Goal: Task Accomplishment & Management: Manage account settings

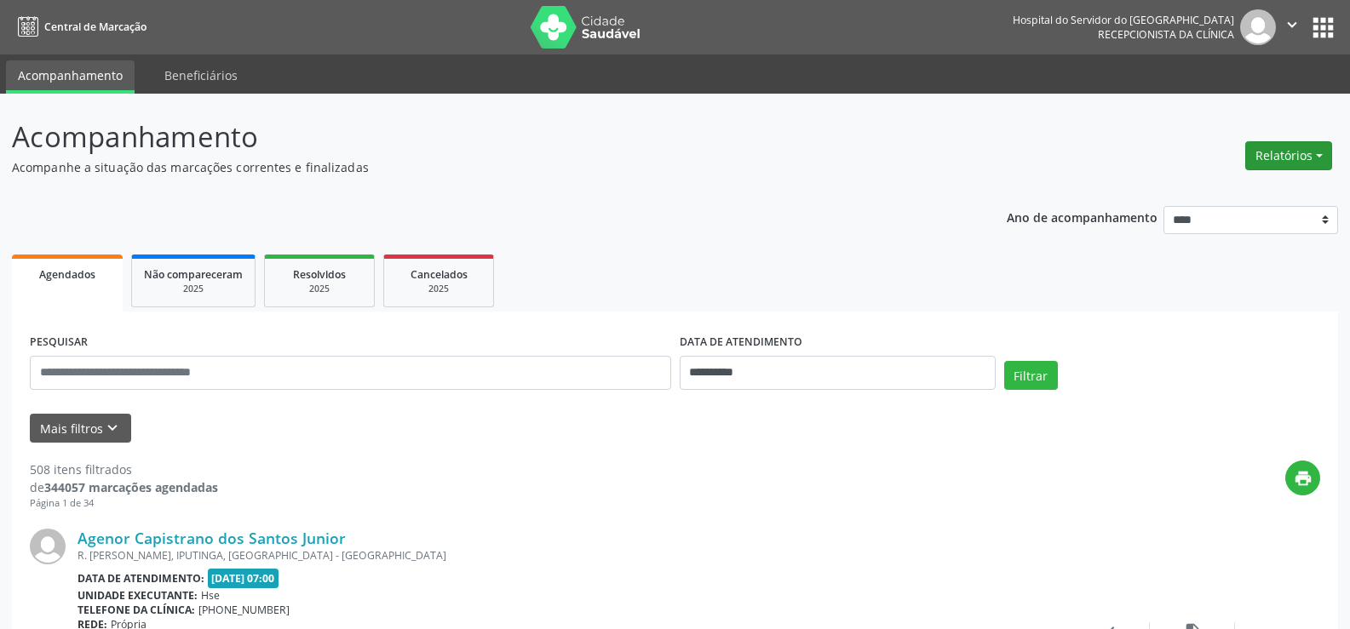
click at [1271, 158] on button "Relatórios" at bounding box center [1288, 155] width 87 height 29
click at [1252, 187] on link "Agendamentos" at bounding box center [1239, 193] width 183 height 24
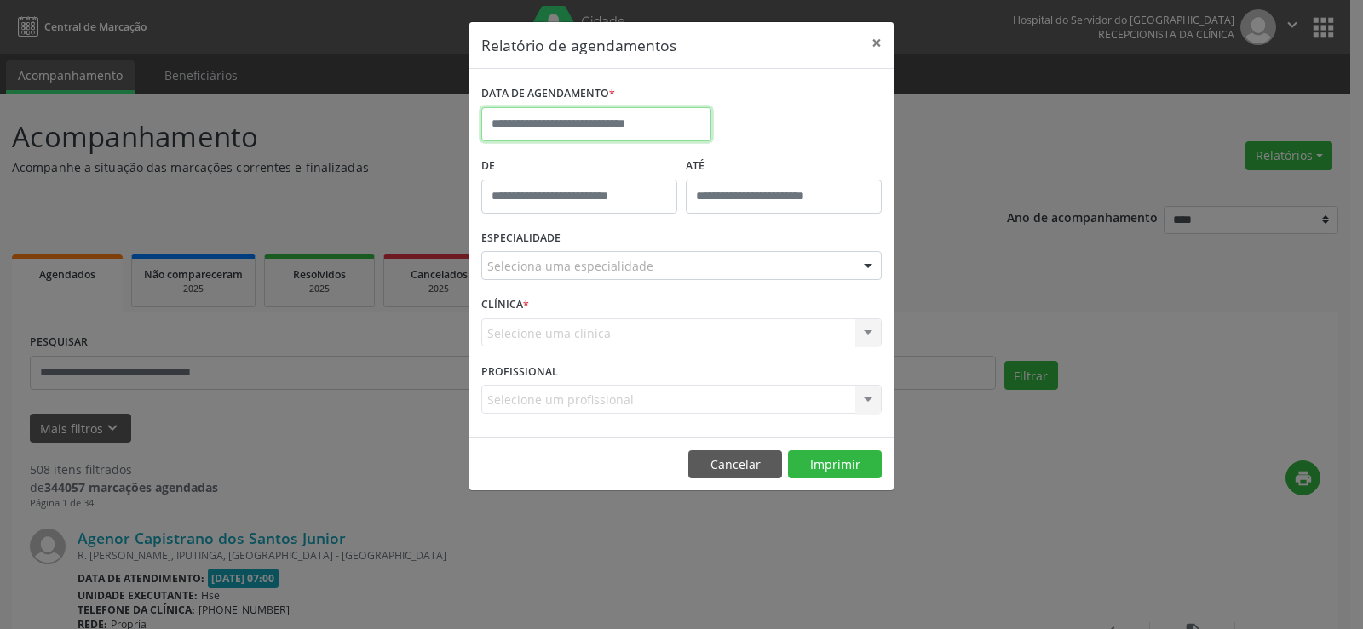
click at [669, 123] on input "text" at bounding box center [596, 124] width 230 height 34
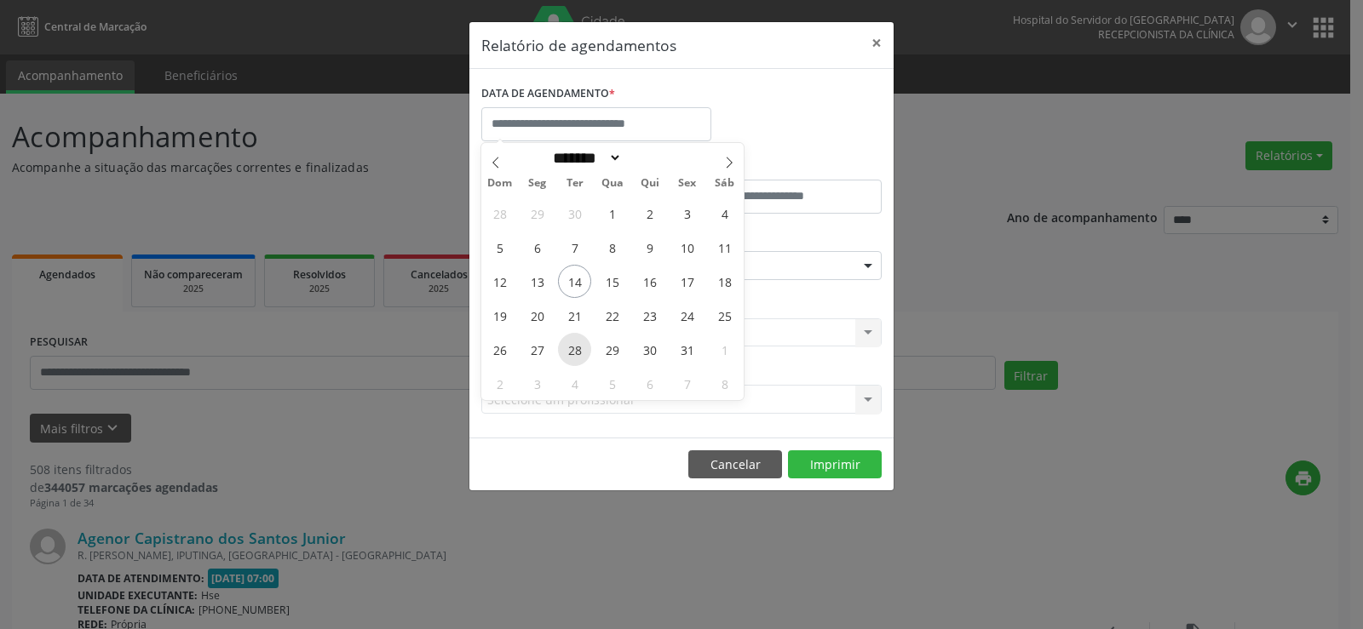
click at [576, 350] on span "28" at bounding box center [574, 349] width 33 height 33
type input "**********"
click at [576, 350] on span "28" at bounding box center [574, 349] width 33 height 33
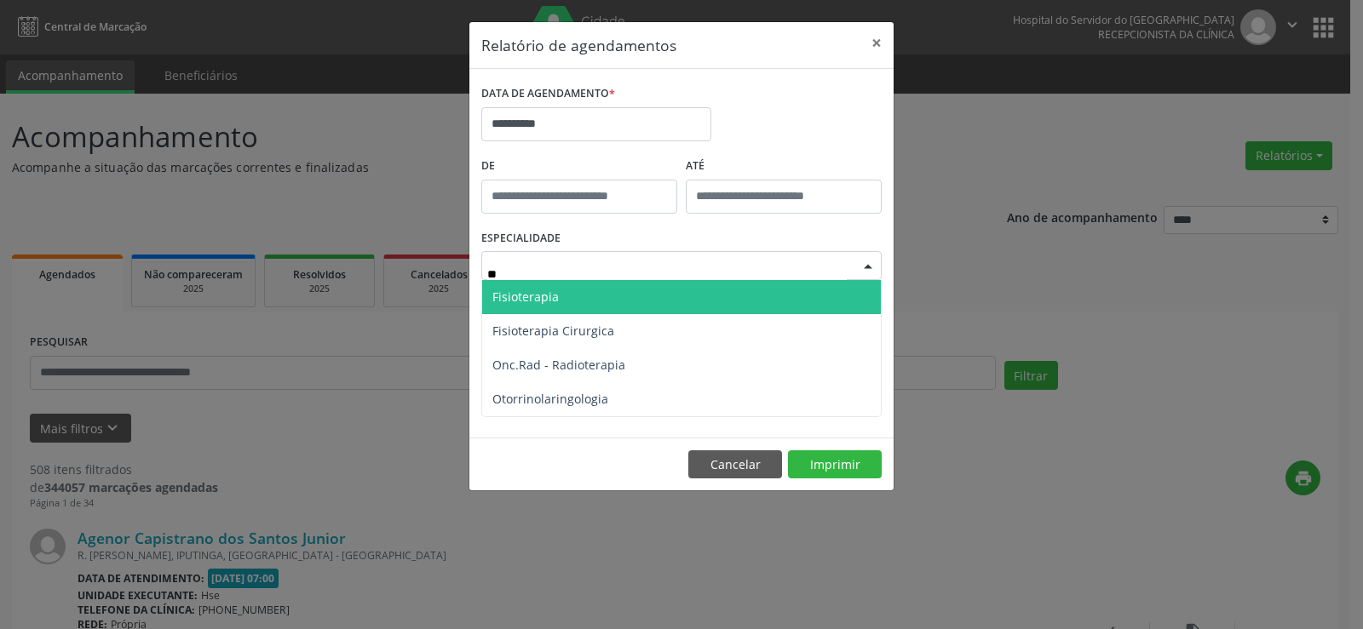
type input "***"
click at [582, 295] on span "Otorrinolaringologia" at bounding box center [550, 297] width 116 height 16
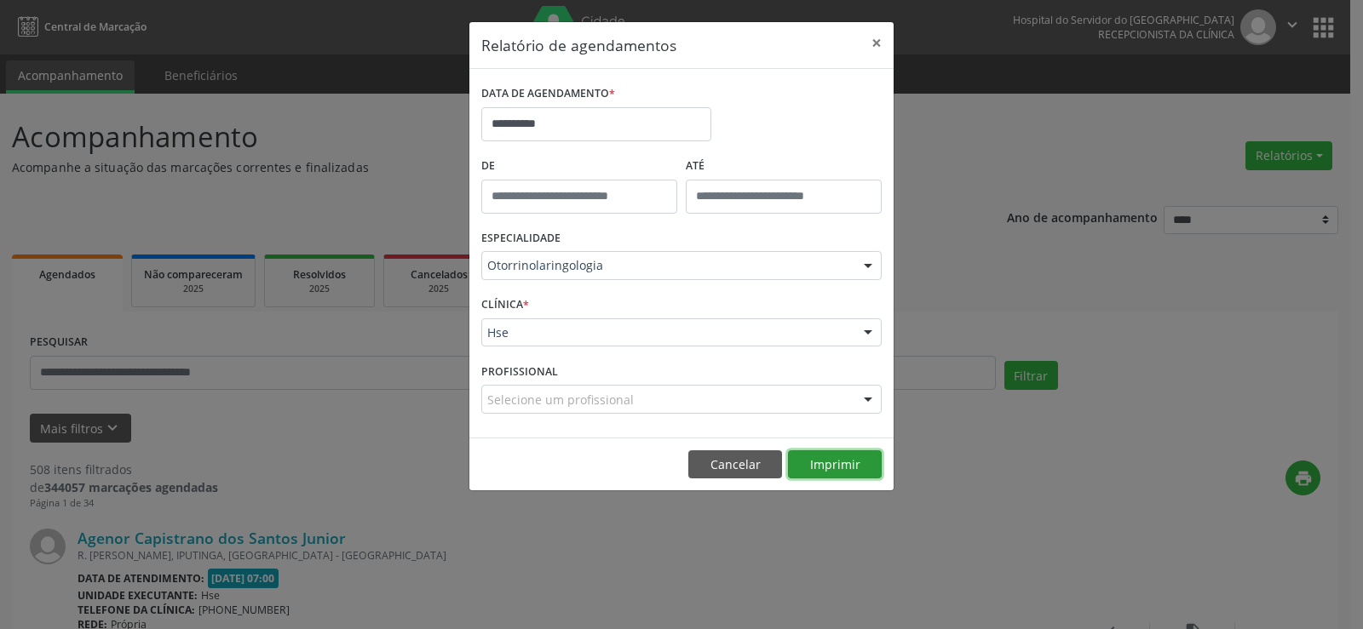
click at [826, 459] on button "Imprimir" at bounding box center [835, 464] width 94 height 29
click at [884, 42] on button "×" at bounding box center [876, 43] width 34 height 42
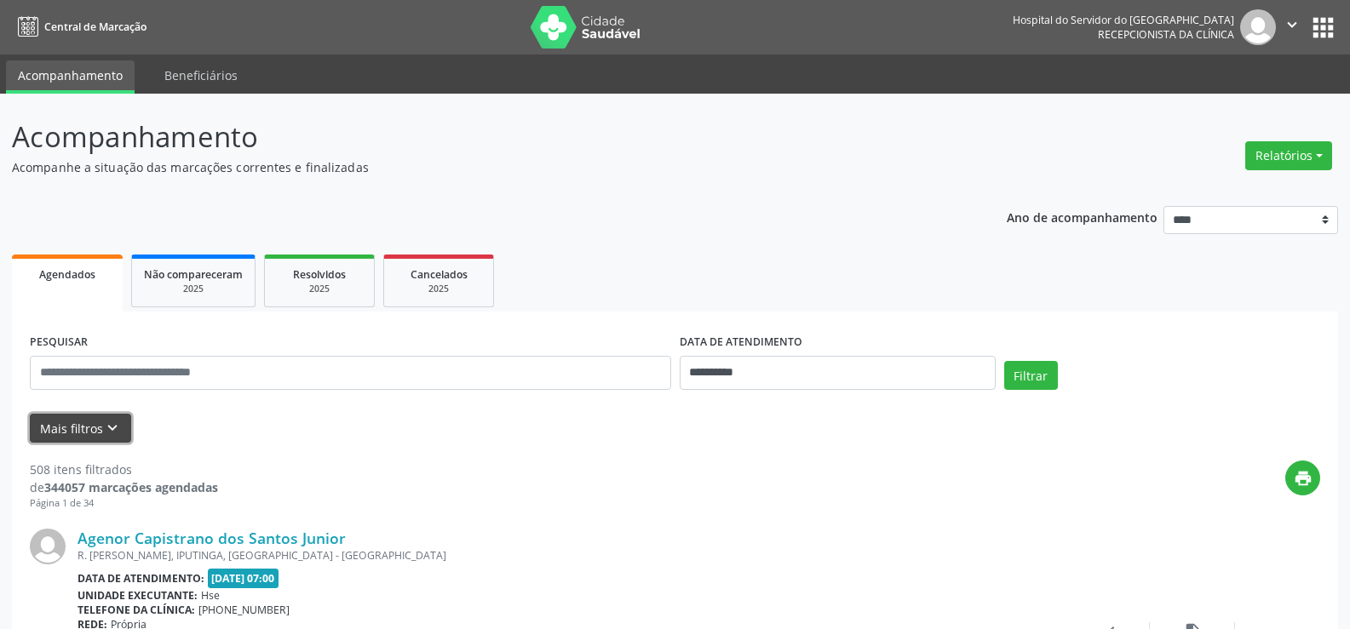
click at [107, 424] on icon "keyboard_arrow_down" at bounding box center [112, 428] width 19 height 19
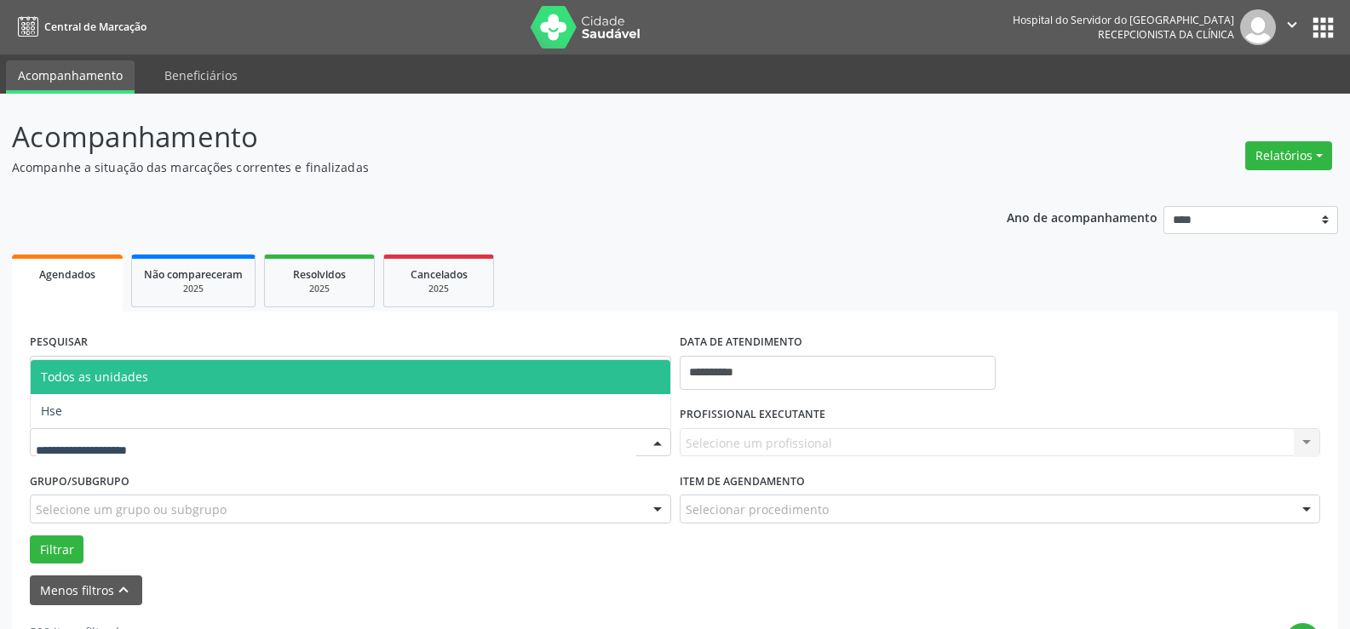
click at [103, 433] on div at bounding box center [350, 442] width 641 height 29
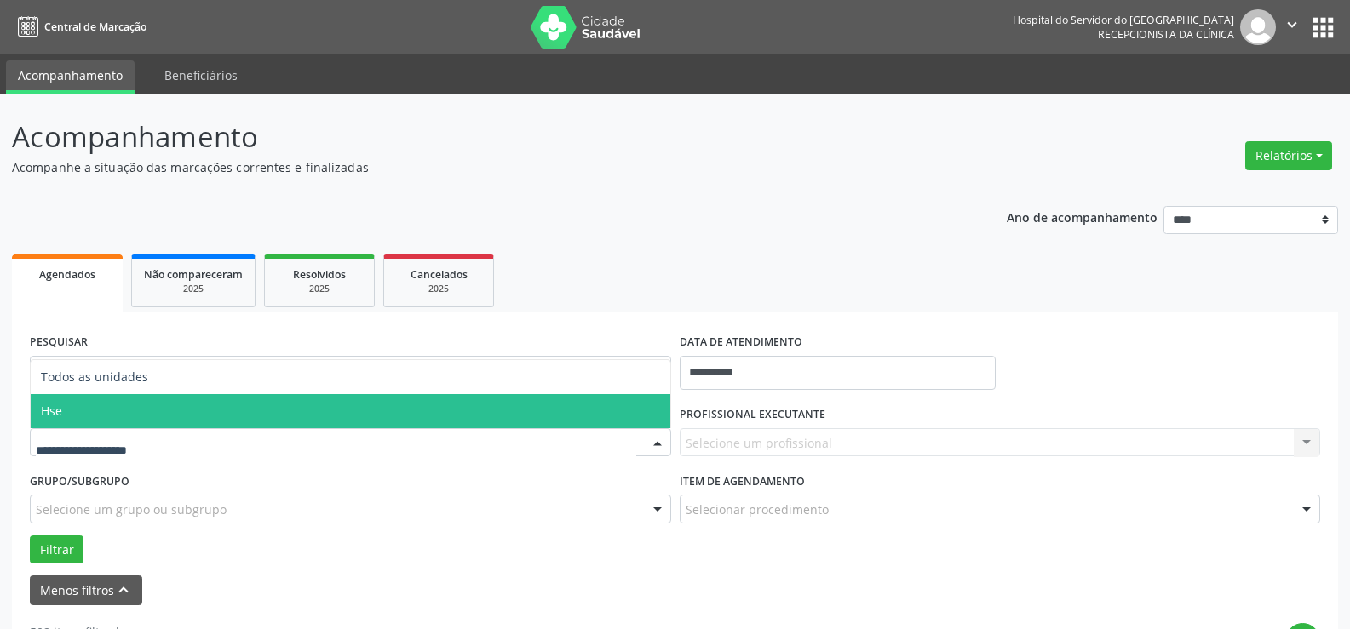
click at [146, 417] on span "Hse" at bounding box center [351, 411] width 640 height 34
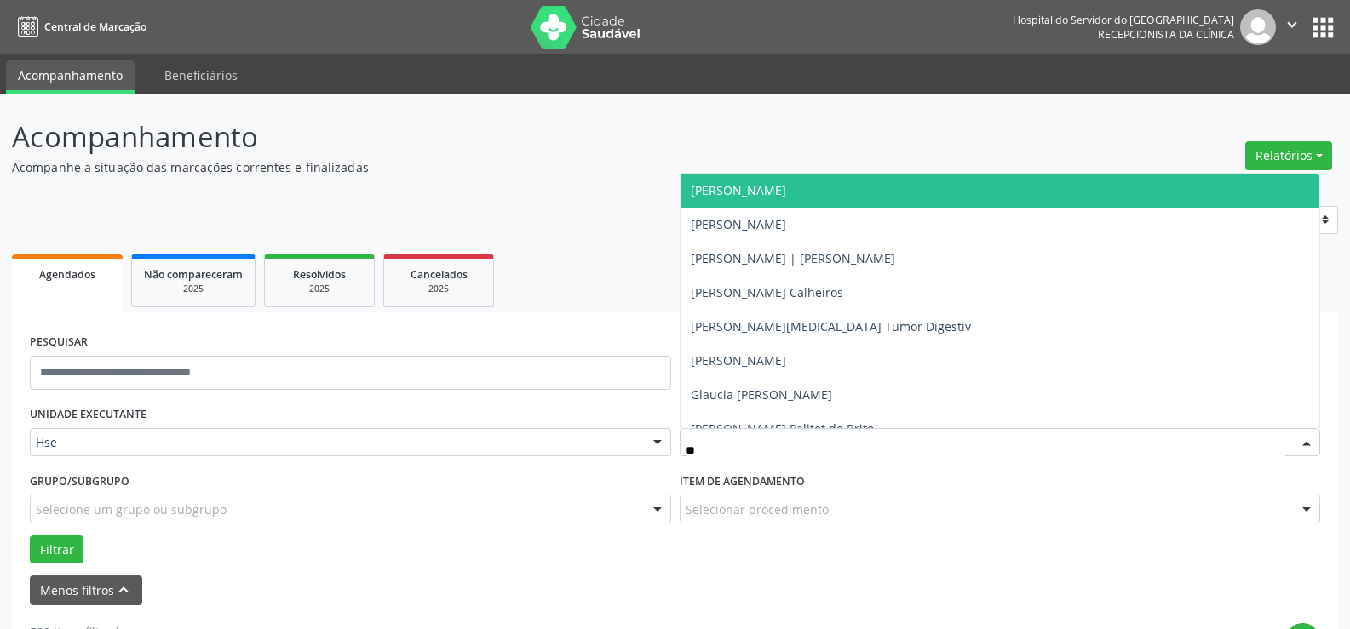
type input "***"
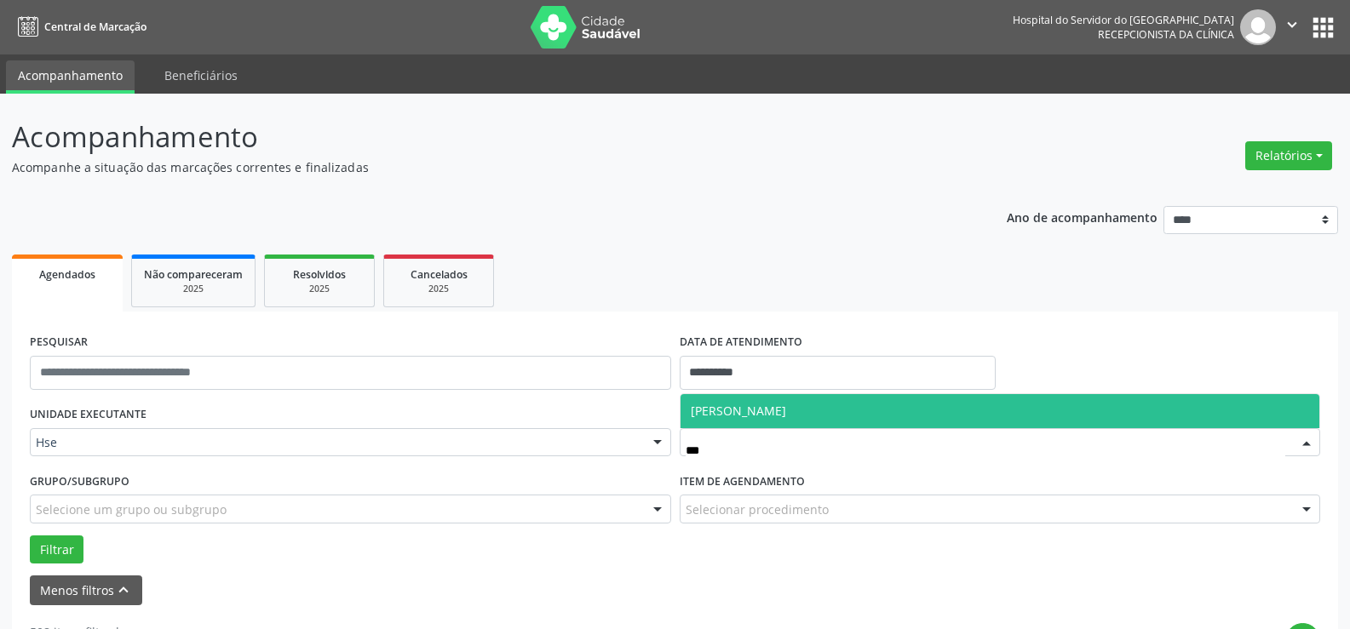
click at [763, 418] on span "[PERSON_NAME]" at bounding box center [738, 411] width 95 height 16
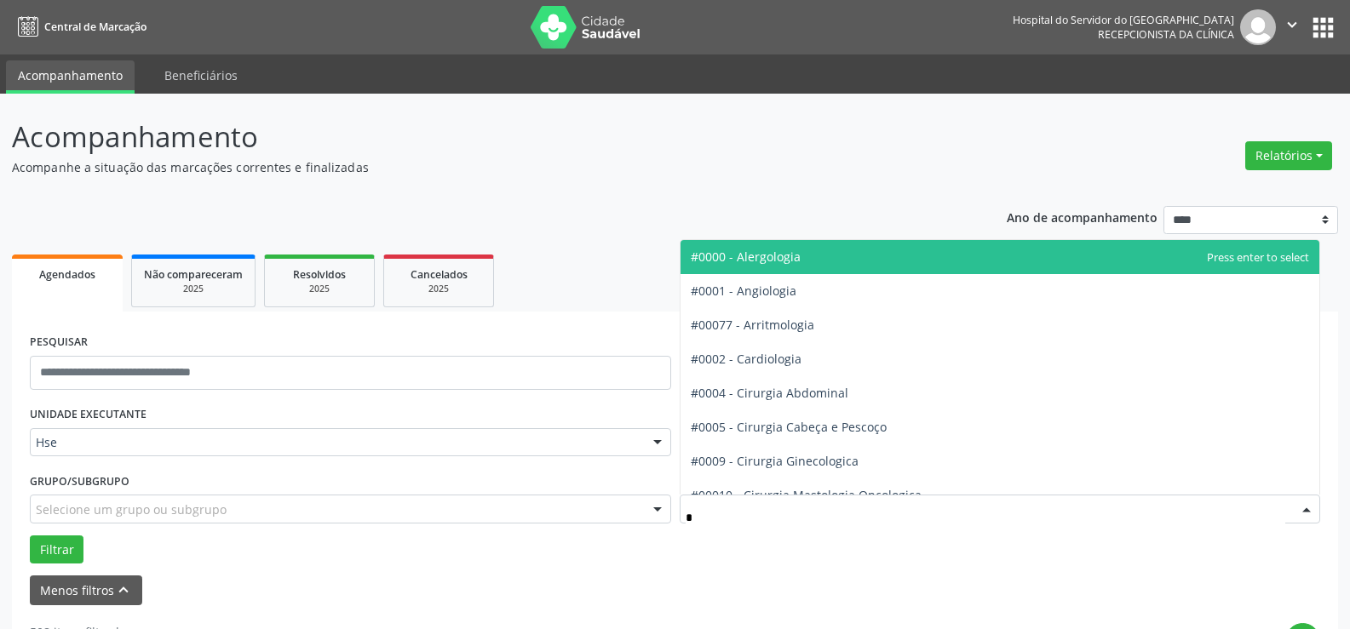
type input "**"
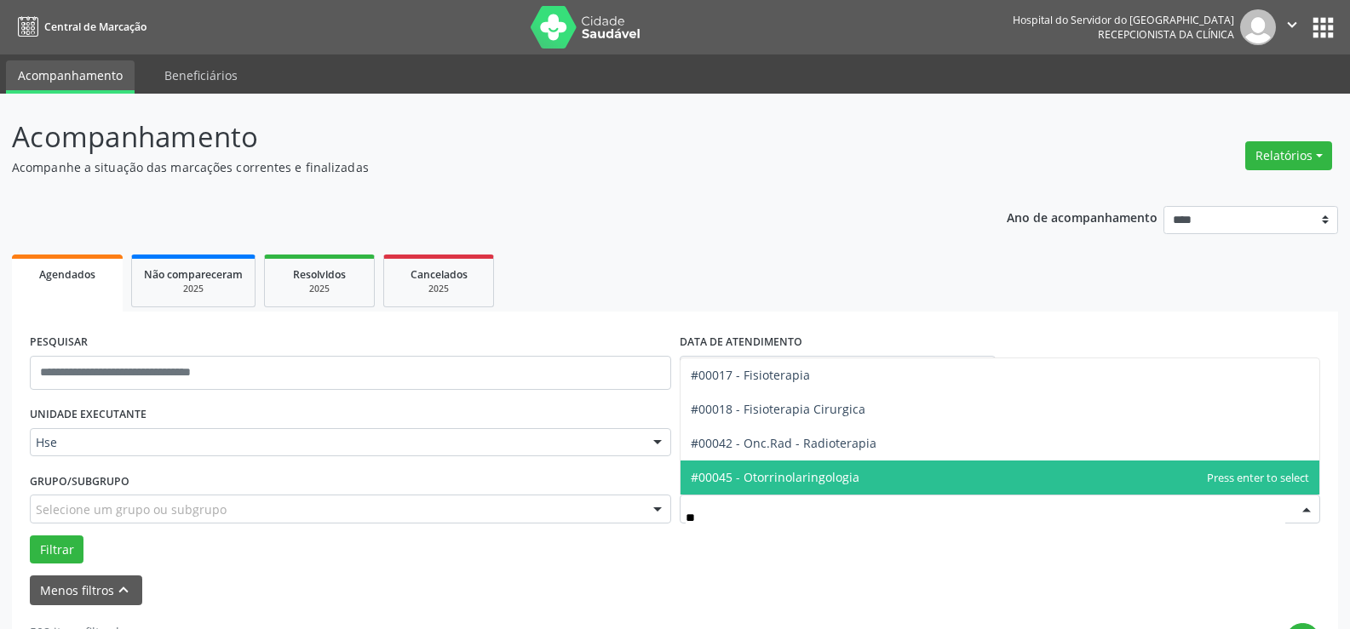
click at [784, 483] on span "#00045 - Otorrinolaringologia" at bounding box center [775, 477] width 169 height 16
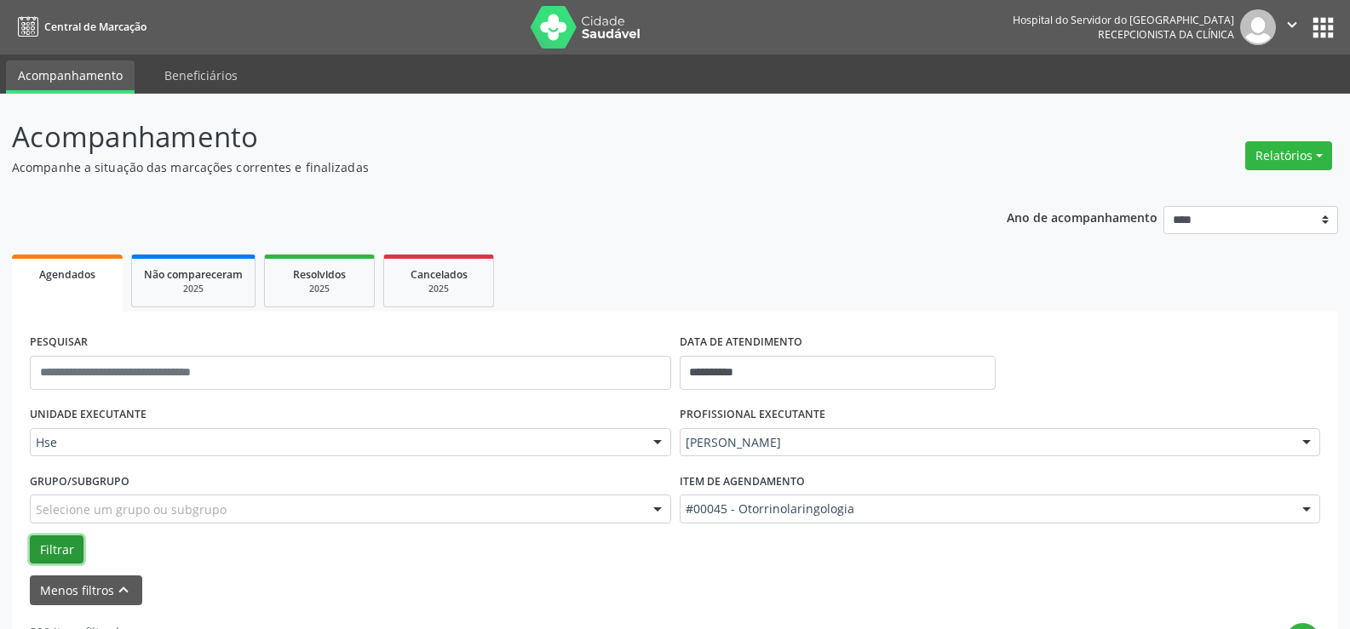
click at [71, 548] on button "Filtrar" at bounding box center [57, 550] width 54 height 29
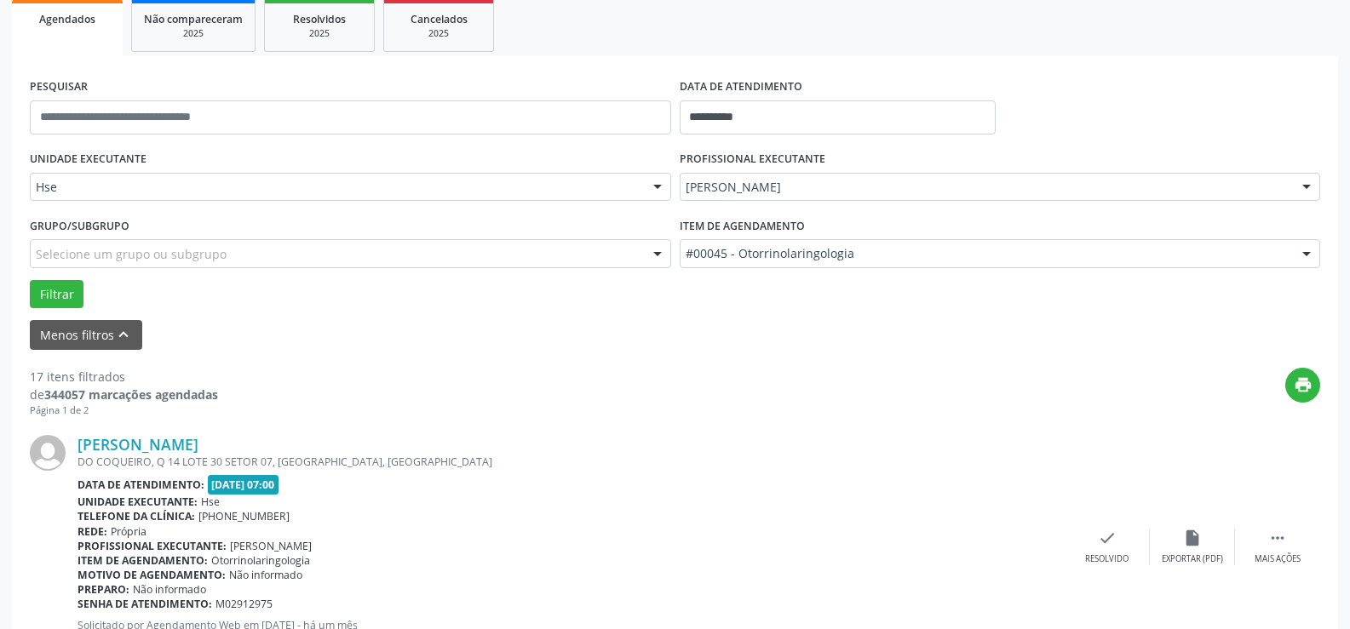
scroll to position [341, 0]
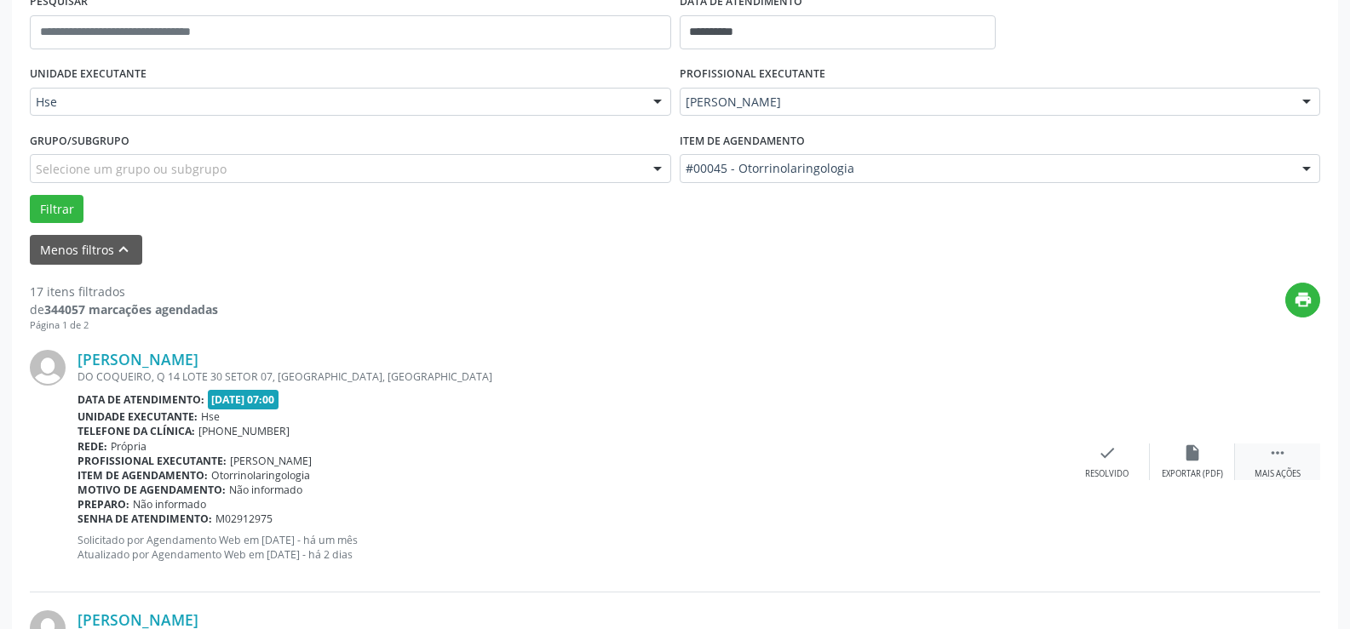
click at [1284, 453] on icon "" at bounding box center [1277, 453] width 19 height 19
click at [1203, 462] on div "alarm_off Não compareceu" at bounding box center [1192, 462] width 85 height 37
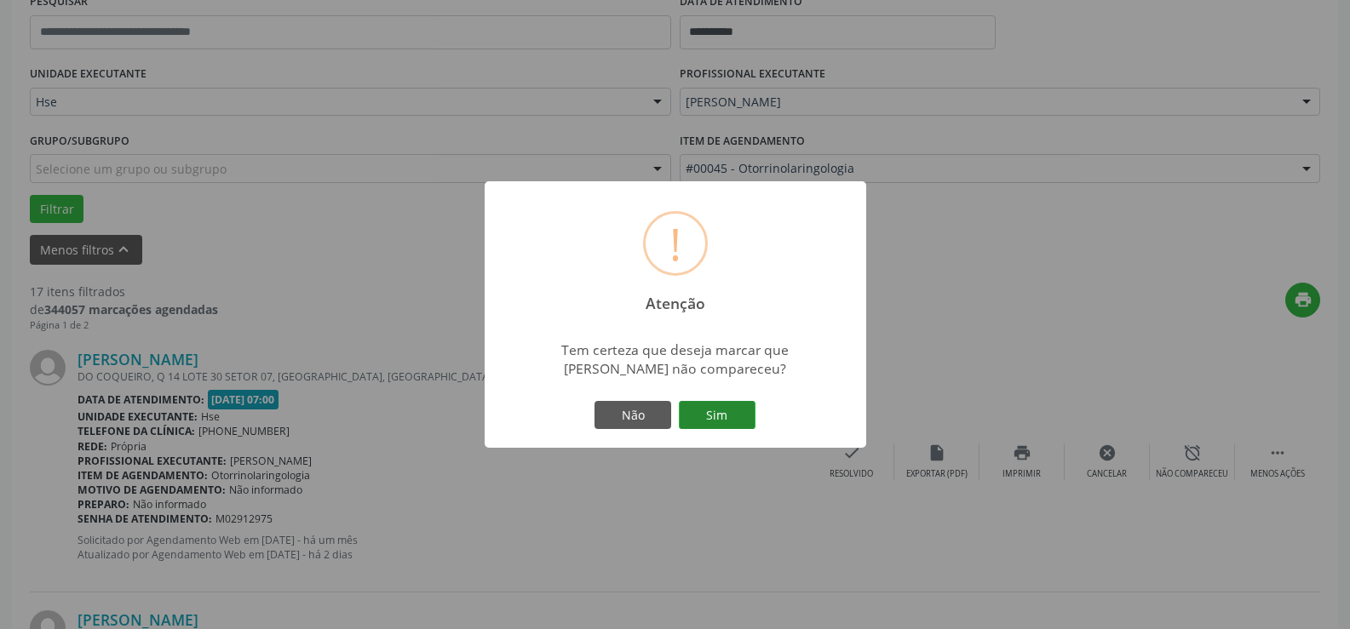
click at [712, 413] on button "Sim" at bounding box center [717, 415] width 77 height 29
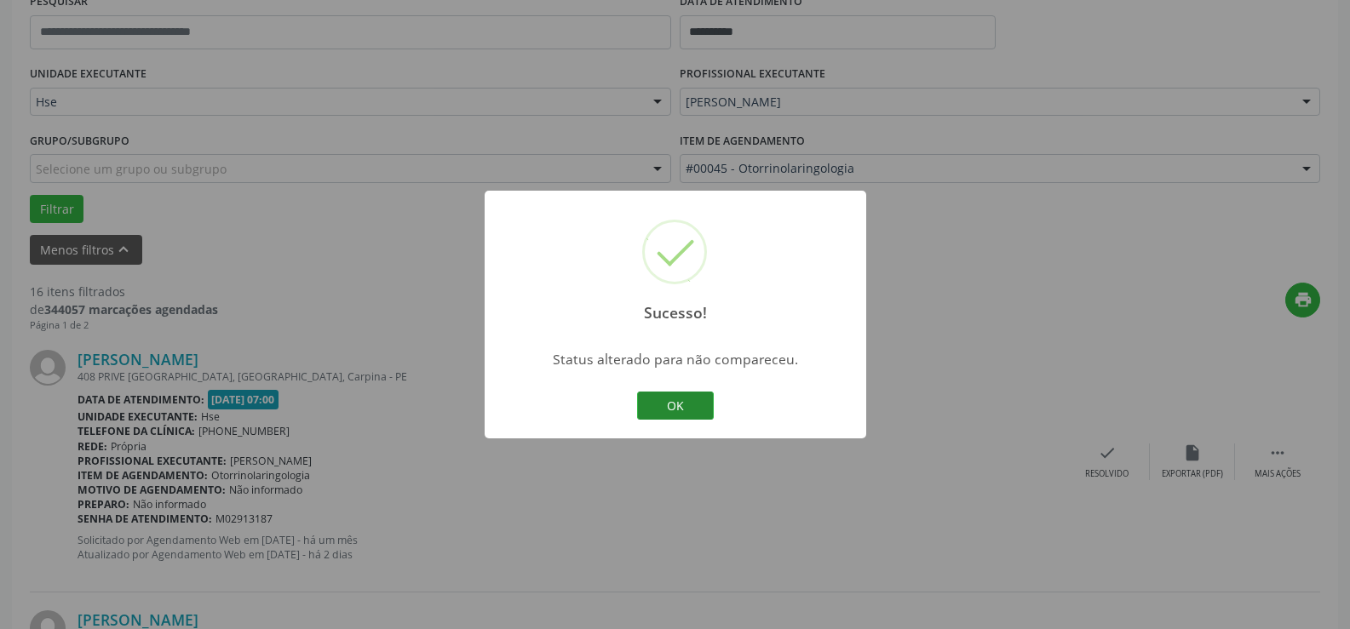
click at [689, 405] on button "OK" at bounding box center [675, 406] width 77 height 29
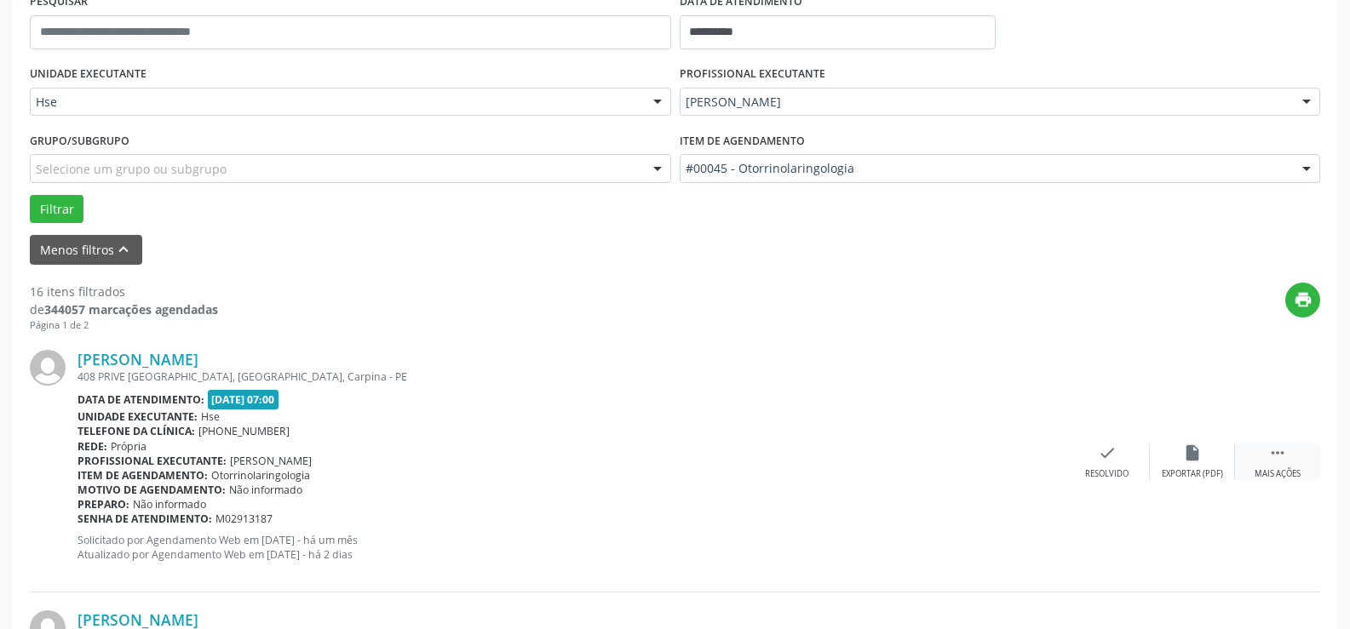
click at [1281, 454] on icon "" at bounding box center [1277, 453] width 19 height 19
click at [1185, 458] on icon "alarm_off" at bounding box center [1192, 453] width 19 height 19
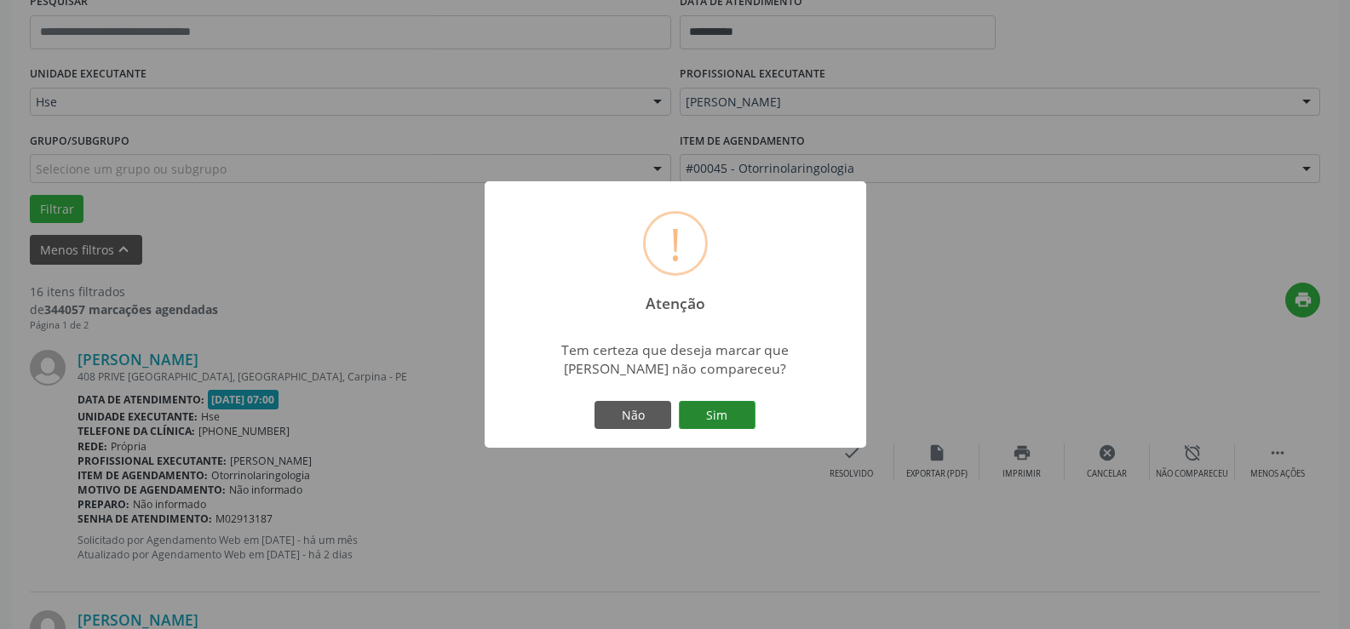
click at [732, 408] on button "Sim" at bounding box center [717, 415] width 77 height 29
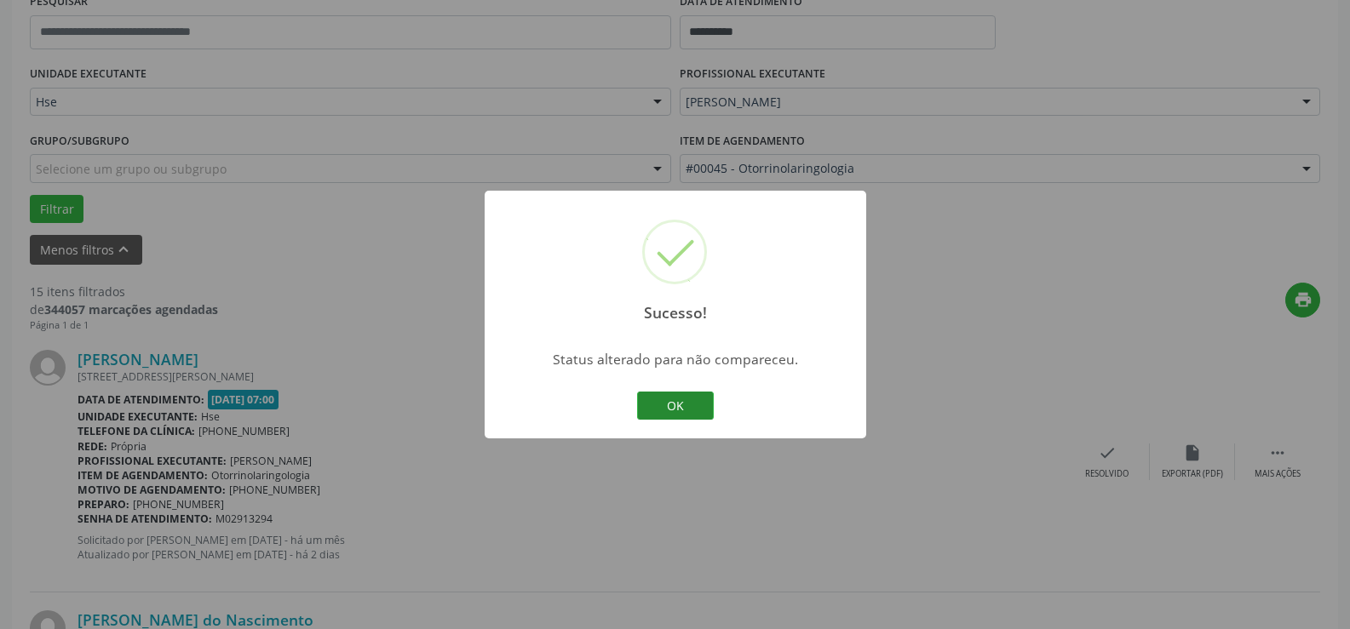
click at [685, 404] on button "OK" at bounding box center [675, 406] width 77 height 29
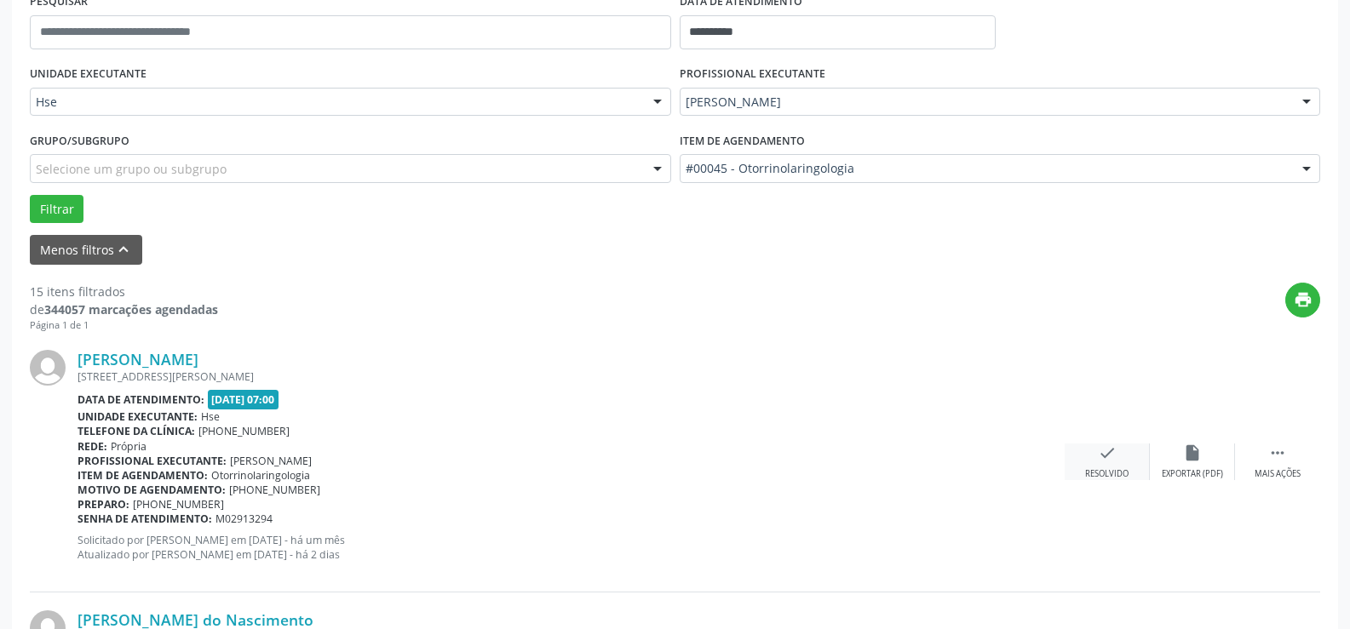
click at [1113, 463] on div "check Resolvido" at bounding box center [1107, 462] width 85 height 37
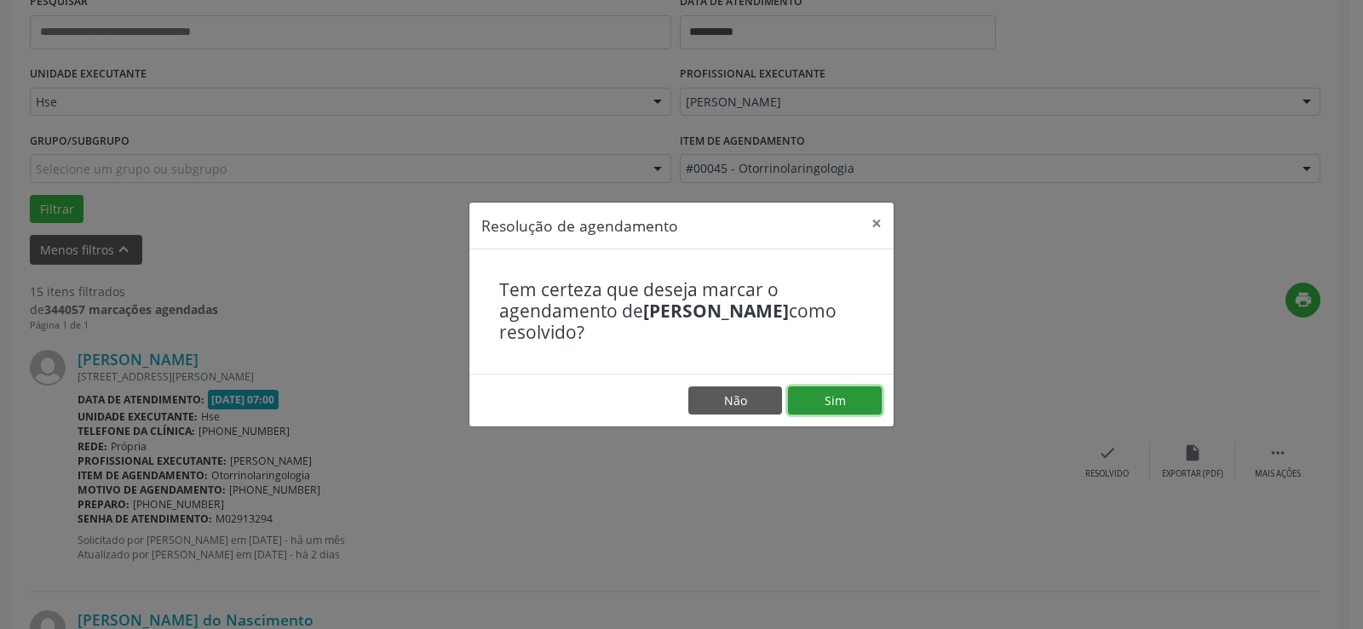
click at [830, 404] on button "Sim" at bounding box center [835, 401] width 94 height 29
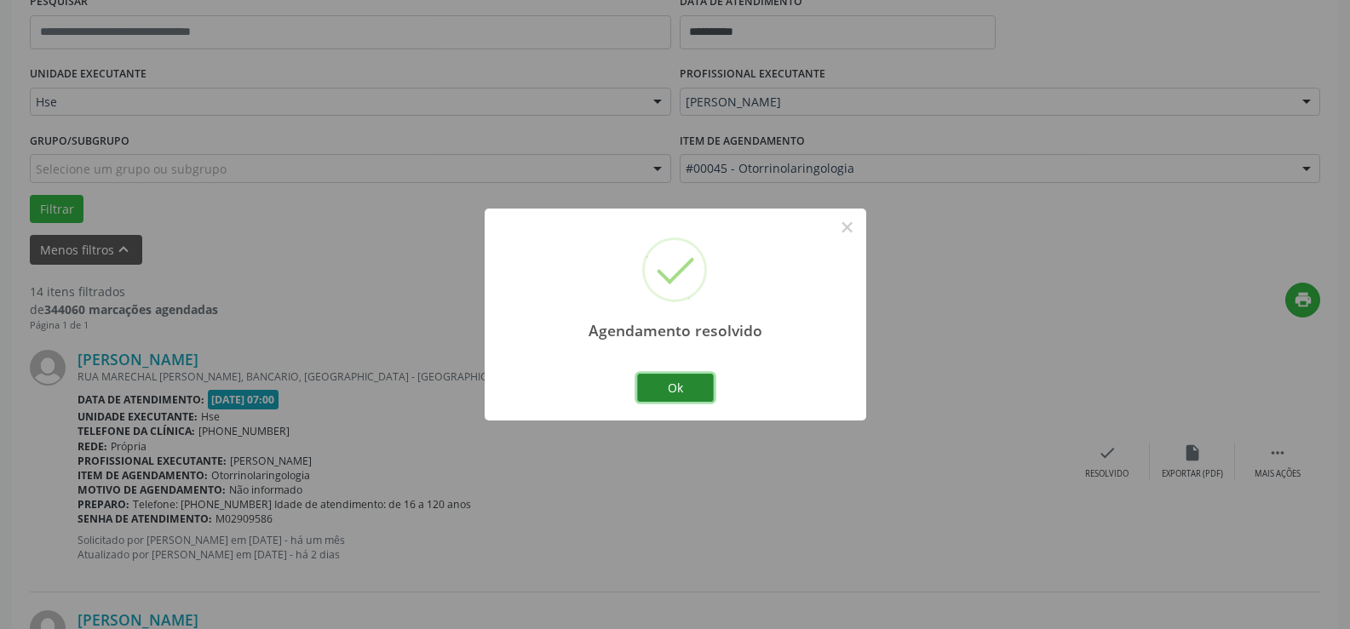
click at [680, 382] on button "Ok" at bounding box center [675, 388] width 77 height 29
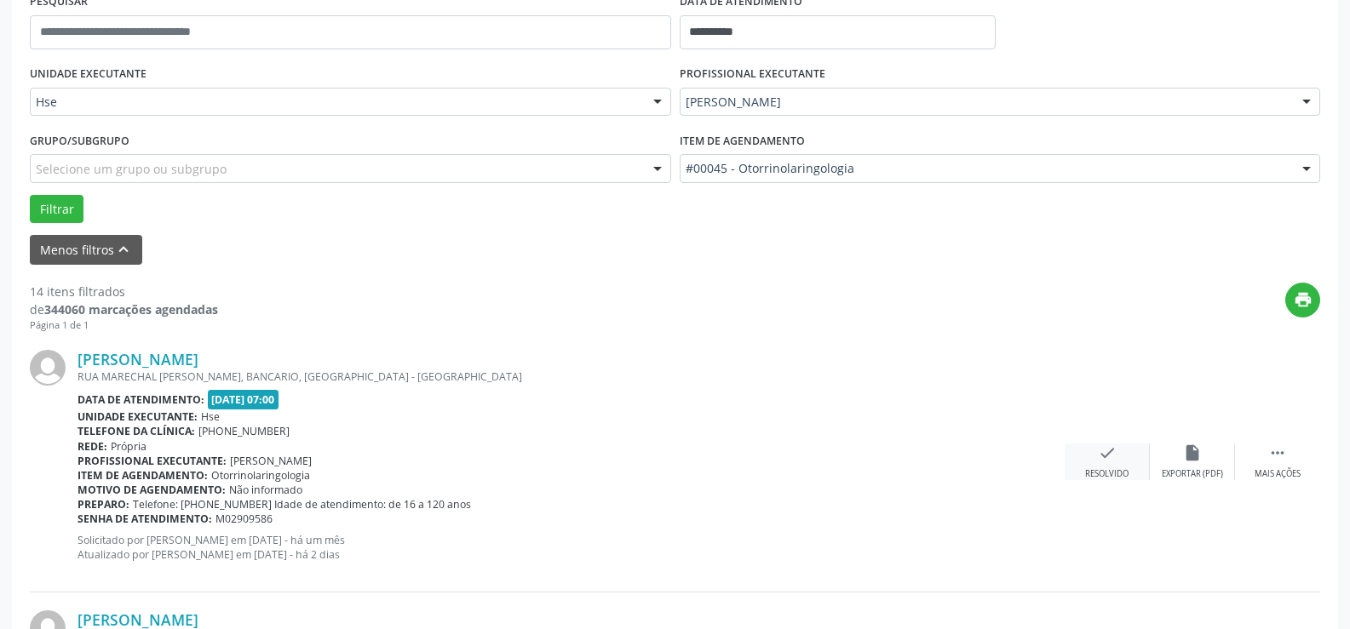
click at [1092, 450] on div "check Resolvido" at bounding box center [1107, 462] width 85 height 37
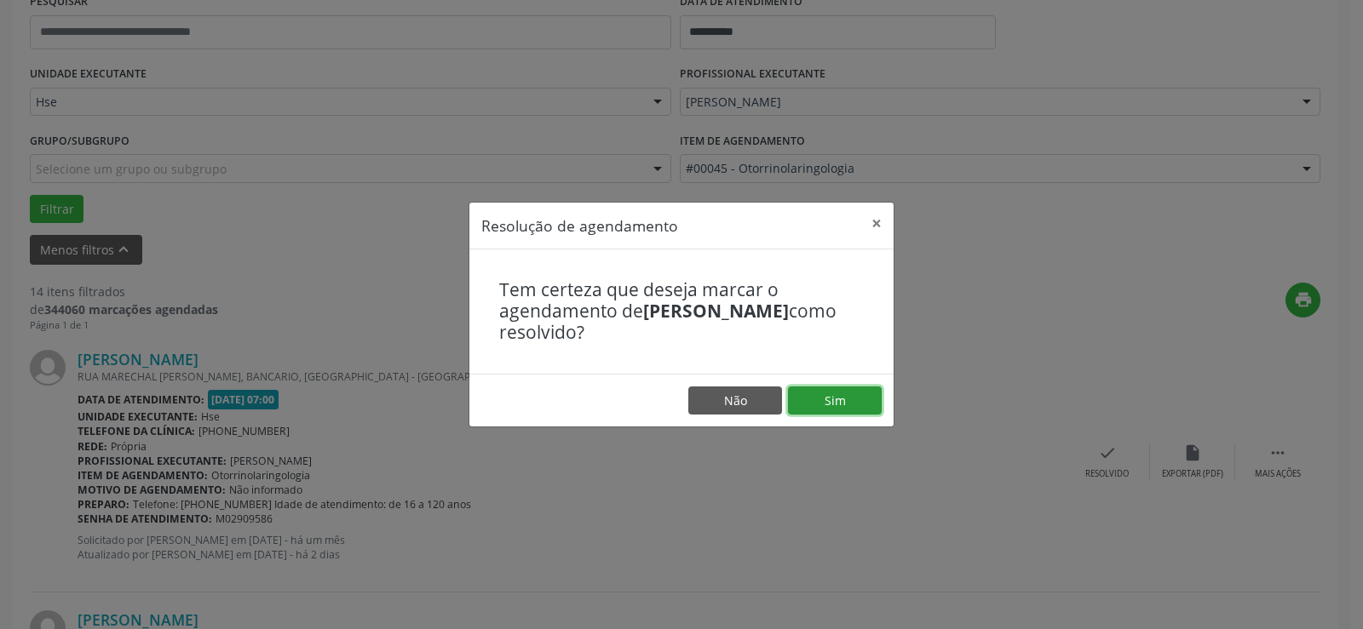
click at [830, 400] on button "Sim" at bounding box center [835, 401] width 94 height 29
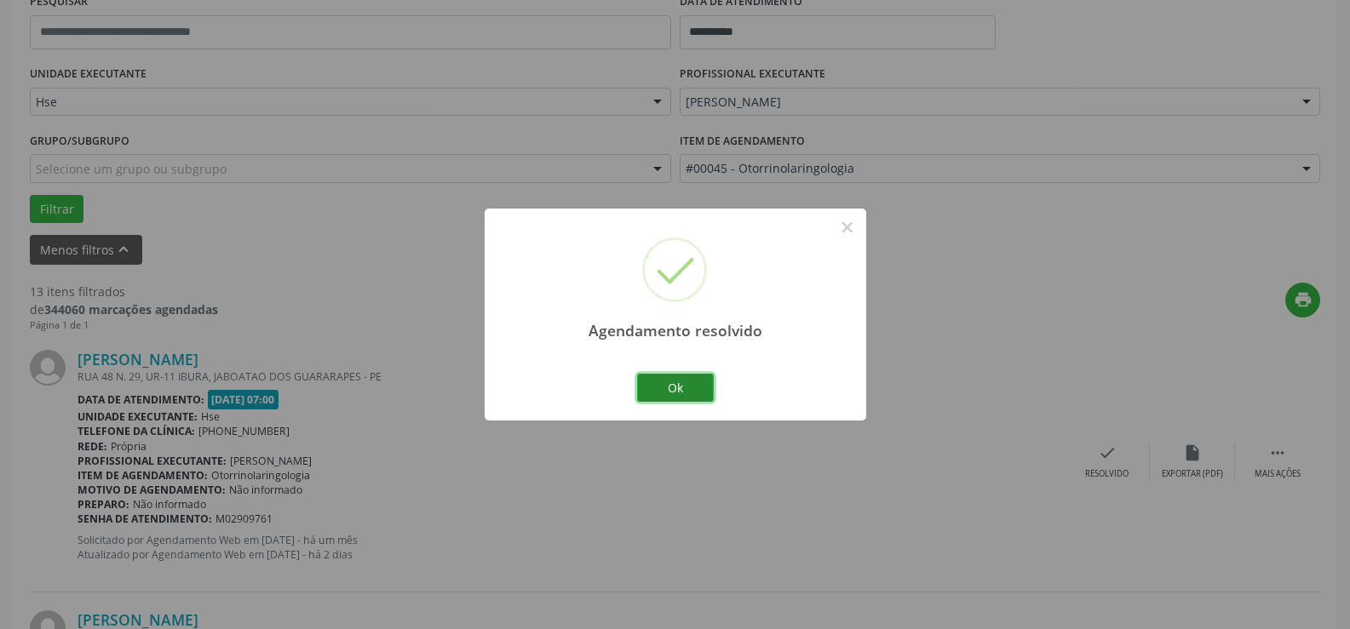
click at [674, 385] on button "Ok" at bounding box center [675, 388] width 77 height 29
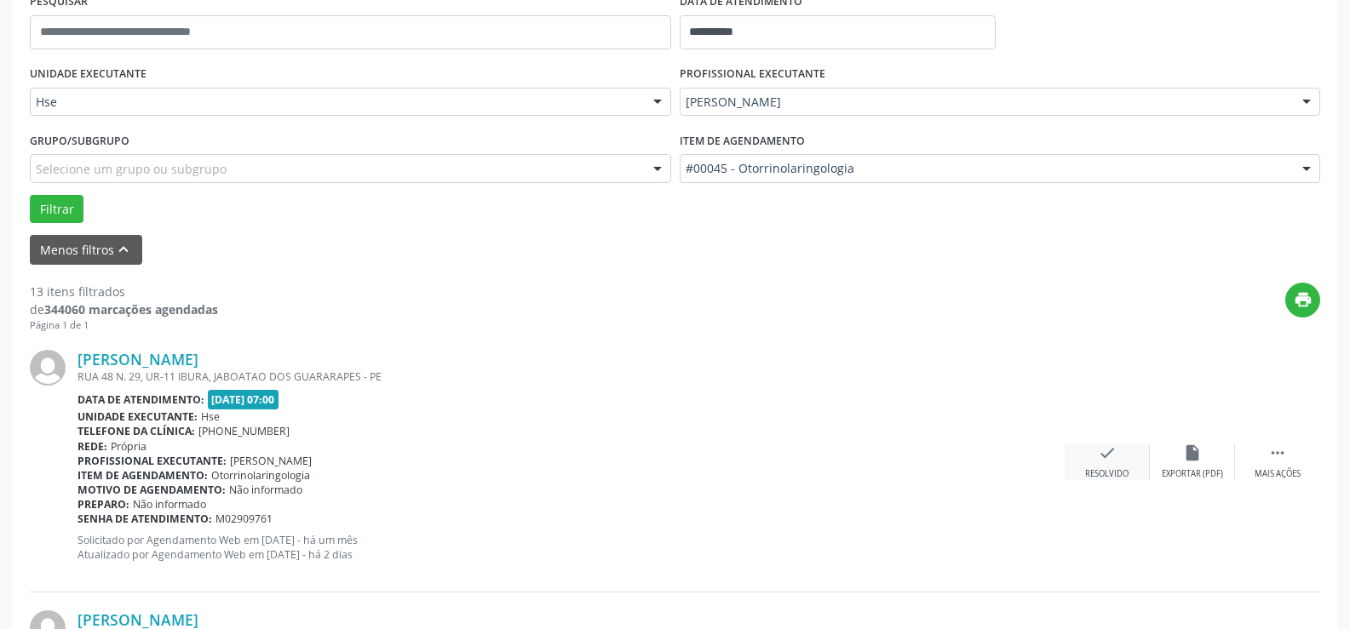
click at [1091, 450] on div "check Resolvido" at bounding box center [1107, 462] width 85 height 37
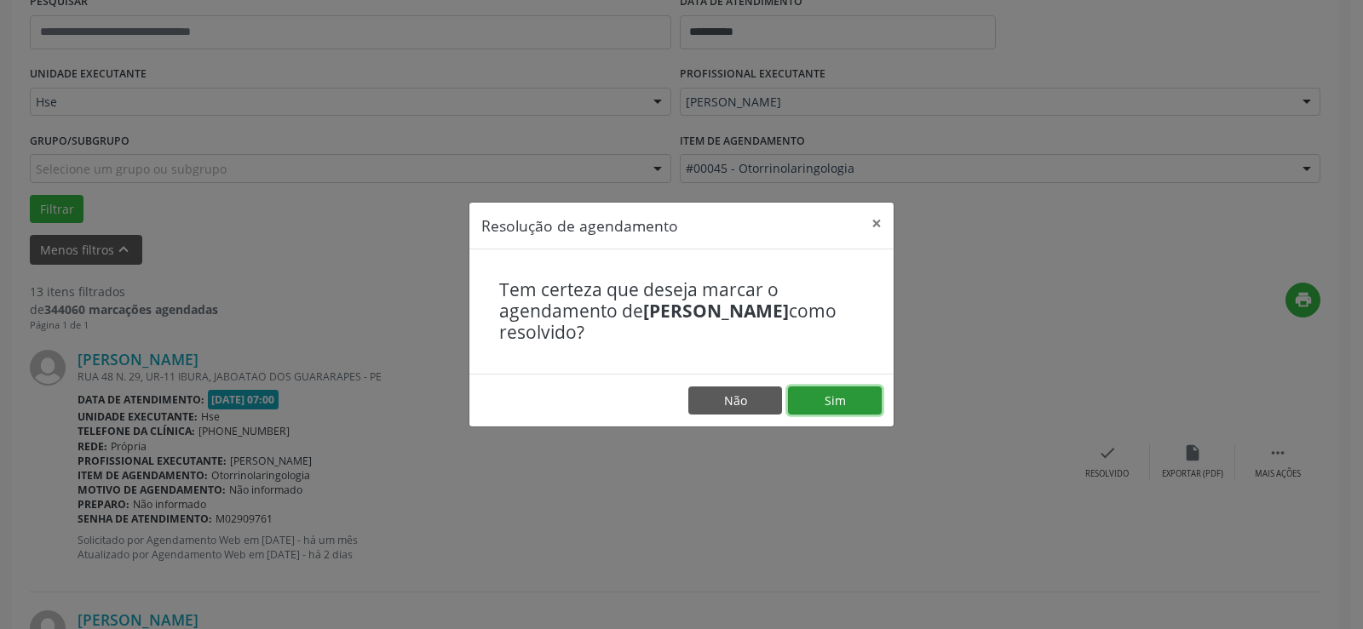
click at [822, 399] on button "Sim" at bounding box center [835, 401] width 94 height 29
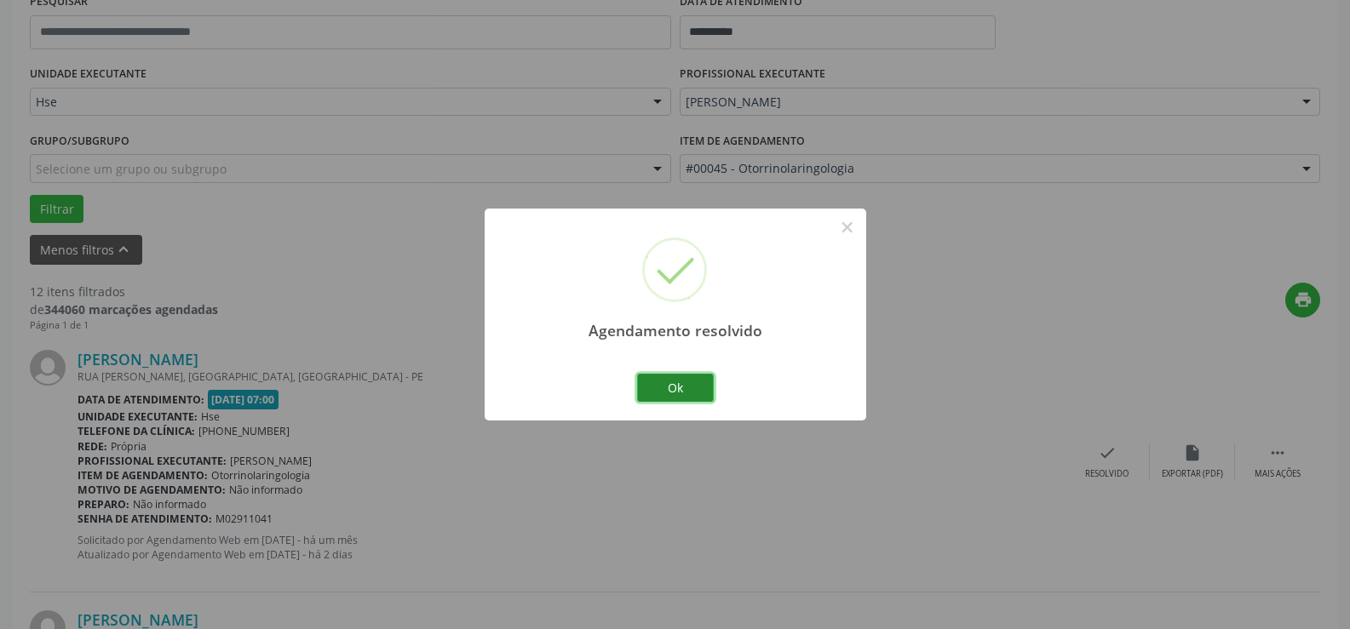
click at [691, 384] on button "Ok" at bounding box center [675, 388] width 77 height 29
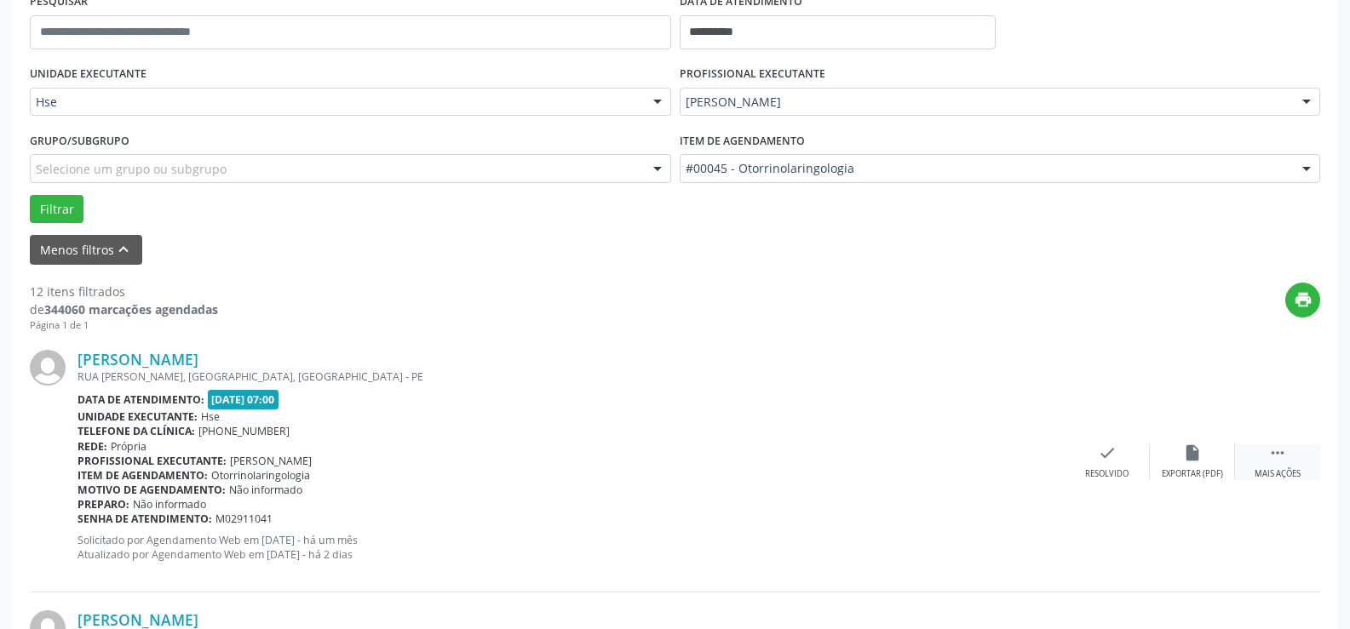
click at [1279, 457] on icon "" at bounding box center [1277, 453] width 19 height 19
click at [1188, 457] on icon "alarm_off" at bounding box center [1192, 453] width 19 height 19
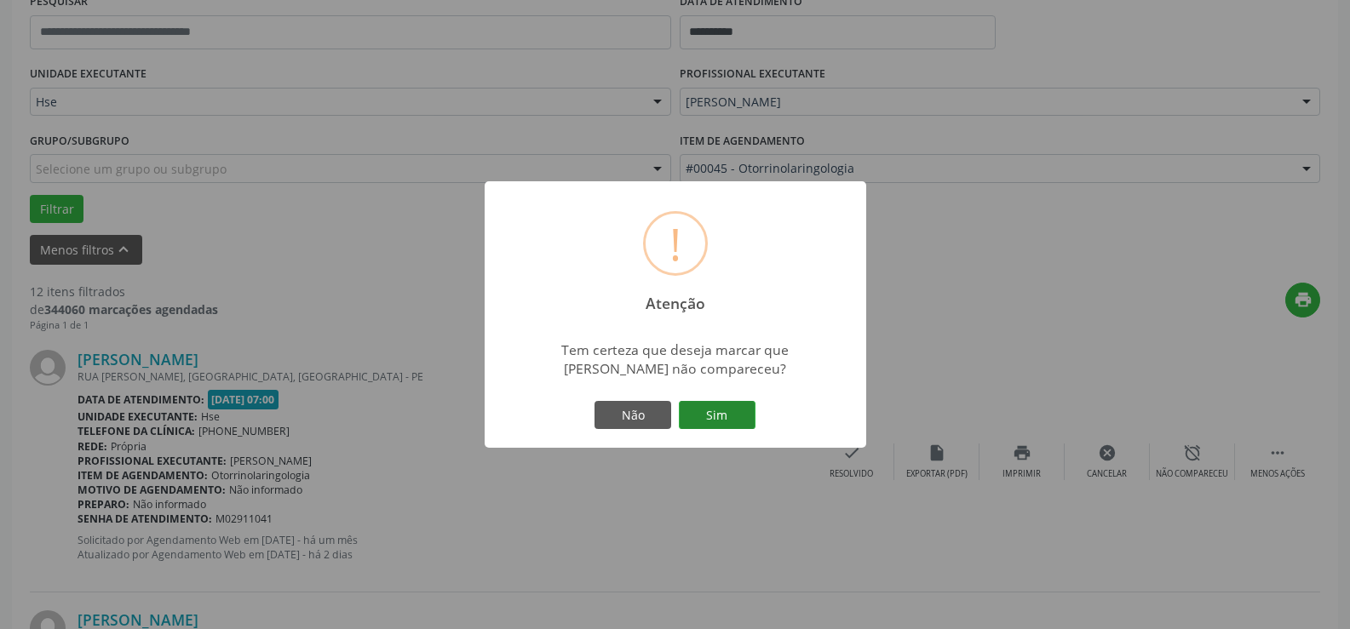
click at [748, 403] on button "Sim" at bounding box center [717, 415] width 77 height 29
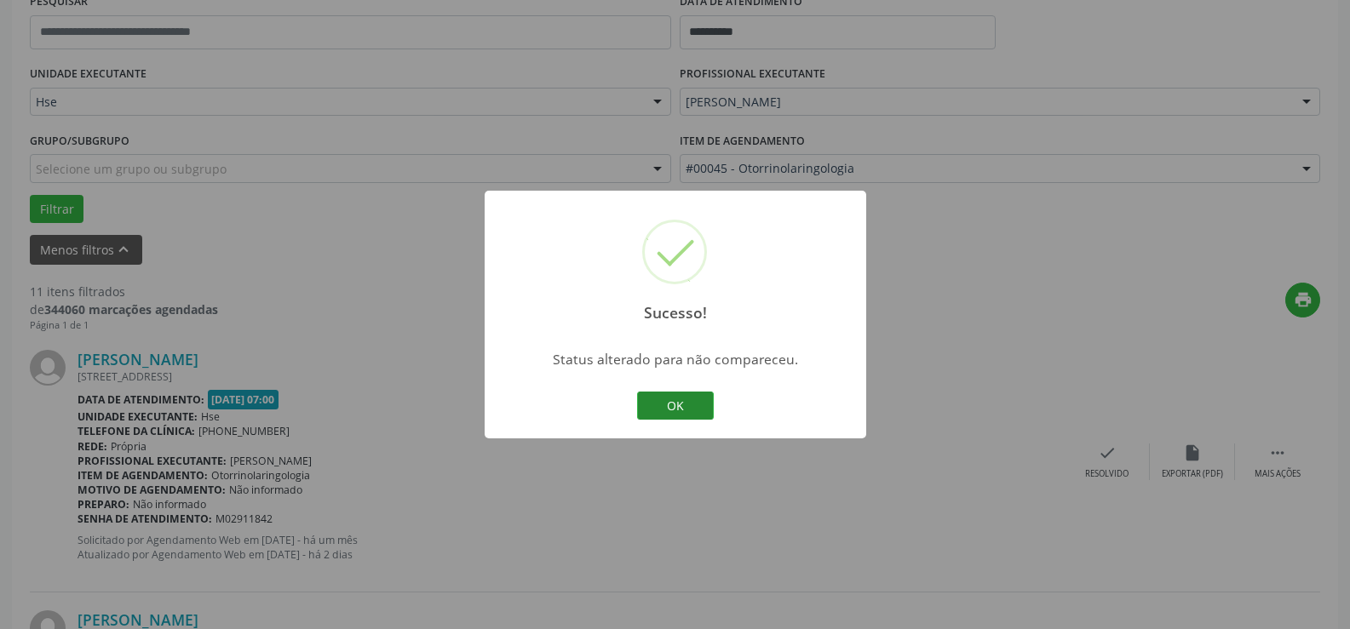
click at [691, 401] on button "OK" at bounding box center [675, 406] width 77 height 29
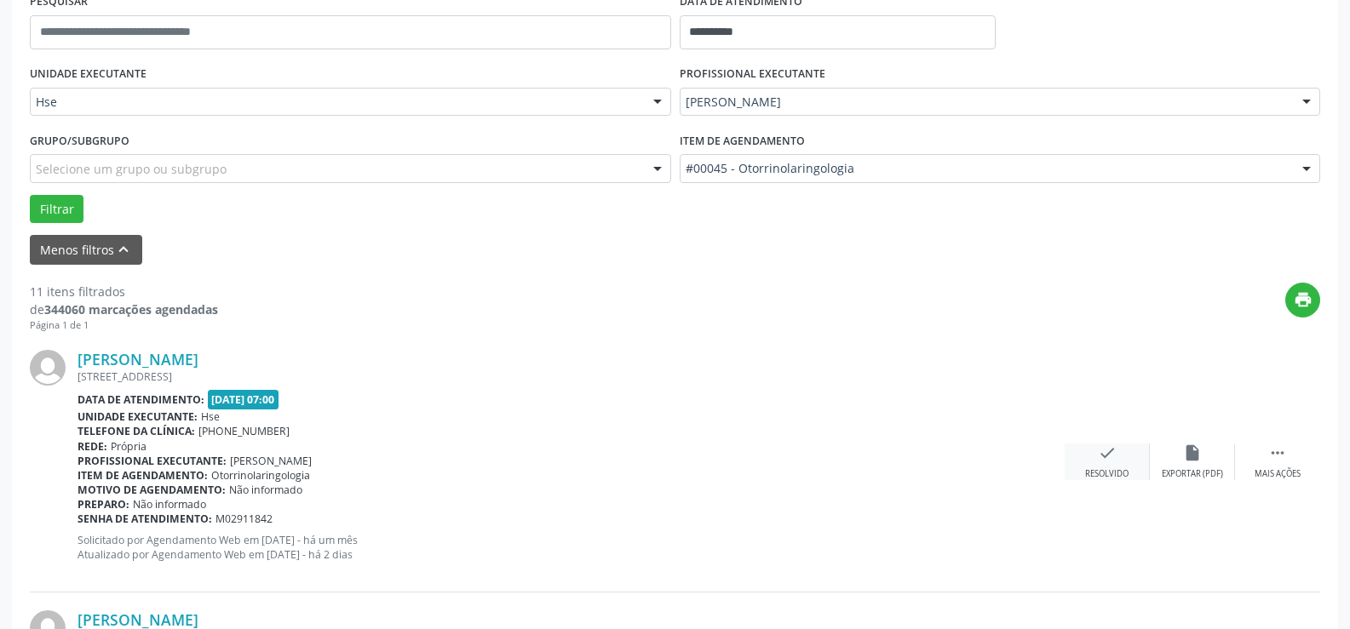
click at [1125, 462] on div "check Resolvido" at bounding box center [1107, 462] width 85 height 37
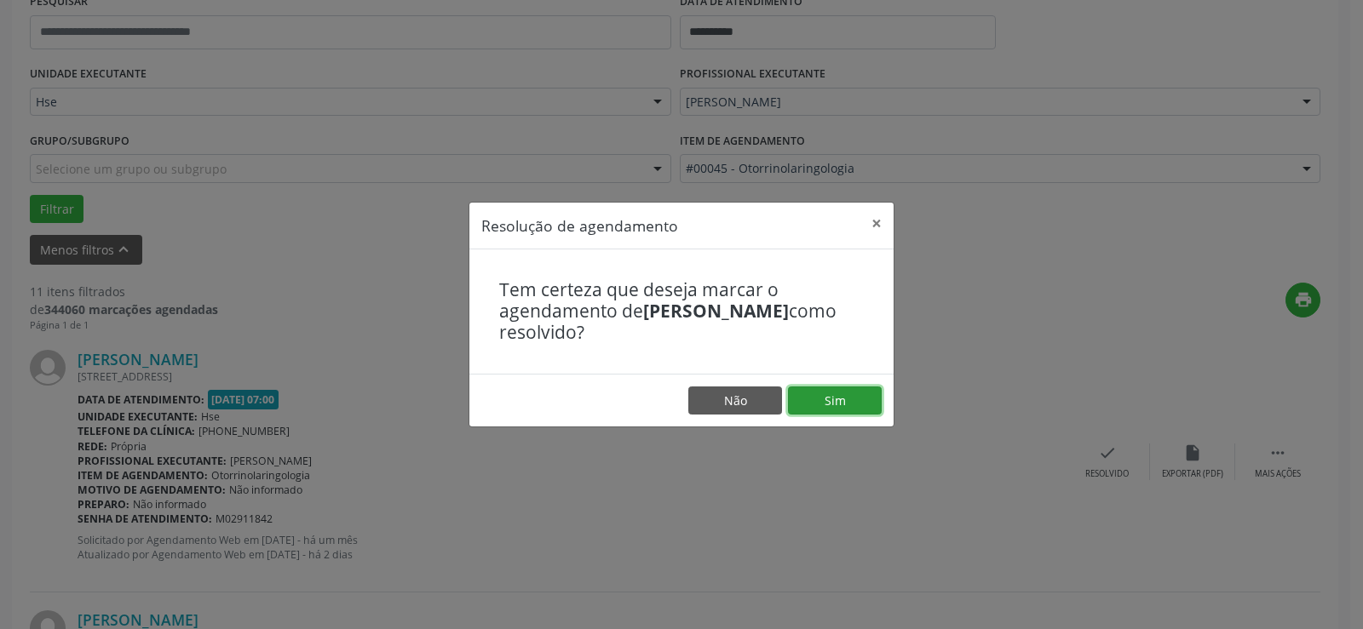
click at [829, 389] on button "Sim" at bounding box center [835, 401] width 94 height 29
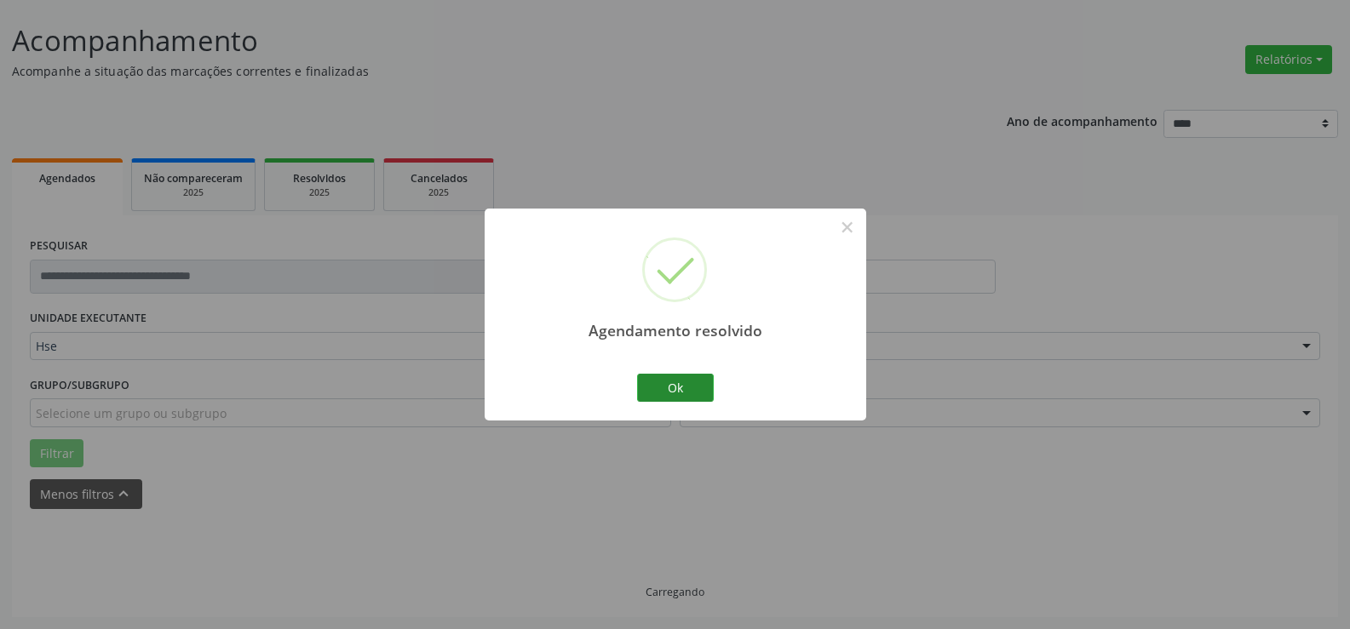
scroll to position [114, 0]
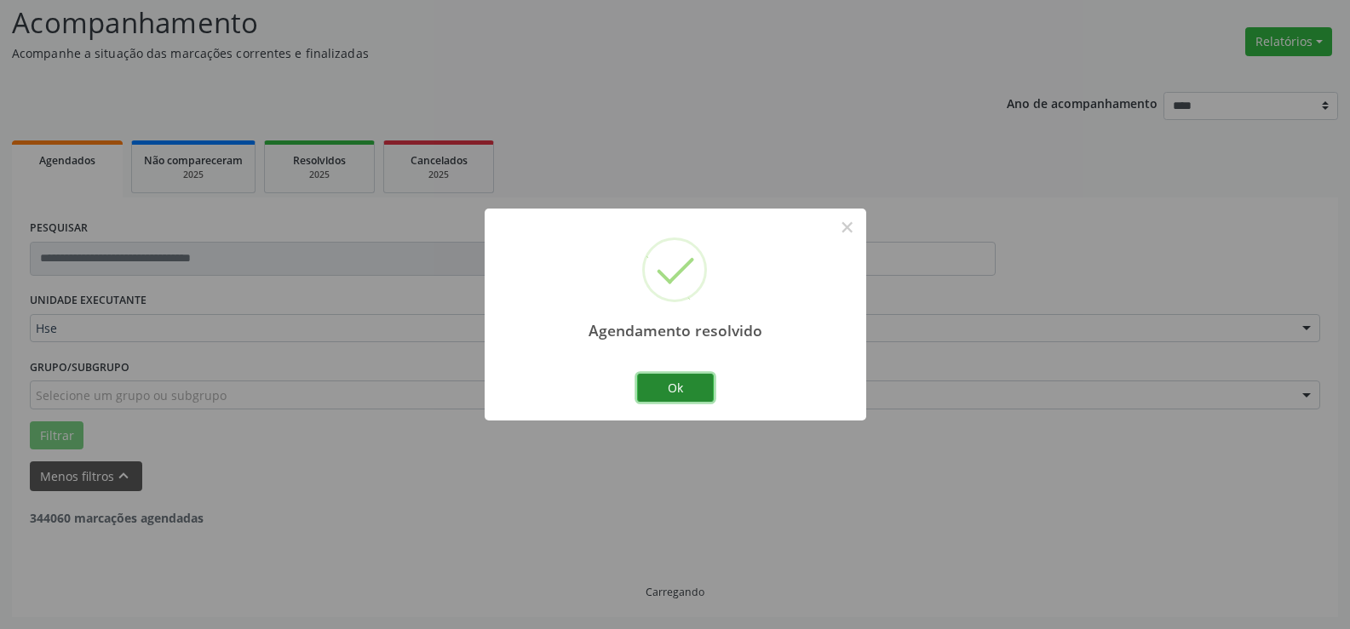
click at [691, 382] on button "Ok" at bounding box center [675, 388] width 77 height 29
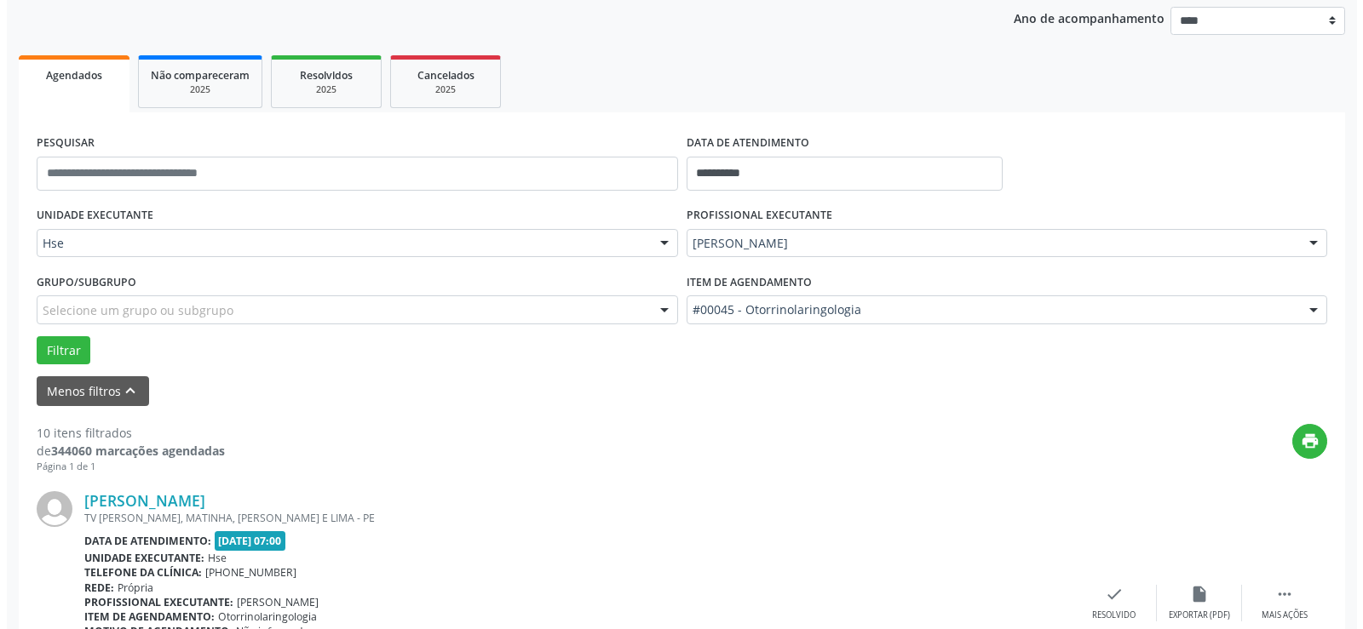
scroll to position [284, 0]
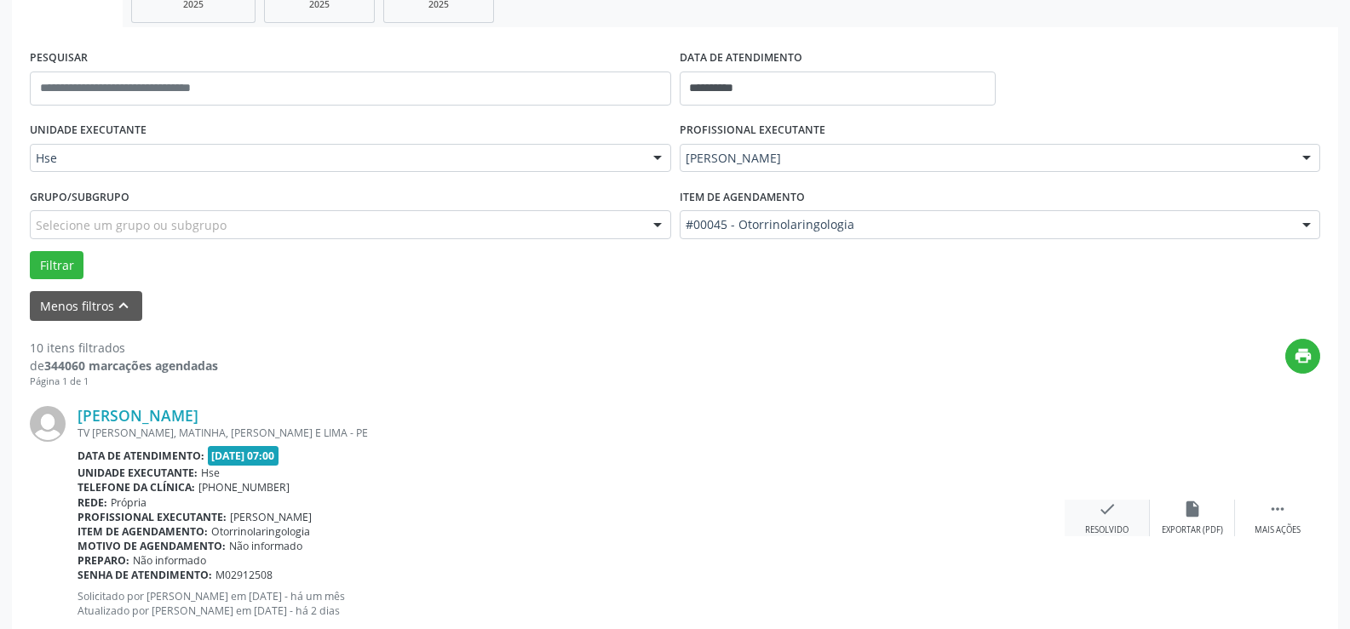
click at [1099, 507] on icon "check" at bounding box center [1107, 509] width 19 height 19
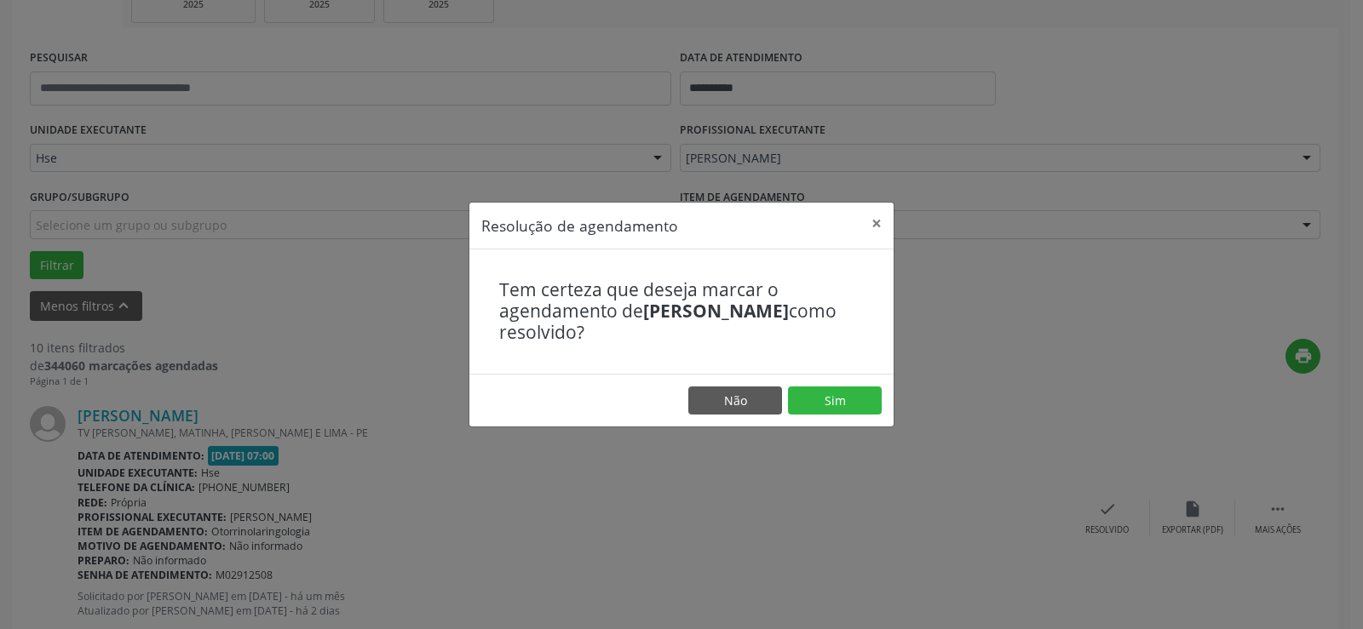
click at [833, 418] on footer "Não Sim" at bounding box center [681, 401] width 424 height 54
click at [832, 400] on button "Sim" at bounding box center [835, 401] width 94 height 29
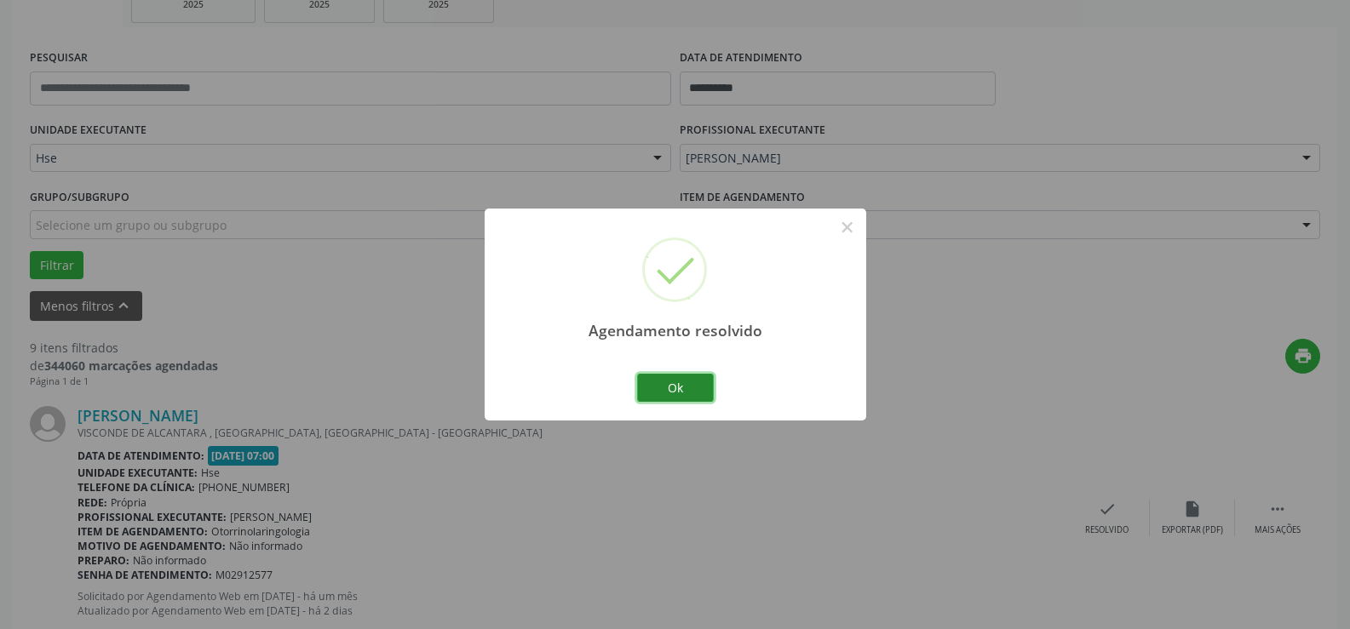
click at [690, 383] on button "Ok" at bounding box center [675, 388] width 77 height 29
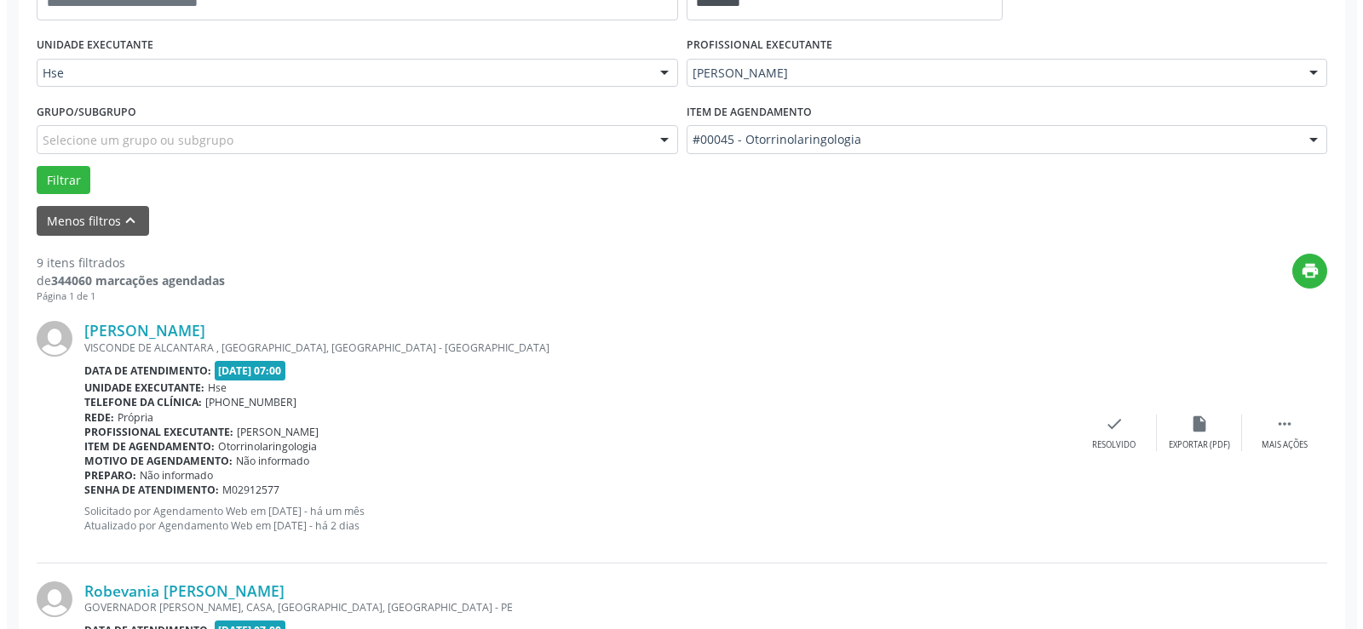
scroll to position [455, 0]
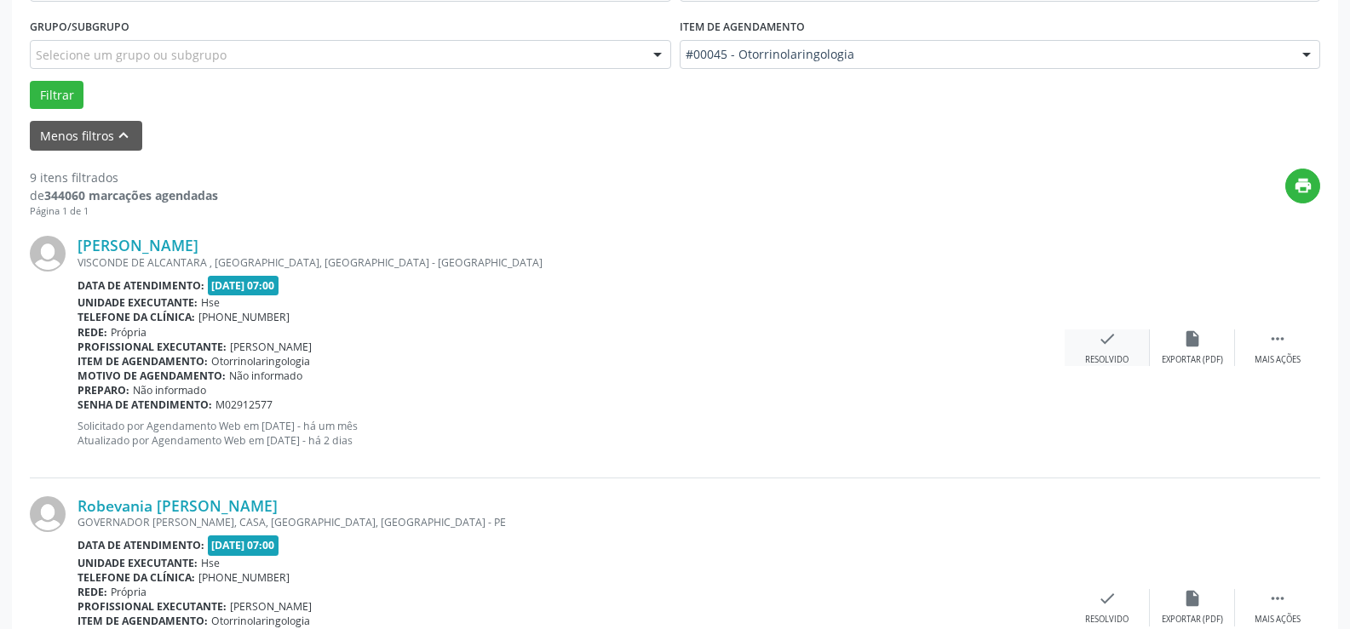
click at [1102, 345] on icon "check" at bounding box center [1107, 339] width 19 height 19
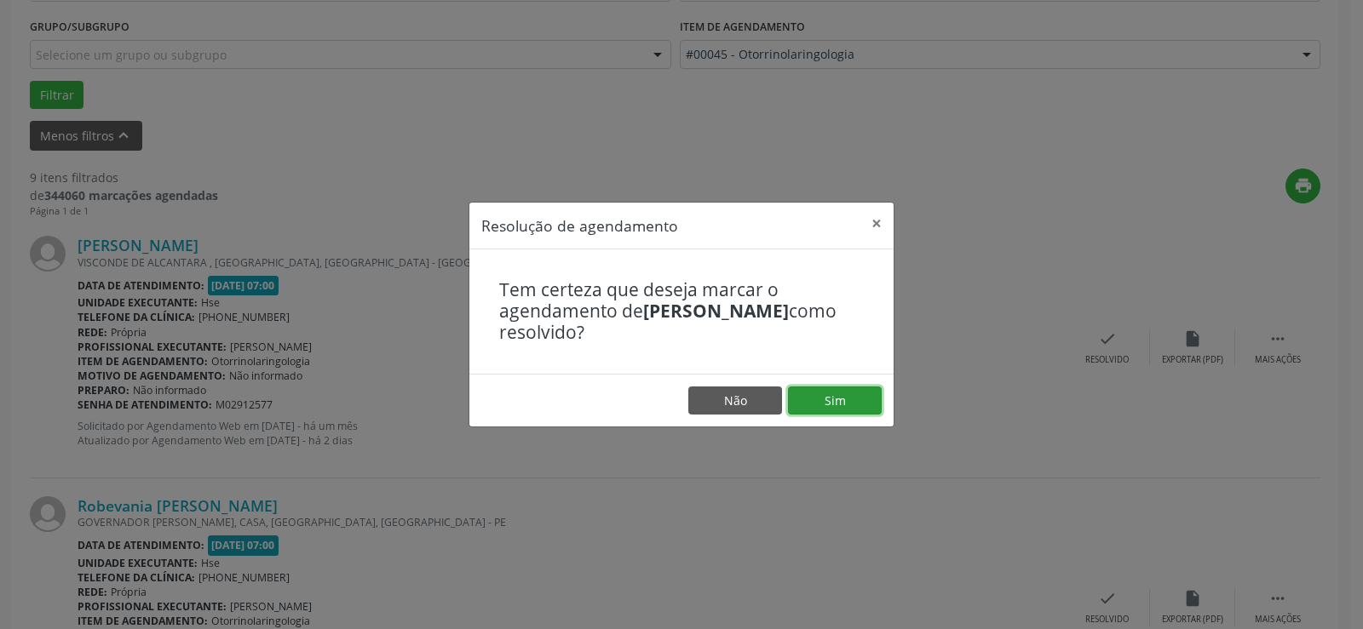
click at [850, 388] on button "Sim" at bounding box center [835, 401] width 94 height 29
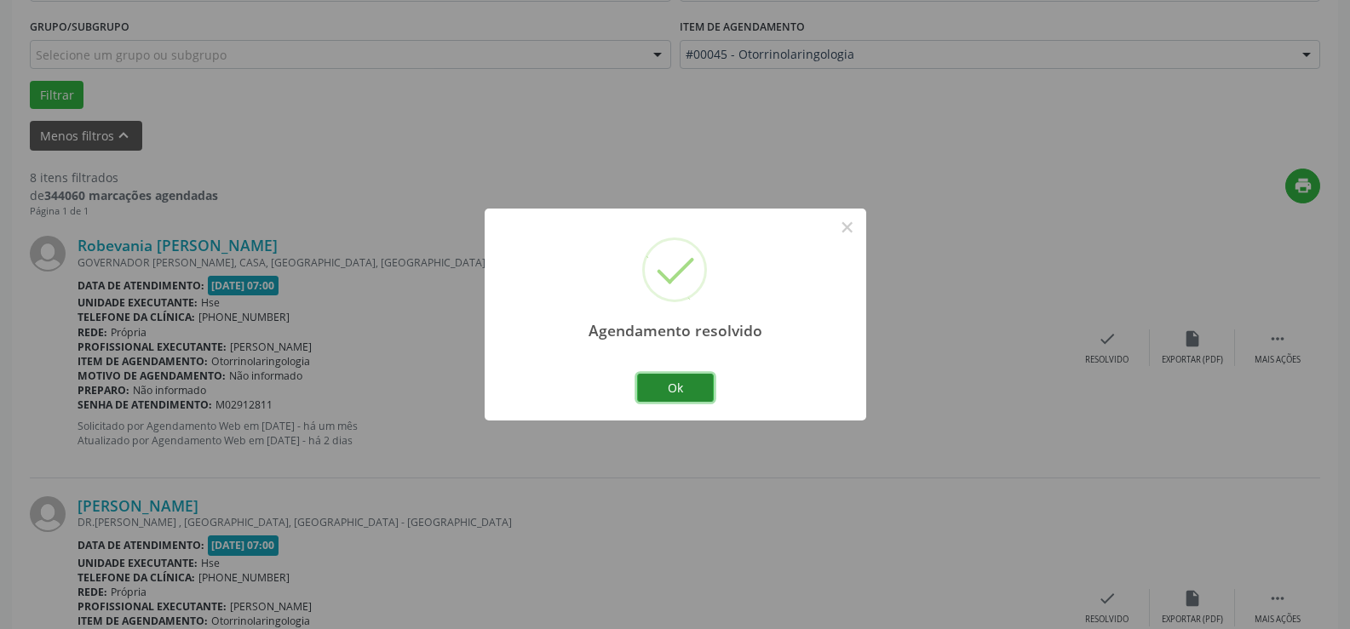
click at [679, 389] on button "Ok" at bounding box center [675, 388] width 77 height 29
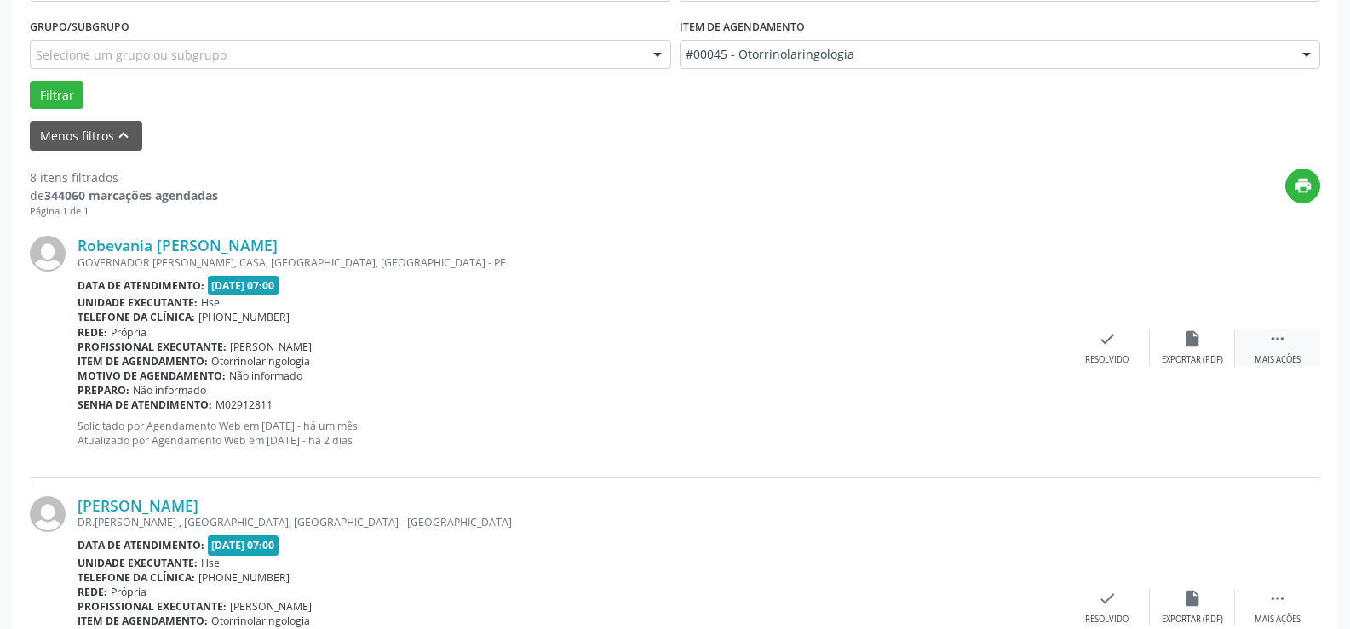
click at [1279, 343] on icon "" at bounding box center [1277, 339] width 19 height 19
click at [1192, 355] on div "Não compareceu" at bounding box center [1192, 360] width 72 height 12
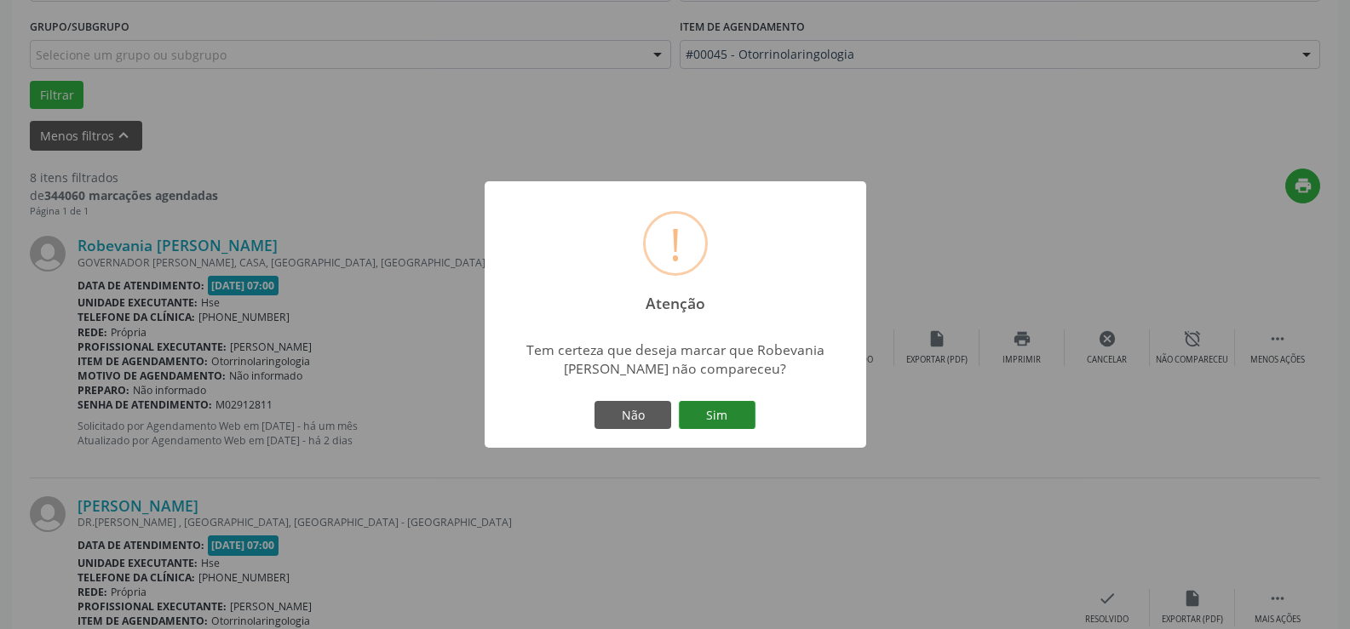
click at [727, 413] on button "Sim" at bounding box center [717, 415] width 77 height 29
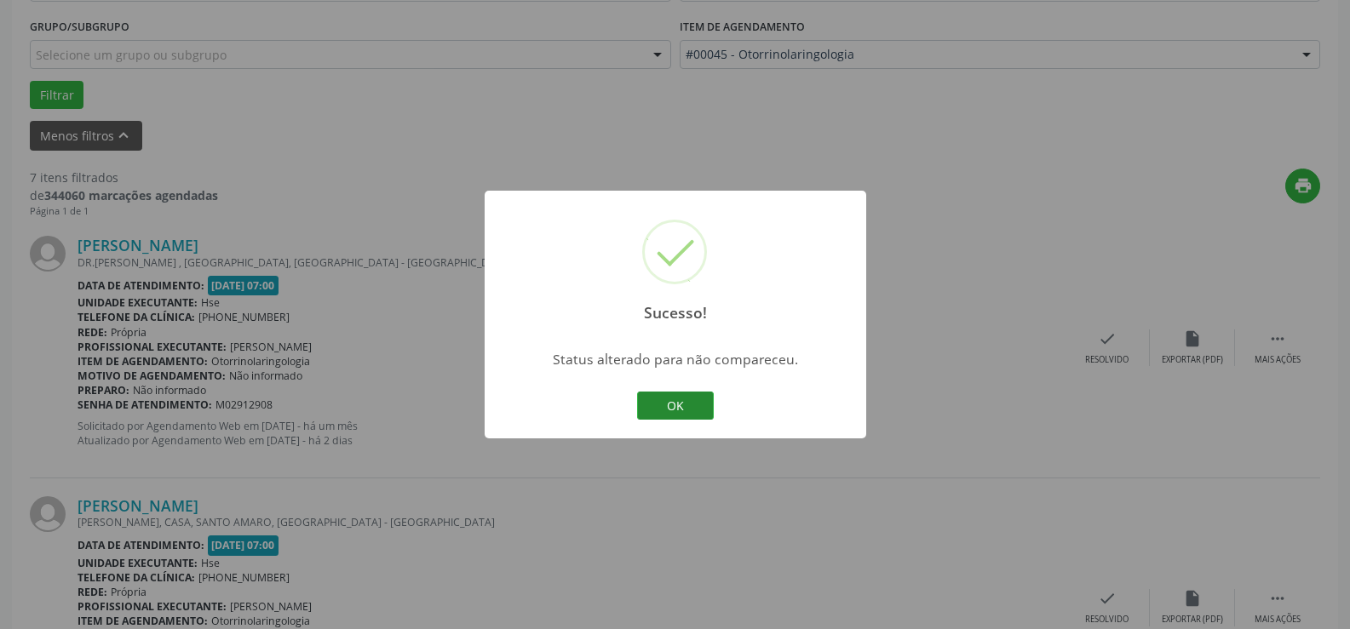
click at [698, 397] on button "OK" at bounding box center [675, 406] width 77 height 29
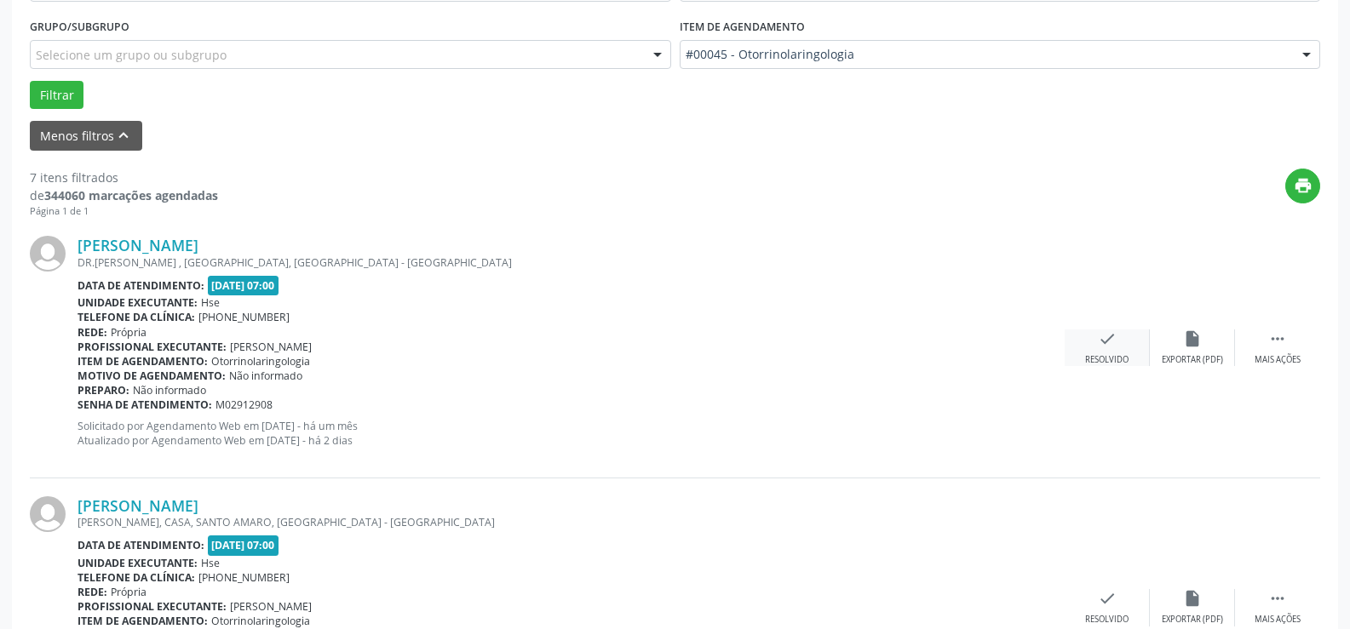
click at [1108, 350] on div "check Resolvido" at bounding box center [1107, 348] width 85 height 37
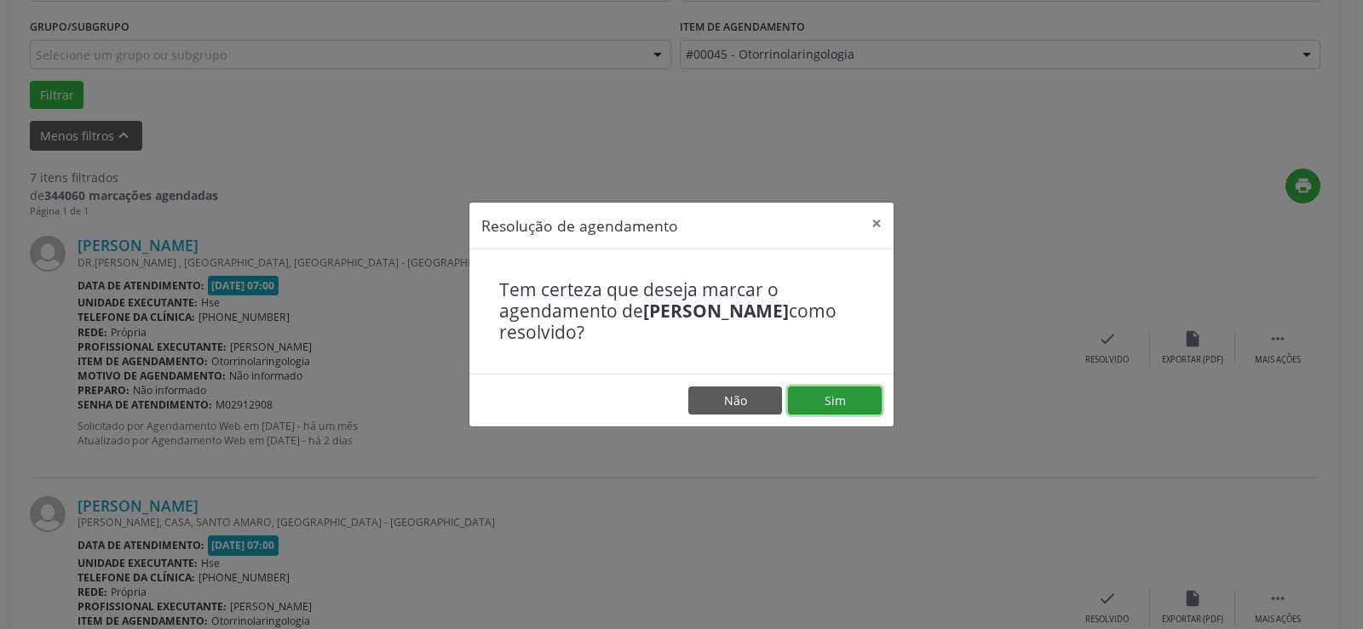
click at [837, 412] on button "Sim" at bounding box center [835, 401] width 94 height 29
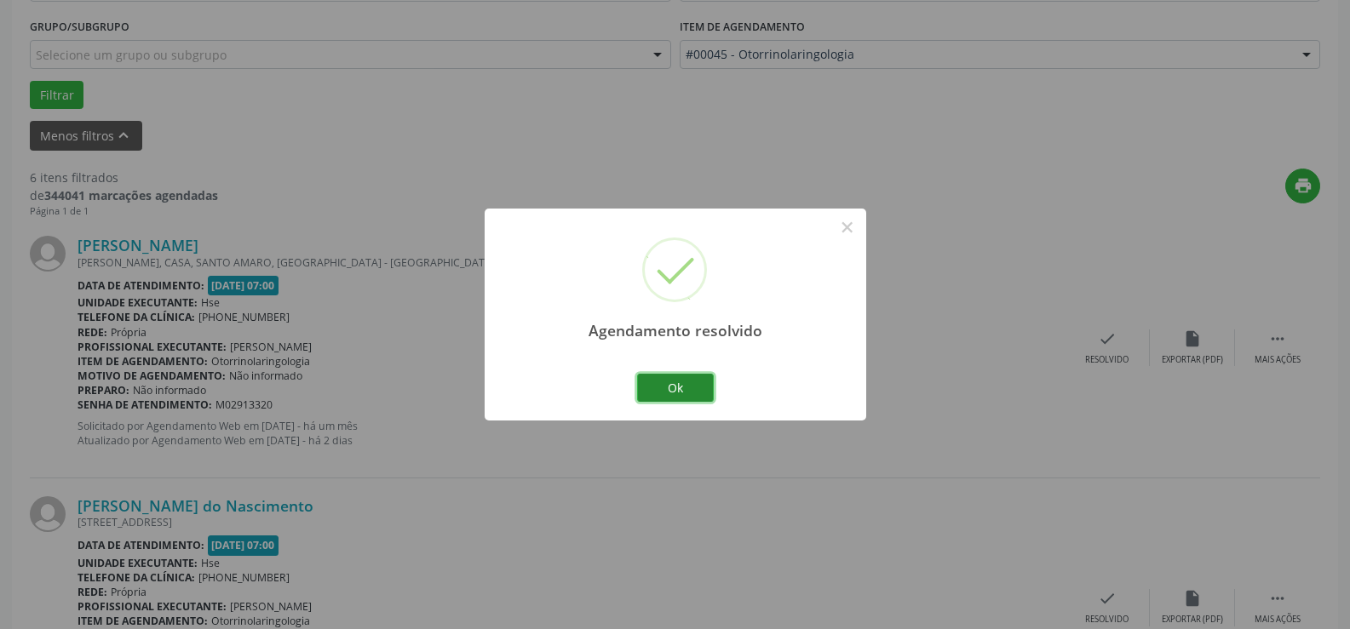
click at [690, 386] on button "Ok" at bounding box center [675, 388] width 77 height 29
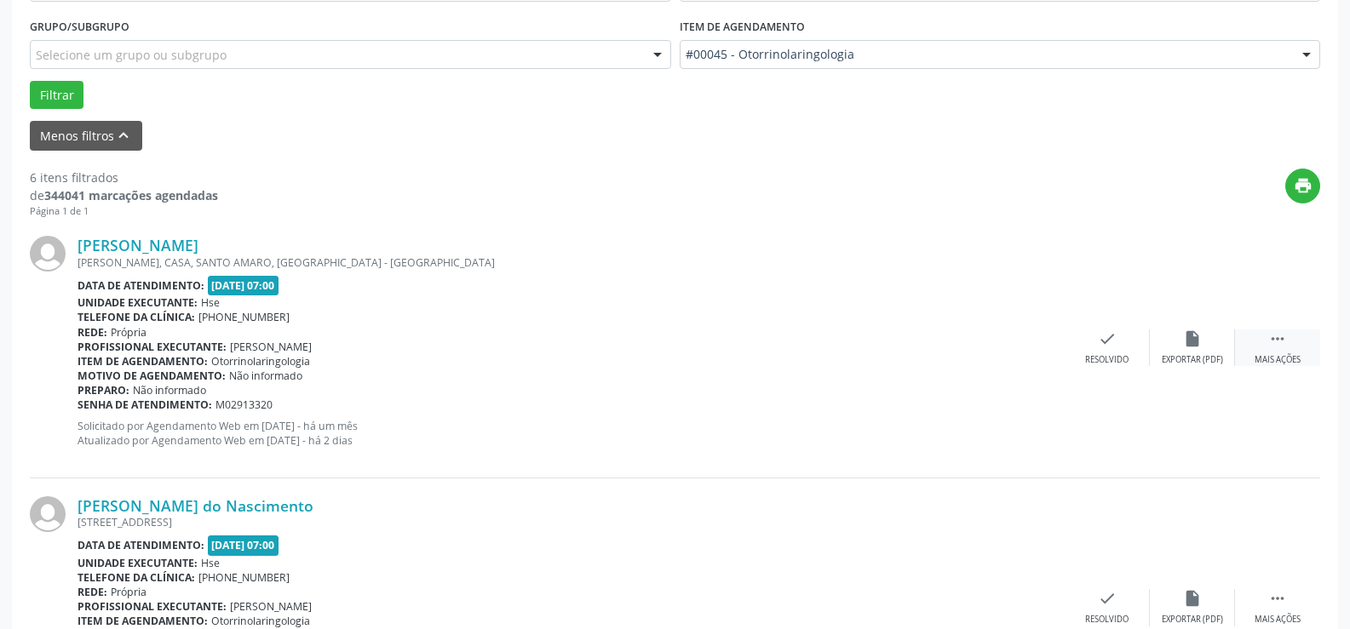
click at [1284, 340] on icon "" at bounding box center [1277, 339] width 19 height 19
click at [1202, 349] on div "alarm_off Não compareceu" at bounding box center [1192, 348] width 85 height 37
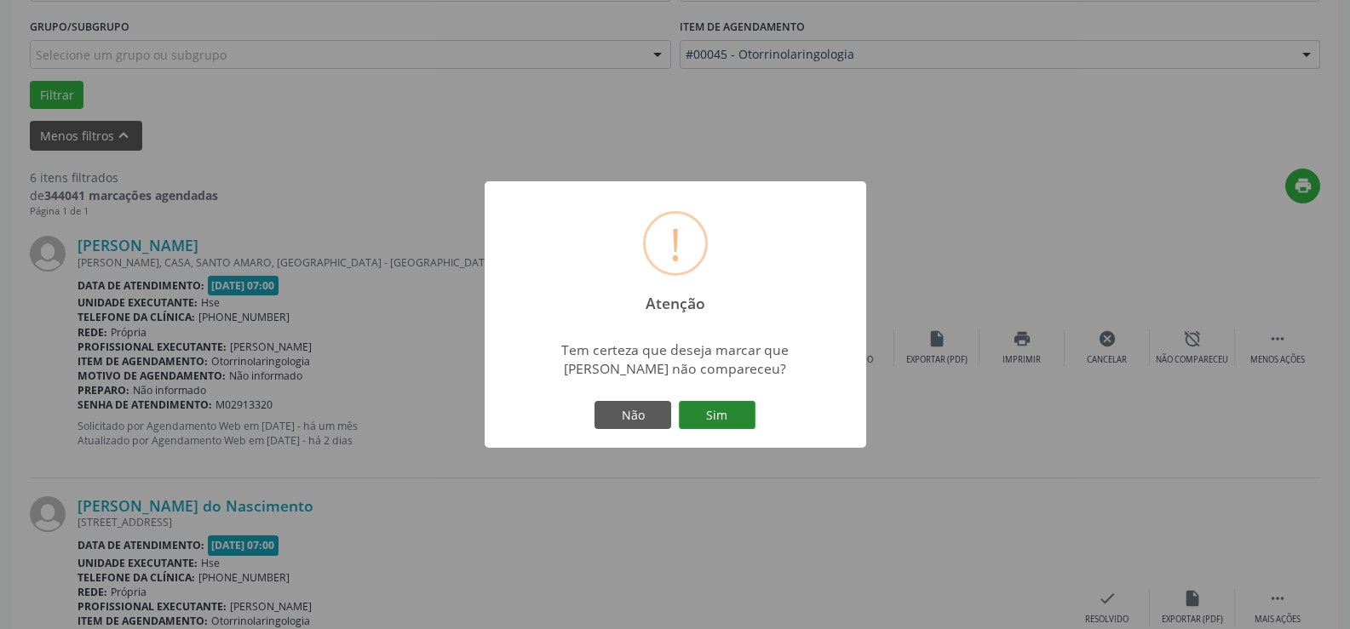
click at [720, 401] on button "Sim" at bounding box center [717, 415] width 77 height 29
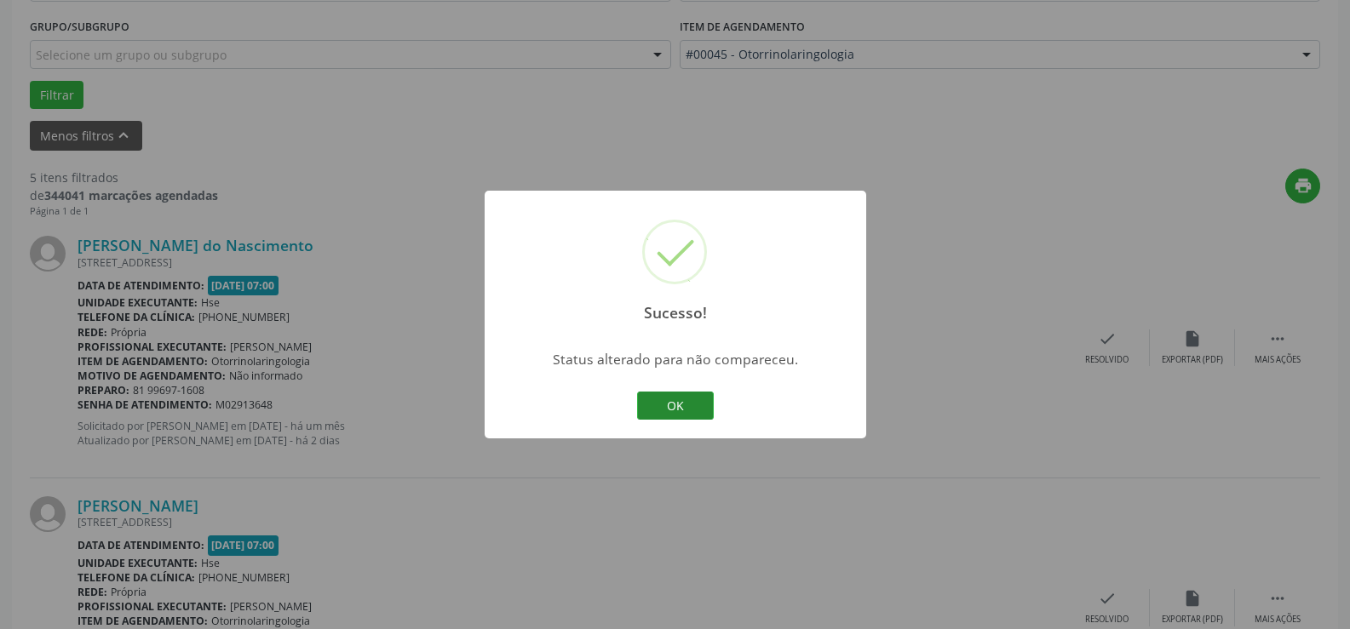
click at [682, 404] on button "OK" at bounding box center [675, 406] width 77 height 29
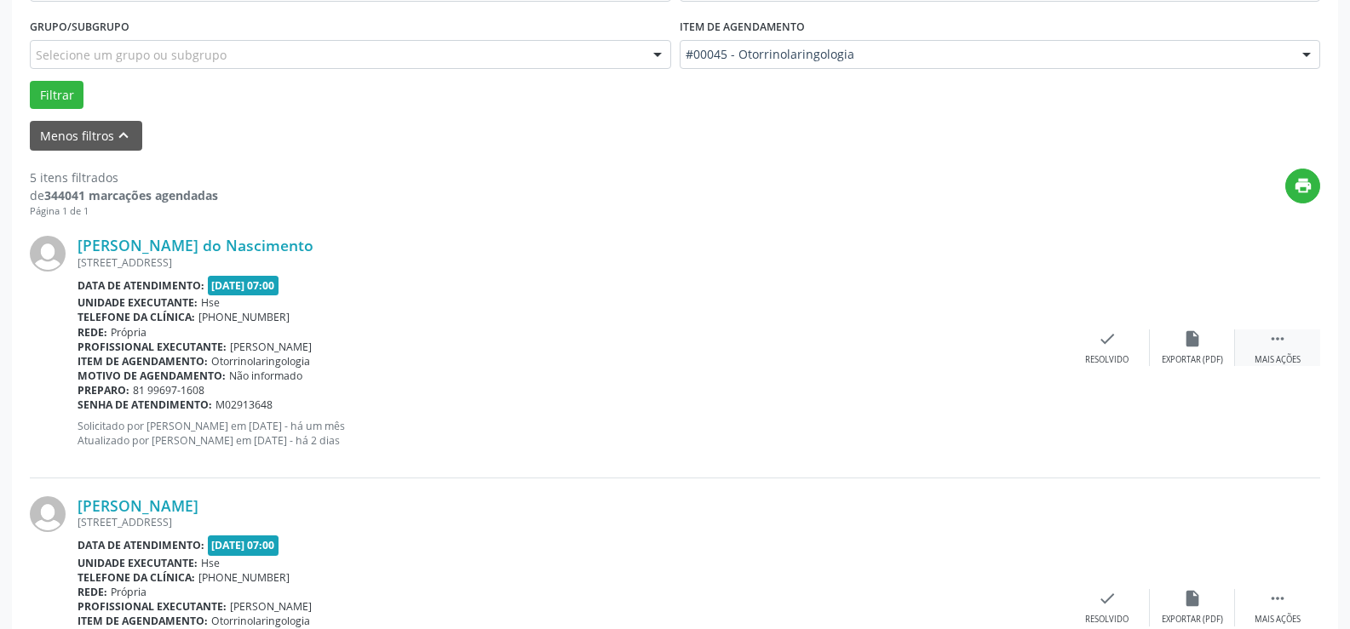
click at [1283, 345] on icon "" at bounding box center [1277, 339] width 19 height 19
click at [1188, 348] on icon "alarm_off" at bounding box center [1192, 339] width 19 height 19
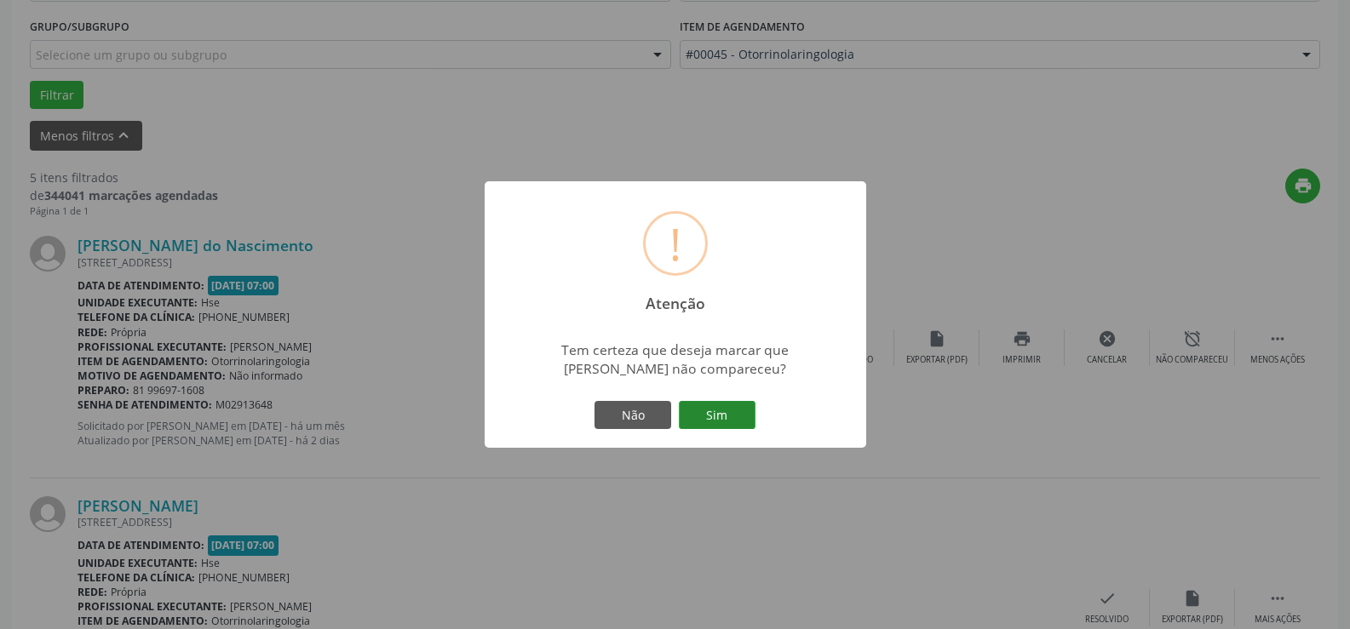
click at [723, 405] on button "Sim" at bounding box center [717, 415] width 77 height 29
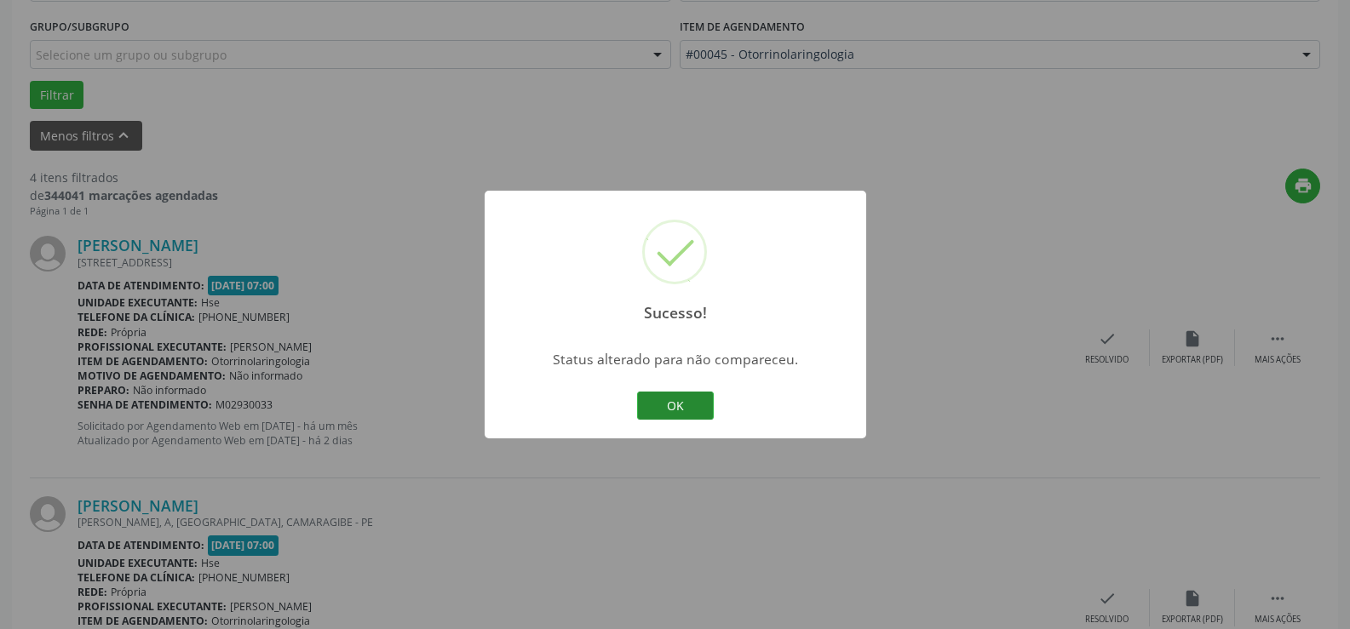
click at [679, 404] on button "OK" at bounding box center [675, 406] width 77 height 29
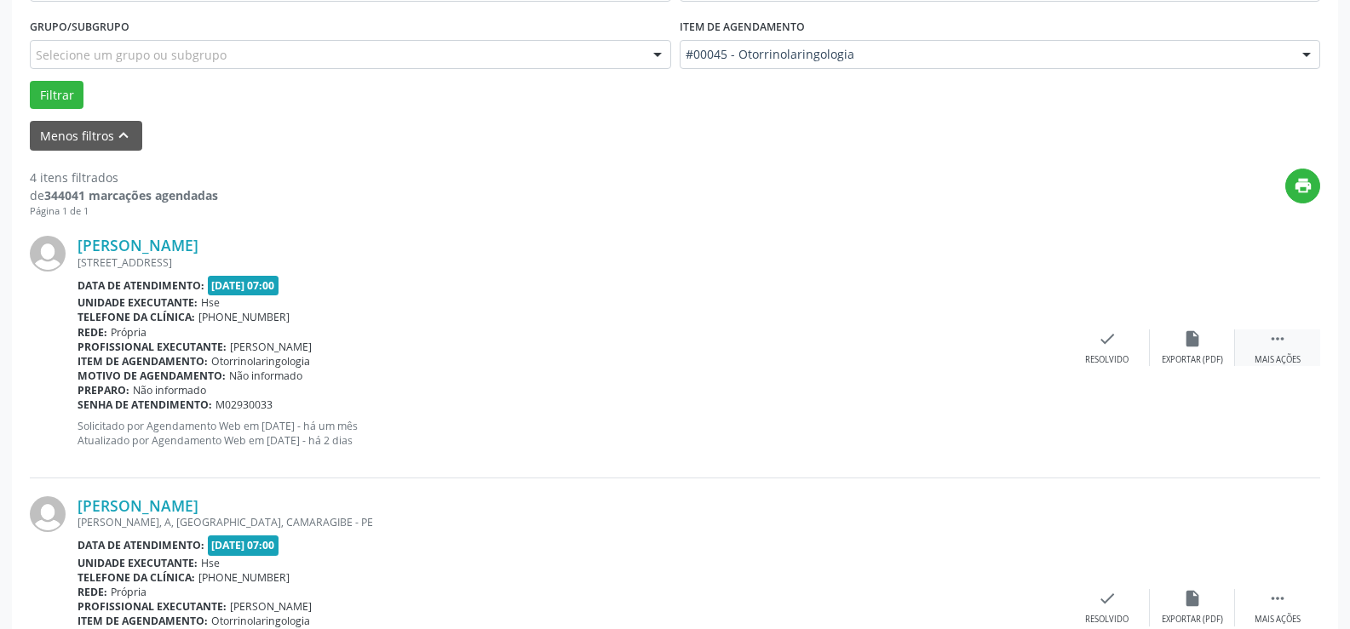
click at [1285, 351] on div " Mais ações" at bounding box center [1277, 348] width 85 height 37
click at [1221, 352] on div "alarm_off Não compareceu" at bounding box center [1192, 348] width 85 height 37
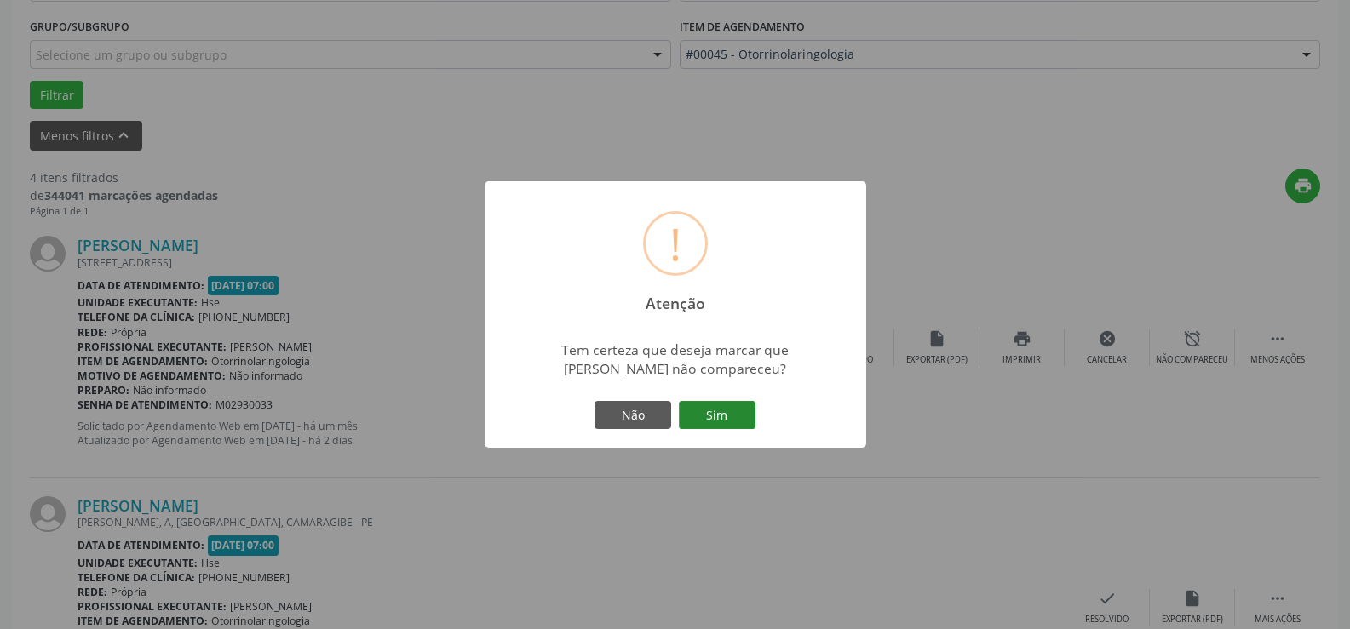
click at [730, 409] on button "Sim" at bounding box center [717, 415] width 77 height 29
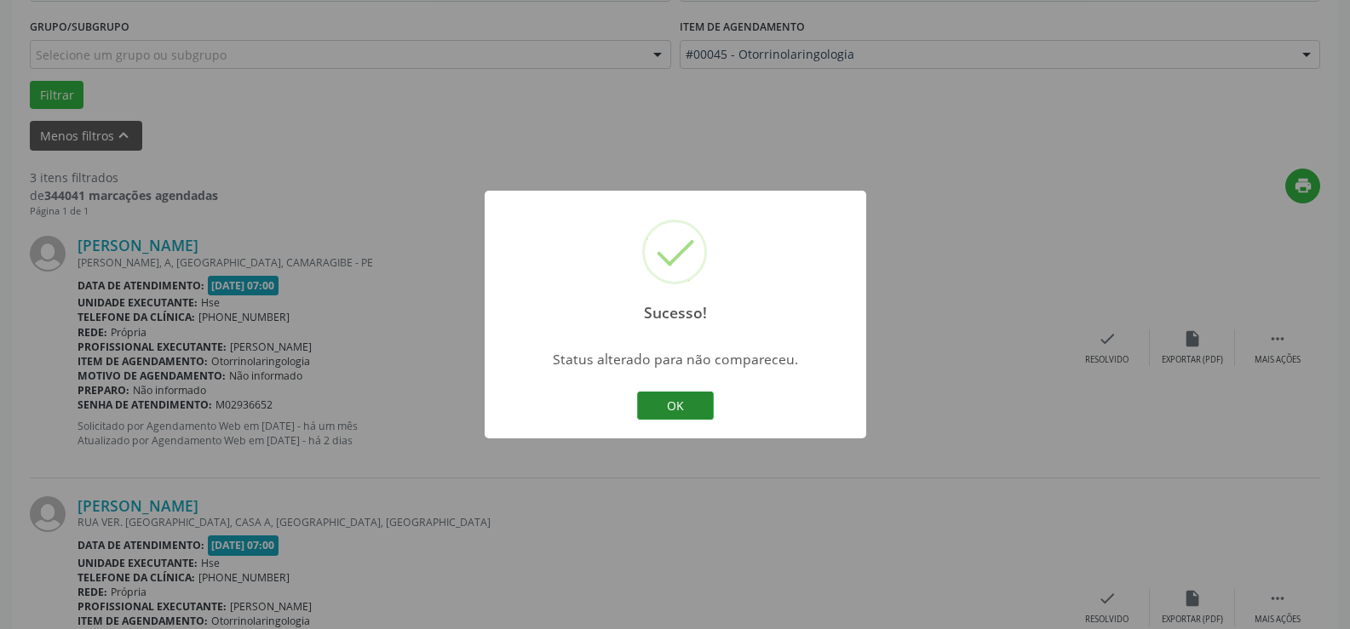
click at [675, 405] on button "OK" at bounding box center [675, 406] width 77 height 29
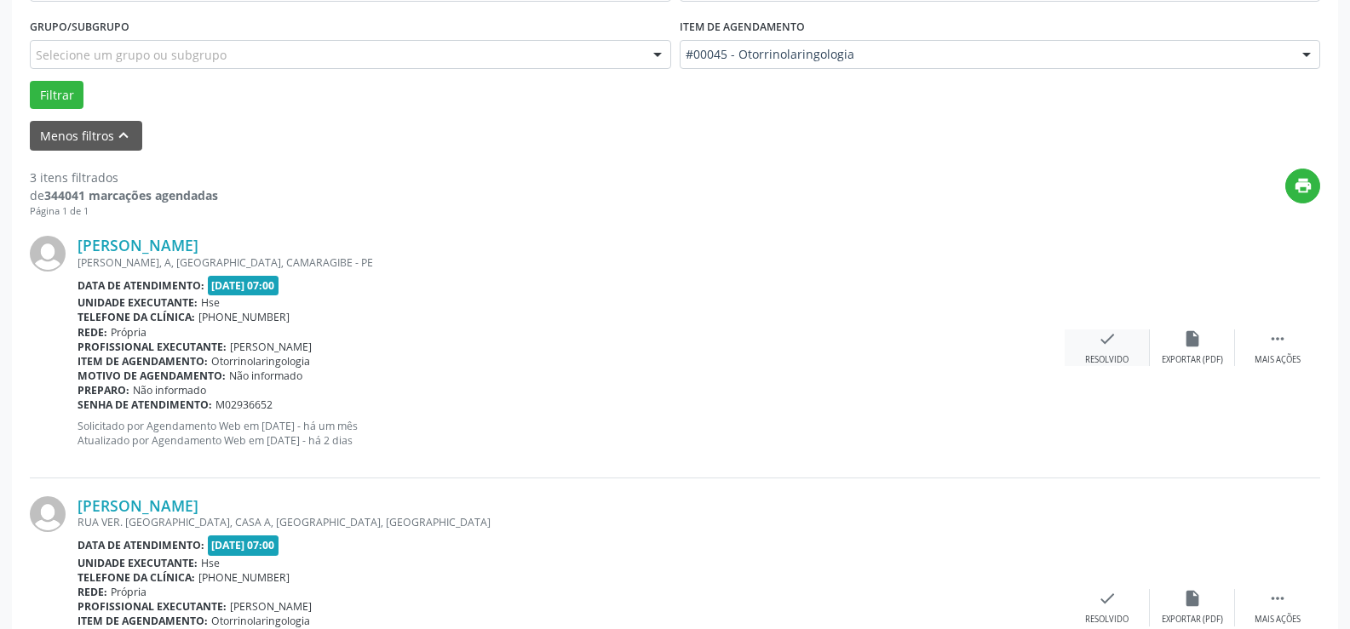
click at [1094, 353] on div "check Resolvido" at bounding box center [1107, 348] width 85 height 37
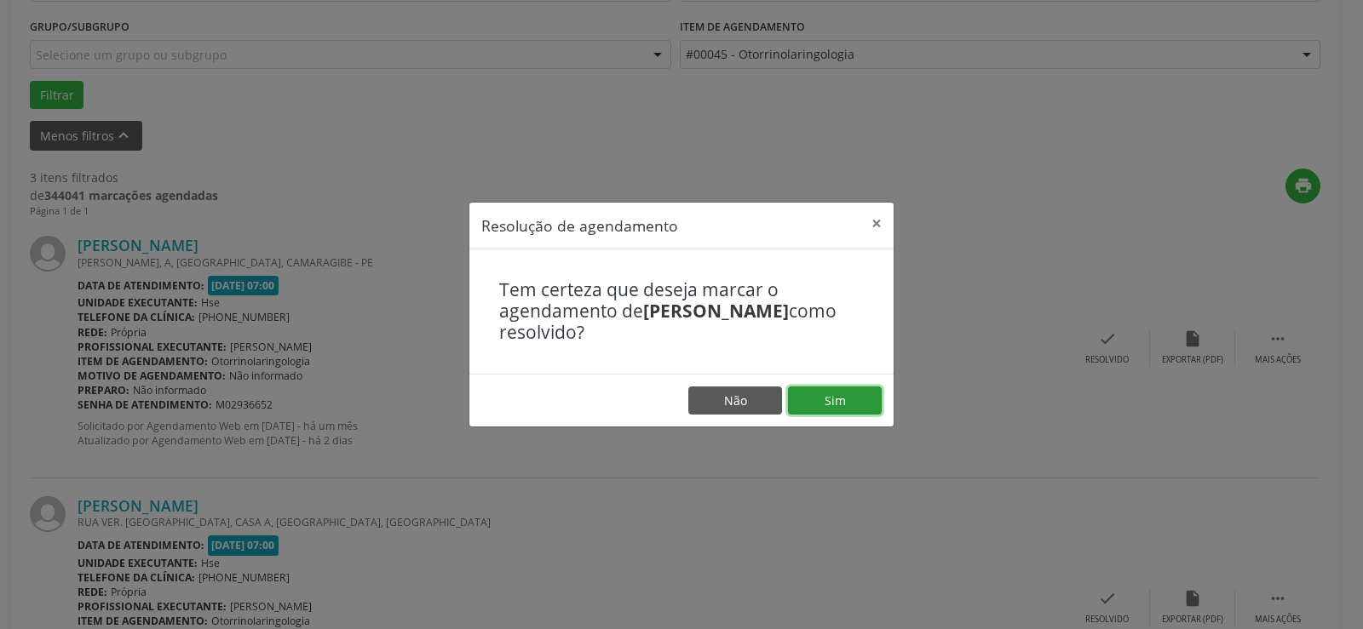
click at [840, 398] on button "Sim" at bounding box center [835, 401] width 94 height 29
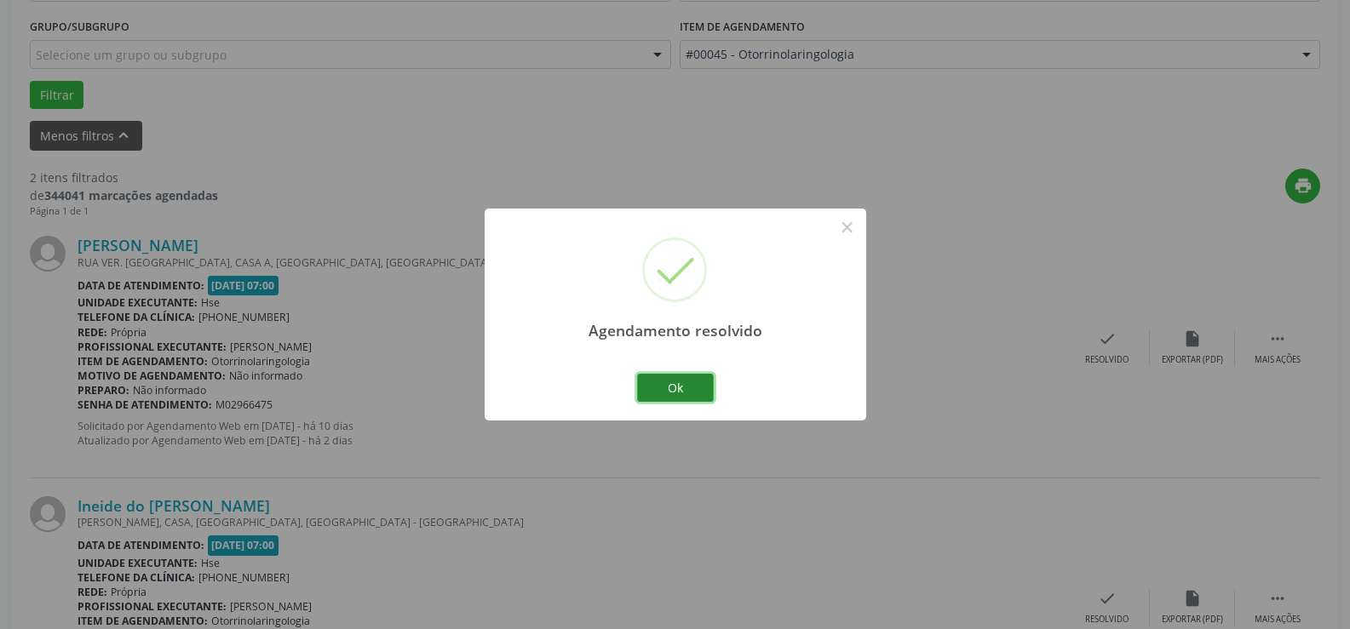
click at [680, 381] on button "Ok" at bounding box center [675, 388] width 77 height 29
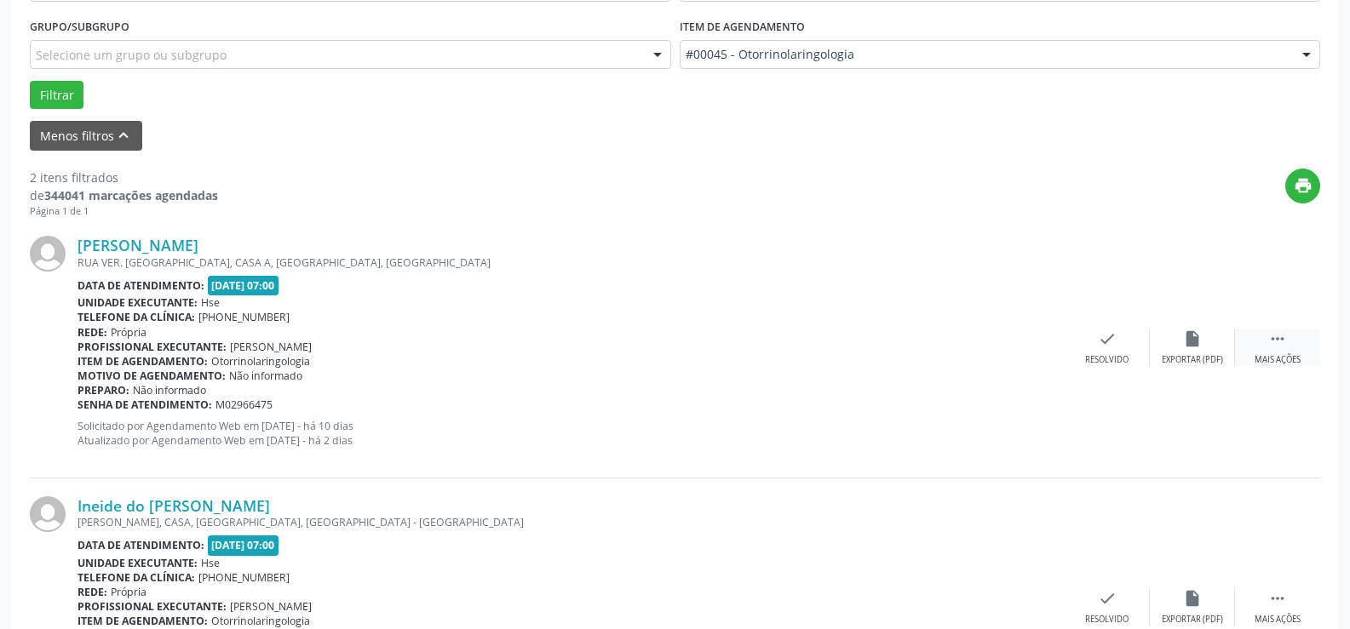
click at [1279, 333] on icon "" at bounding box center [1277, 339] width 19 height 19
click at [1204, 354] on div "Não compareceu" at bounding box center [1192, 360] width 72 height 12
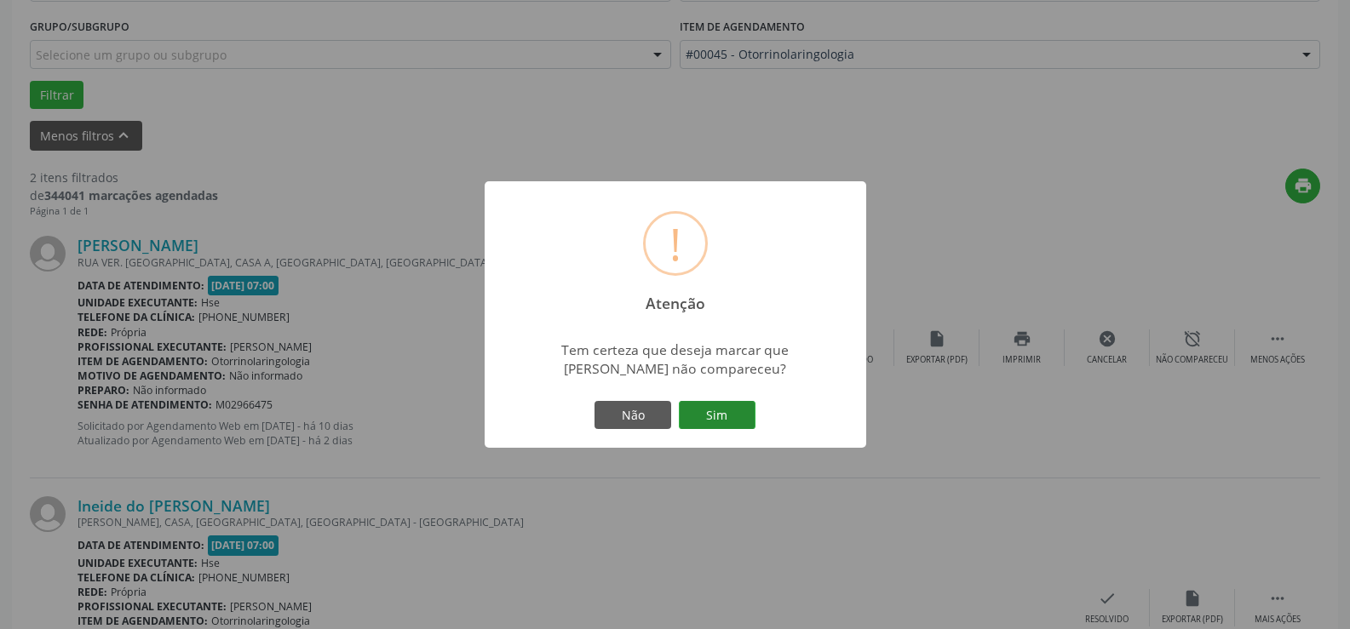
click at [707, 407] on button "Sim" at bounding box center [717, 415] width 77 height 29
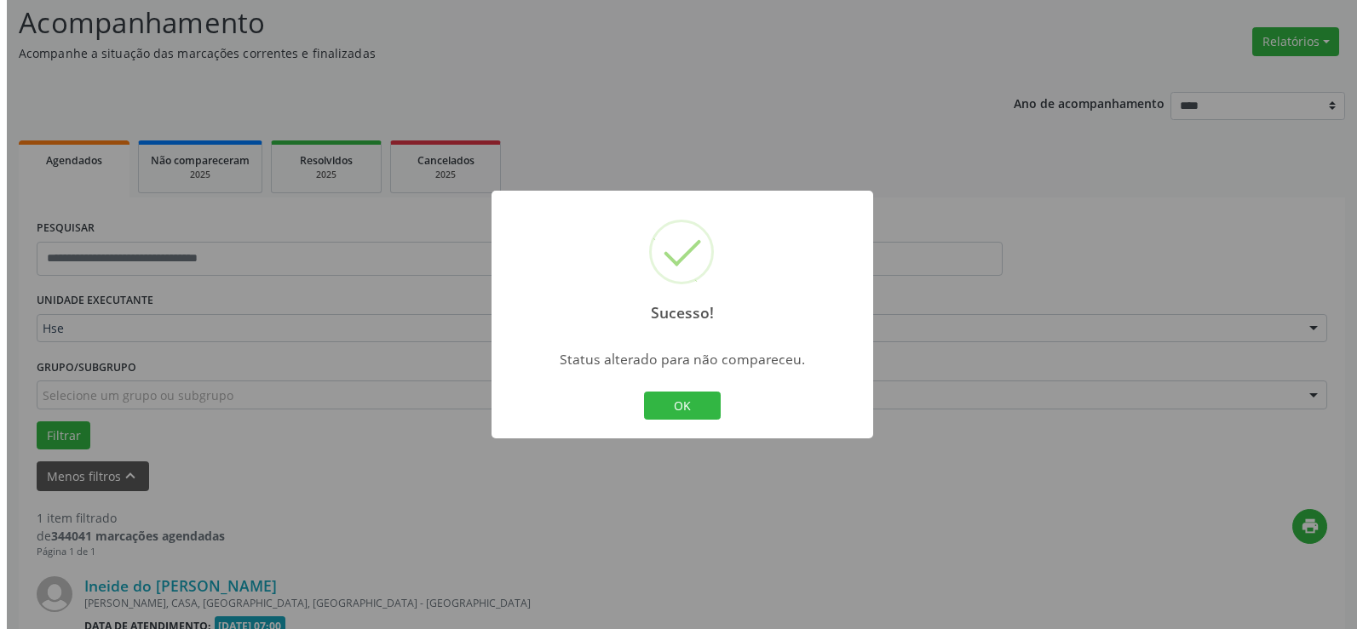
scroll to position [333, 0]
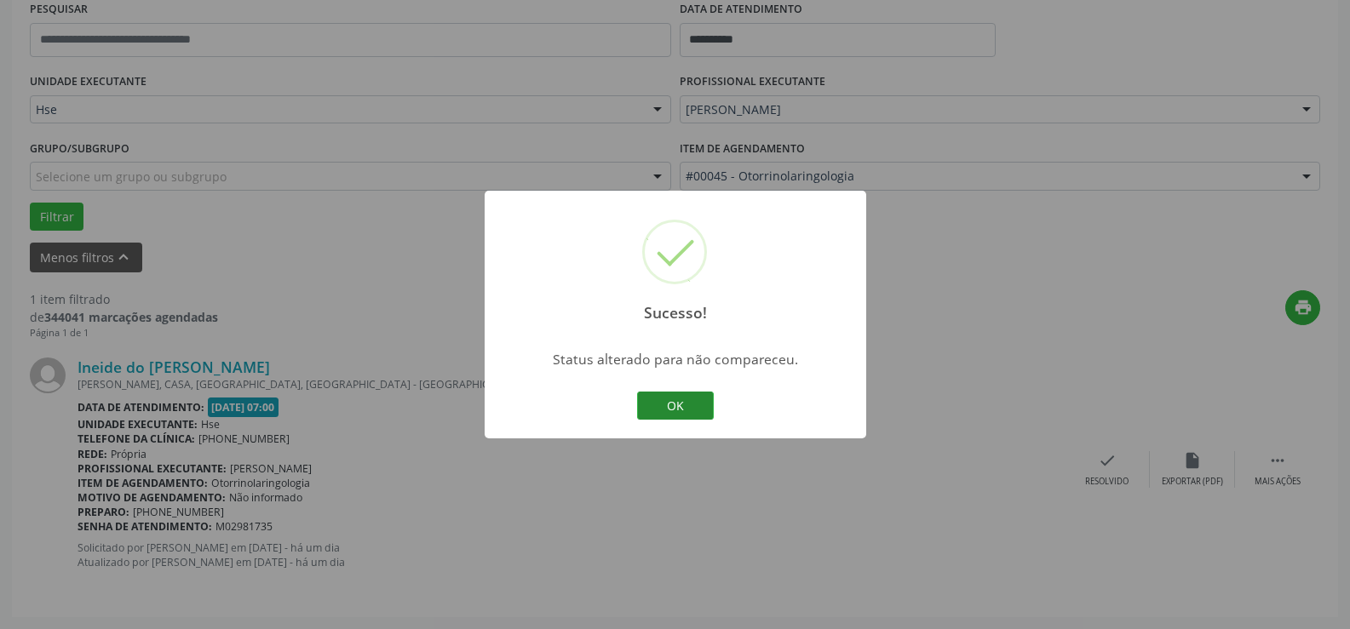
click at [686, 409] on button "OK" at bounding box center [675, 406] width 77 height 29
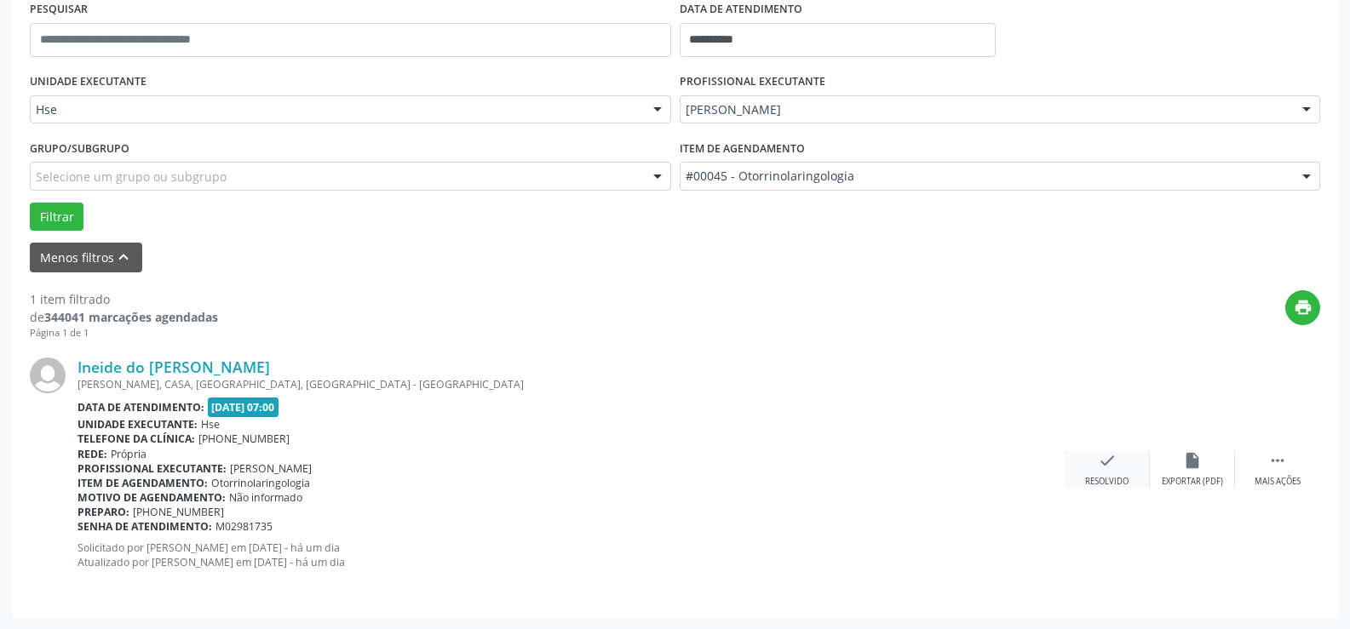
click at [1118, 457] on div "check Resolvido" at bounding box center [1107, 469] width 85 height 37
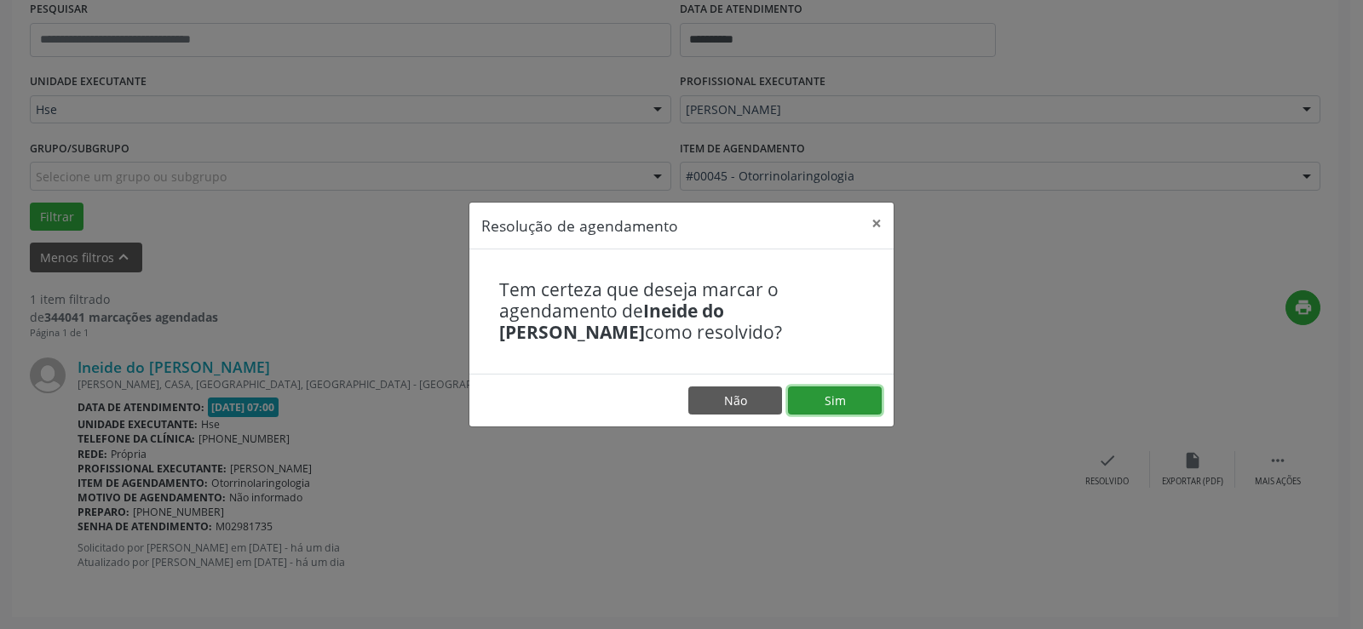
click at [836, 387] on button "Sim" at bounding box center [835, 401] width 94 height 29
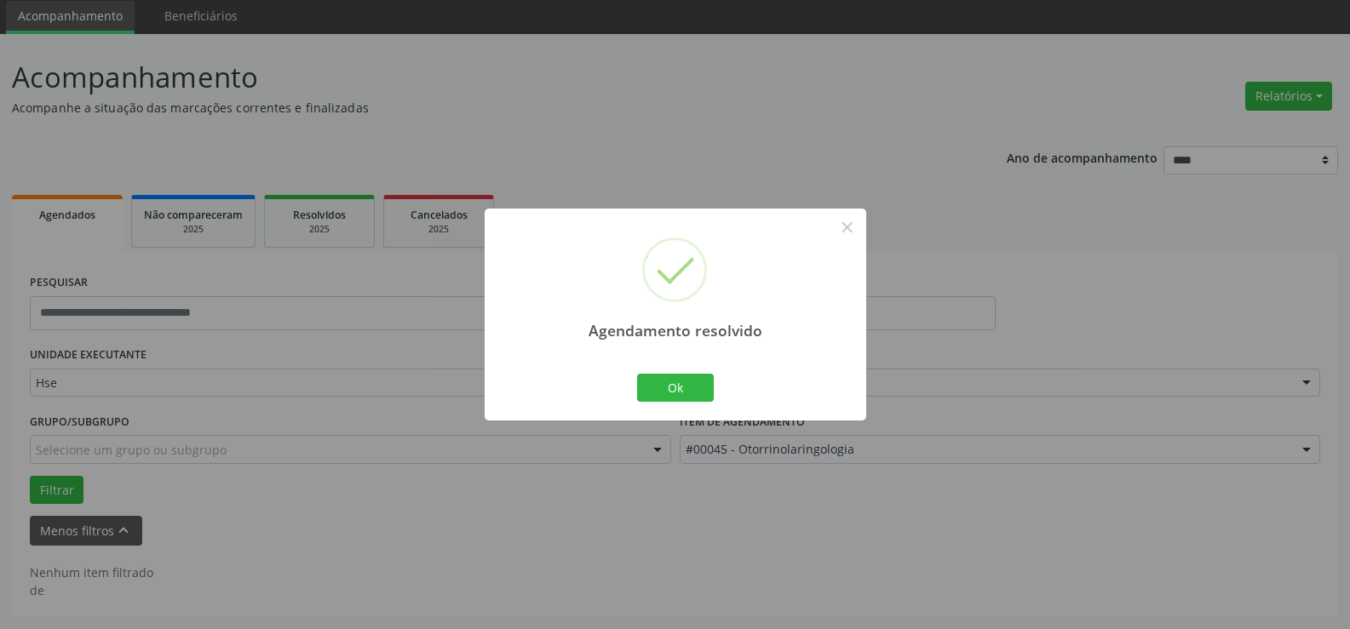
scroll to position [60, 0]
click at [684, 385] on button "Ok" at bounding box center [675, 388] width 77 height 29
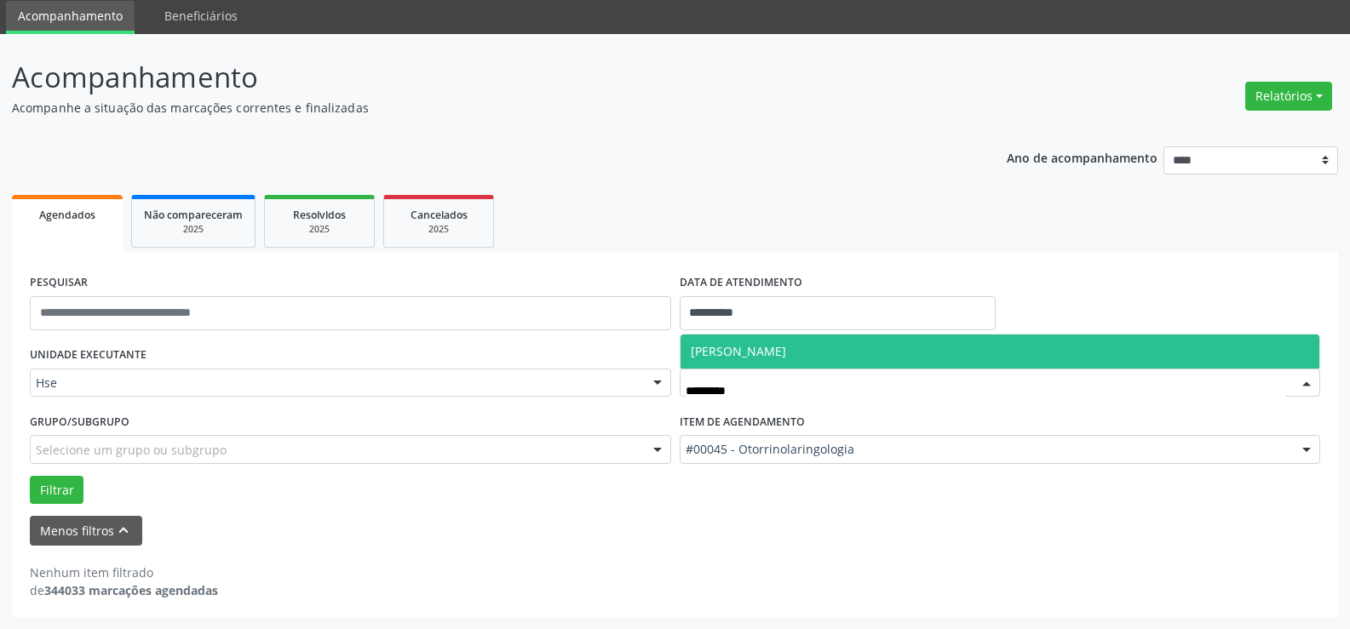
type input "**********"
click at [786, 347] on span "[PERSON_NAME]" at bounding box center [738, 351] width 95 height 16
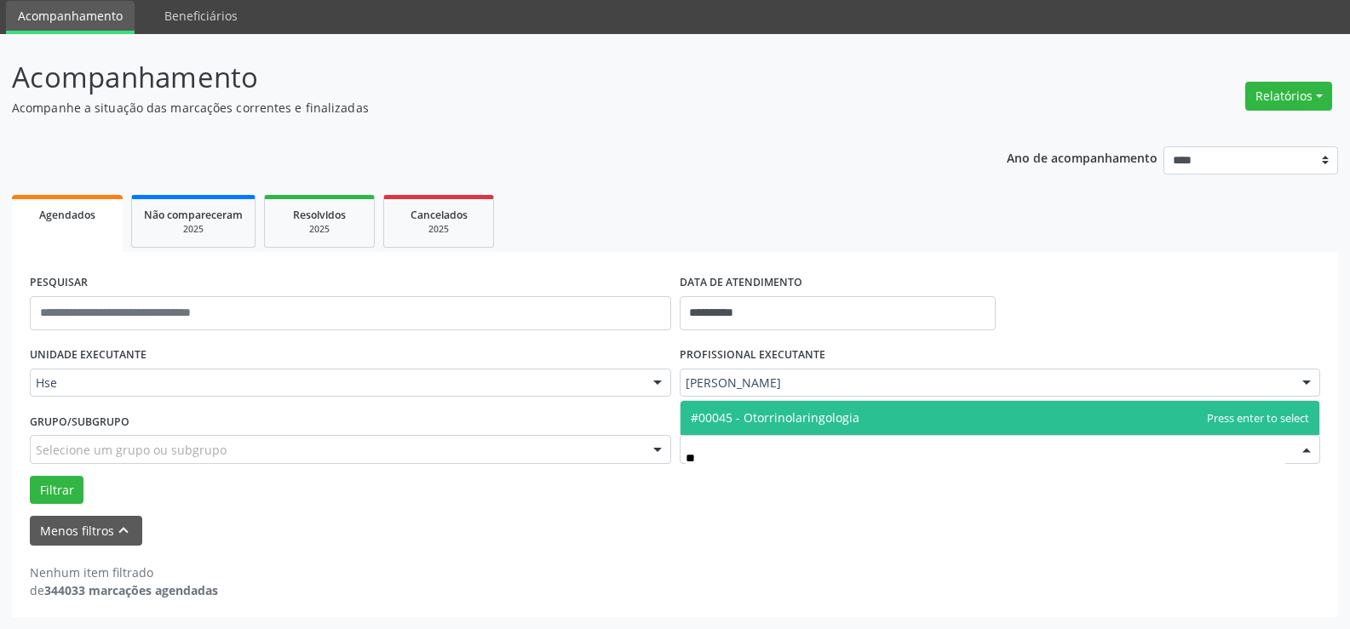
type input "***"
click at [757, 416] on span "#00045 - Otorrinolaringologia" at bounding box center [775, 418] width 169 height 16
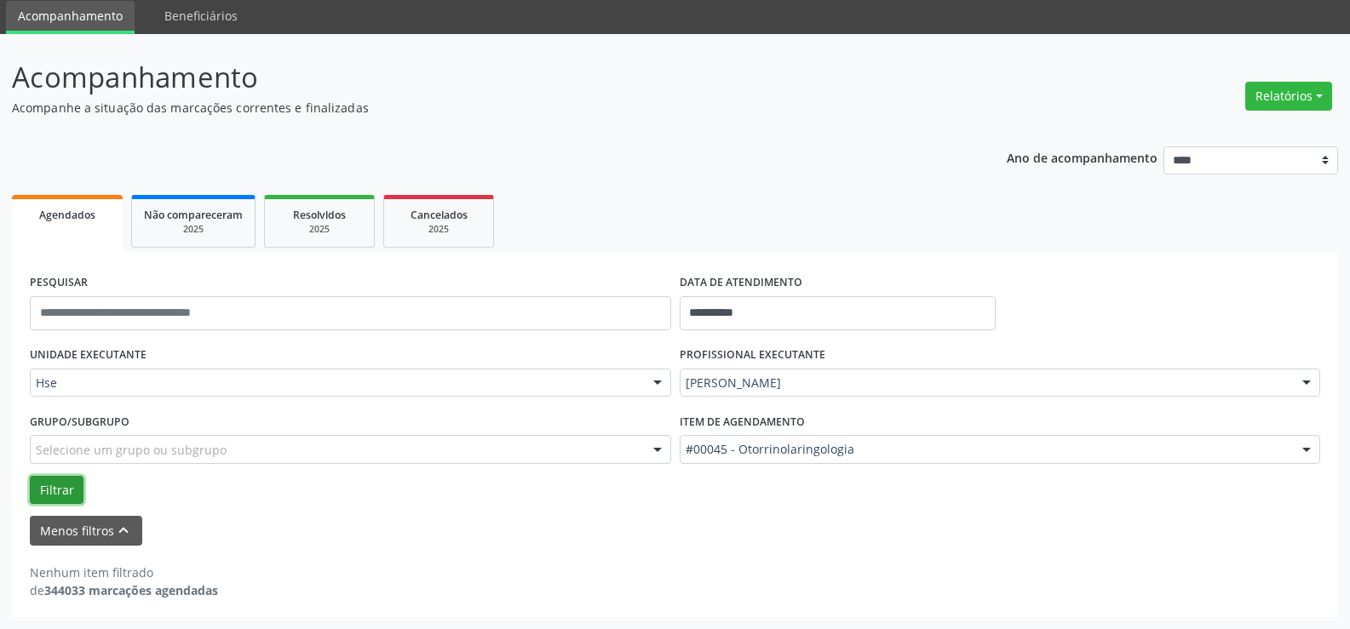
click at [68, 489] on button "Filtrar" at bounding box center [57, 490] width 54 height 29
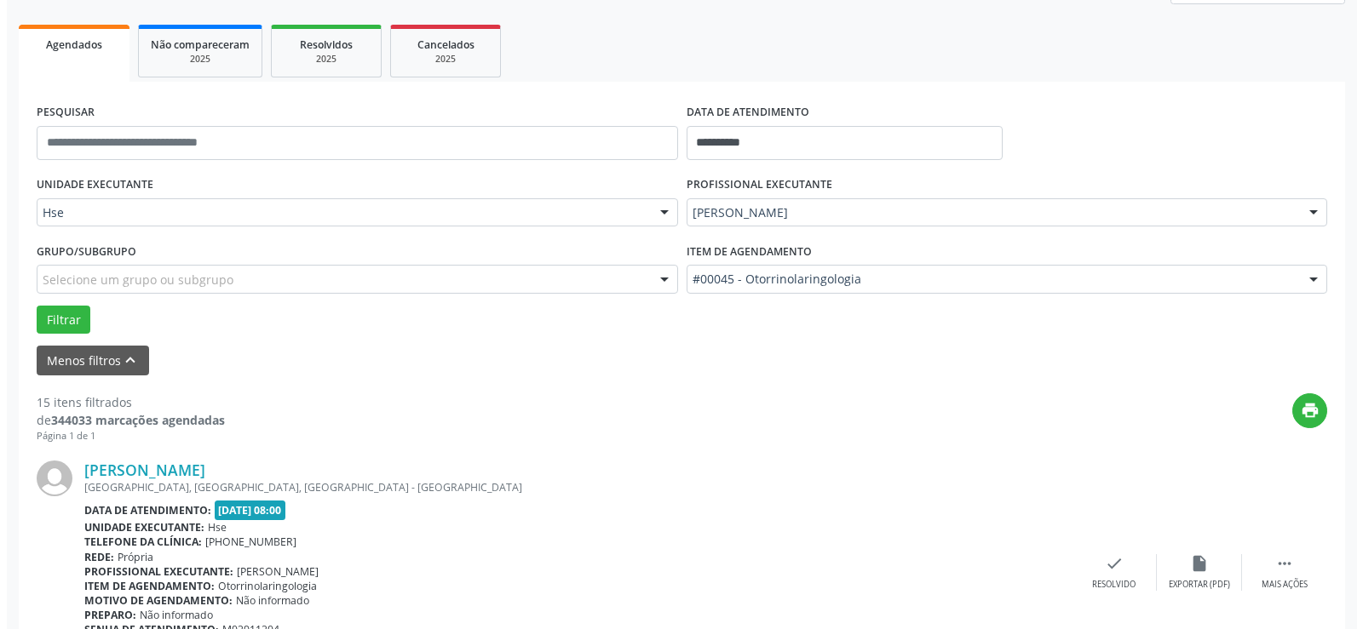
scroll to position [315, 0]
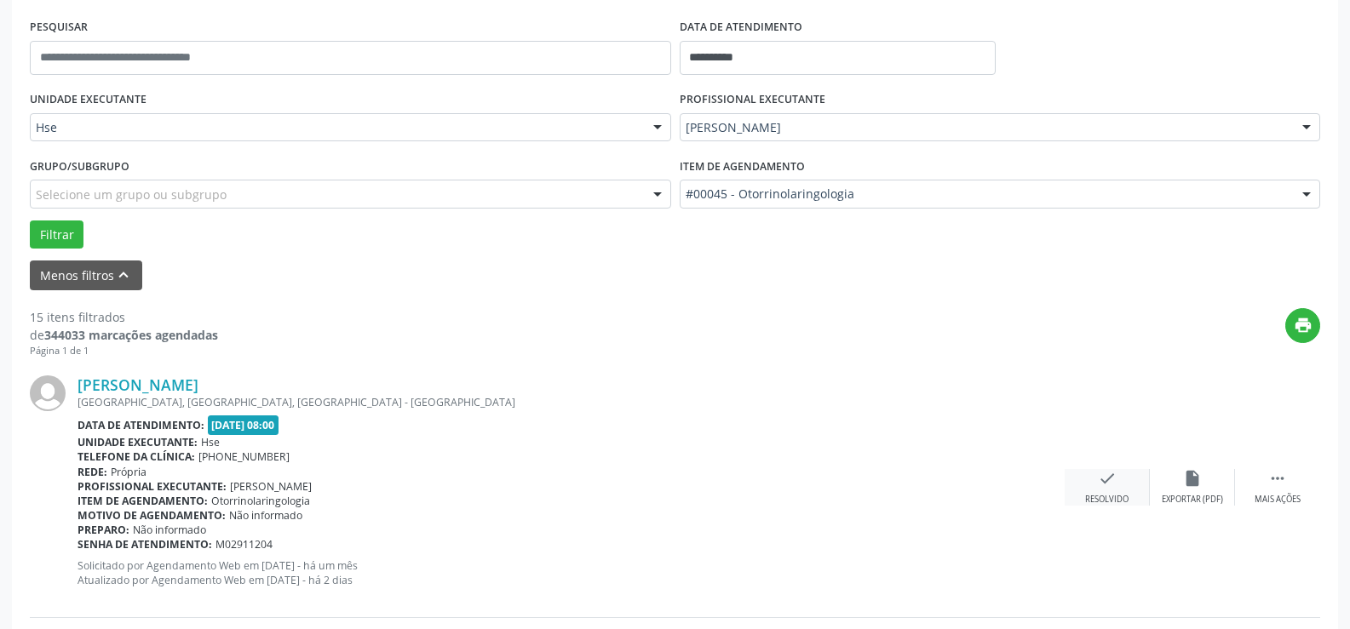
click at [1099, 489] on div "check Resolvido" at bounding box center [1107, 487] width 85 height 37
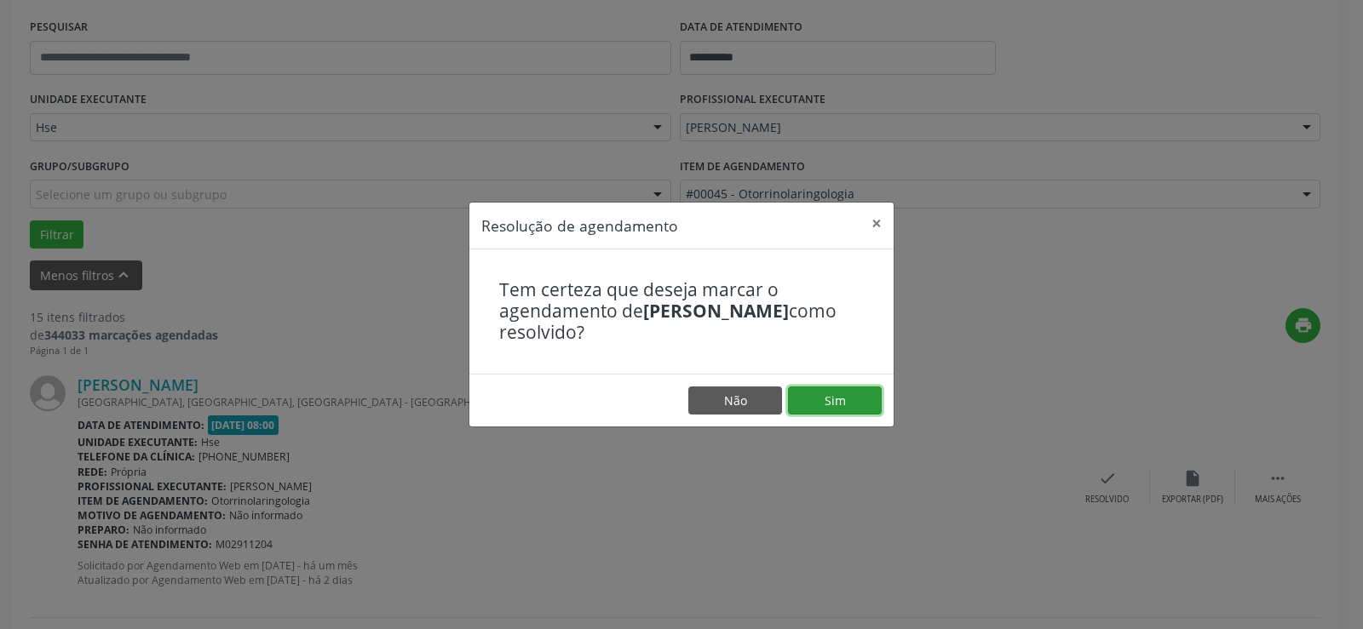
click at [855, 401] on button "Sim" at bounding box center [835, 401] width 94 height 29
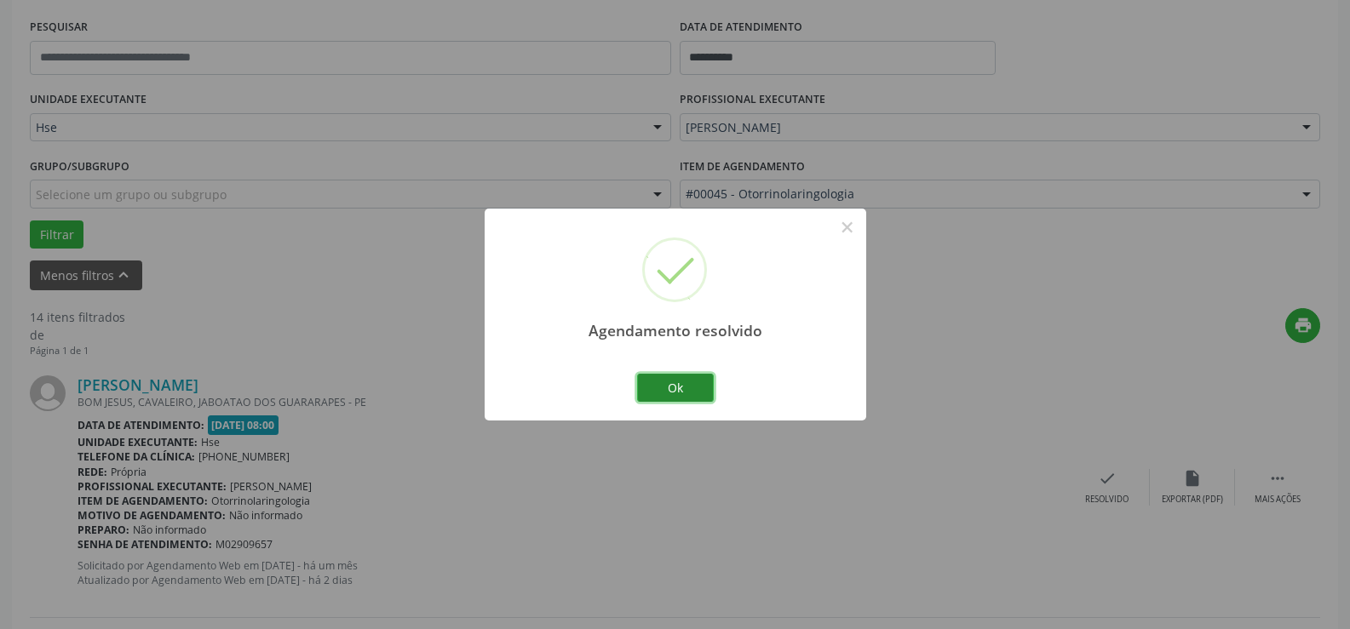
click at [692, 387] on button "Ok" at bounding box center [675, 388] width 77 height 29
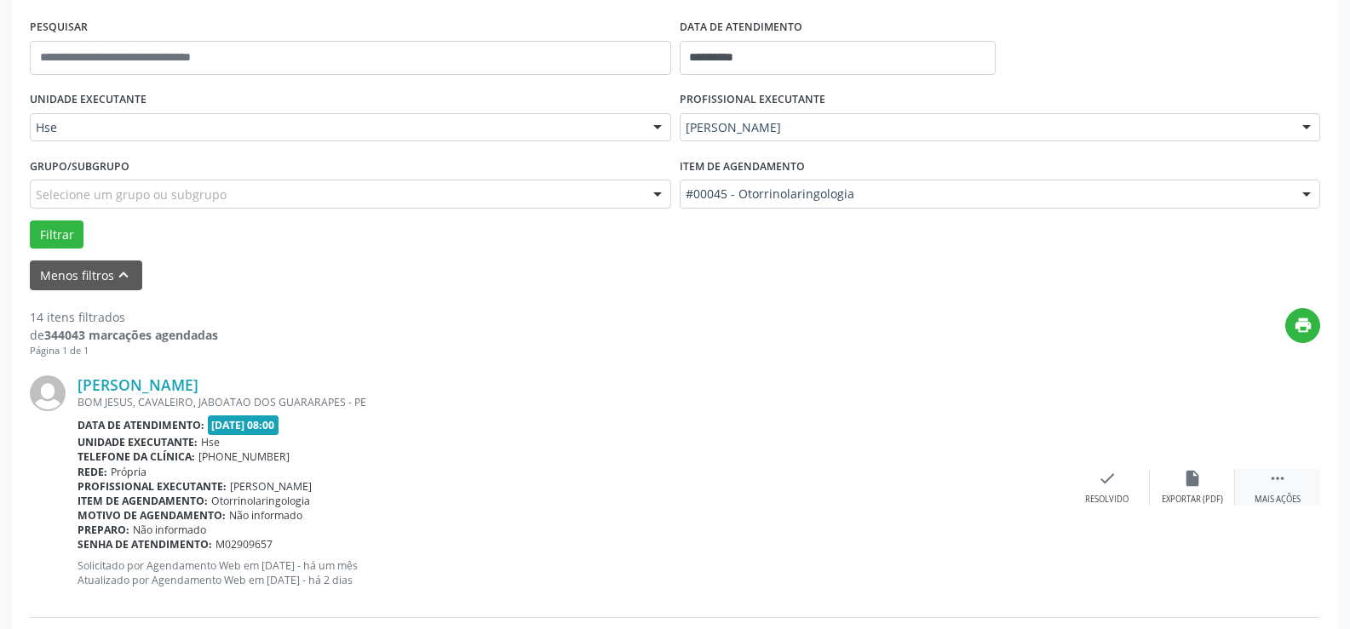
click at [1261, 472] on div " Mais ações" at bounding box center [1277, 487] width 85 height 37
click at [1169, 496] on div "Não compareceu" at bounding box center [1192, 500] width 72 height 12
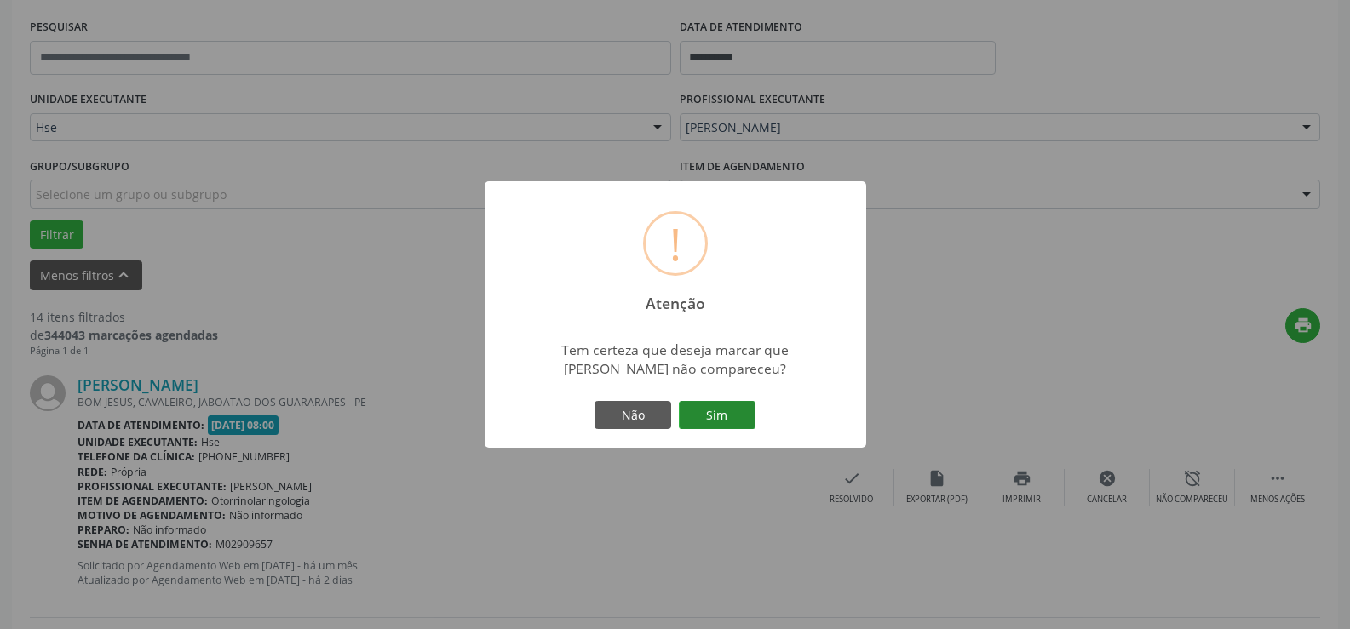
click at [737, 417] on button "Sim" at bounding box center [717, 415] width 77 height 29
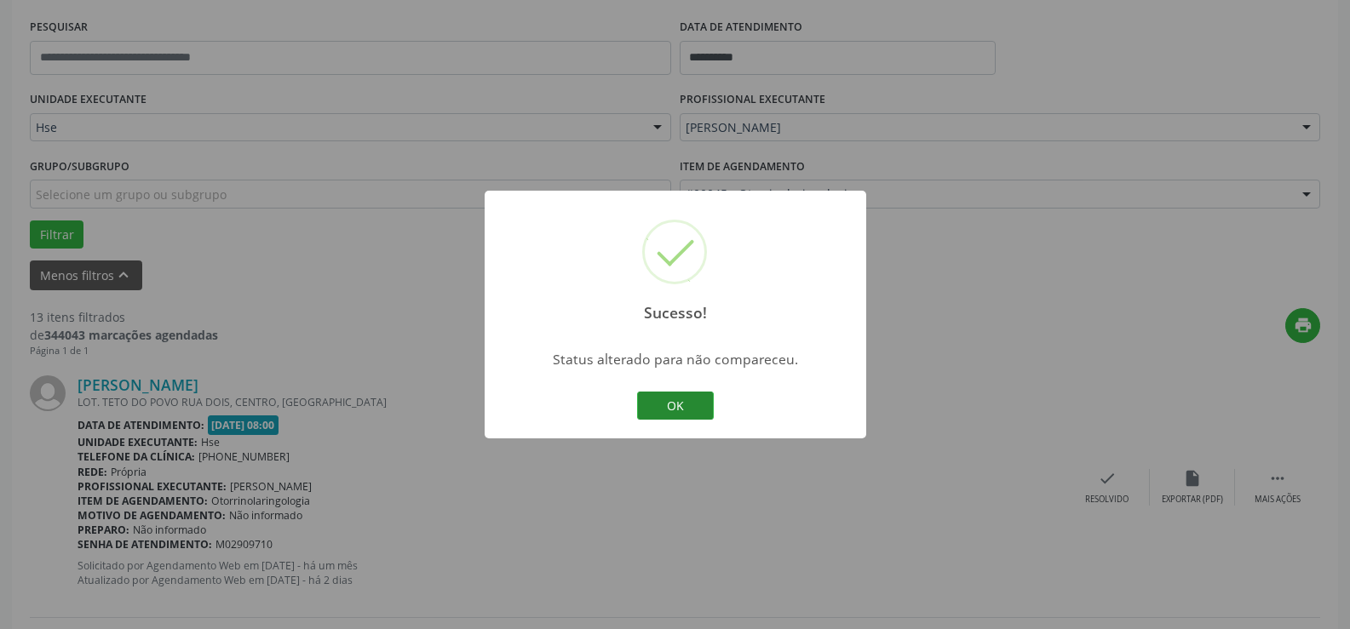
click at [673, 407] on button "OK" at bounding box center [675, 406] width 77 height 29
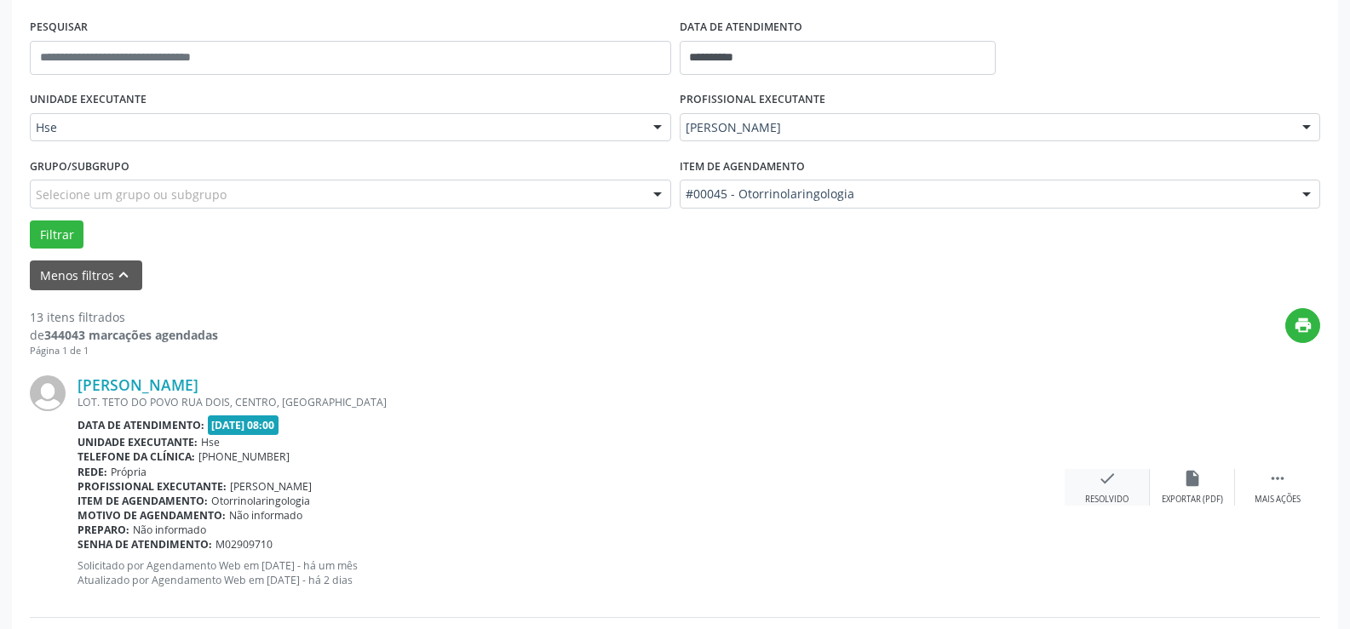
click at [1120, 483] on div "check Resolvido" at bounding box center [1107, 487] width 85 height 37
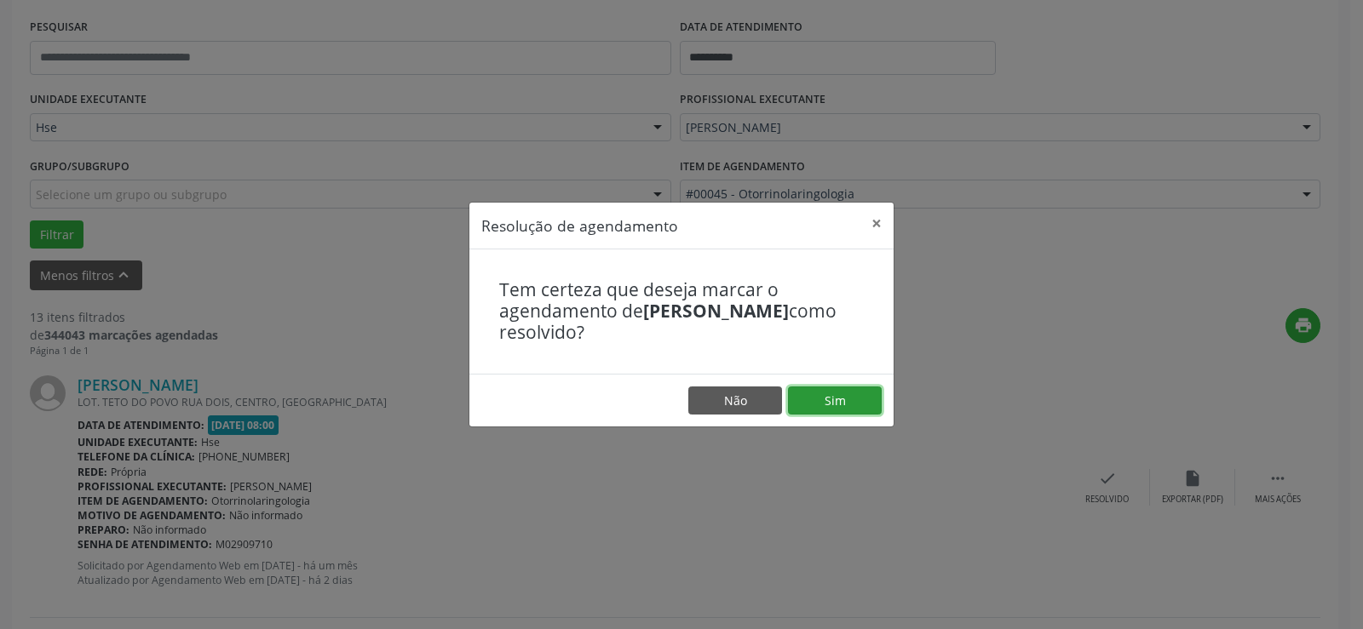
click at [839, 395] on button "Sim" at bounding box center [835, 401] width 94 height 29
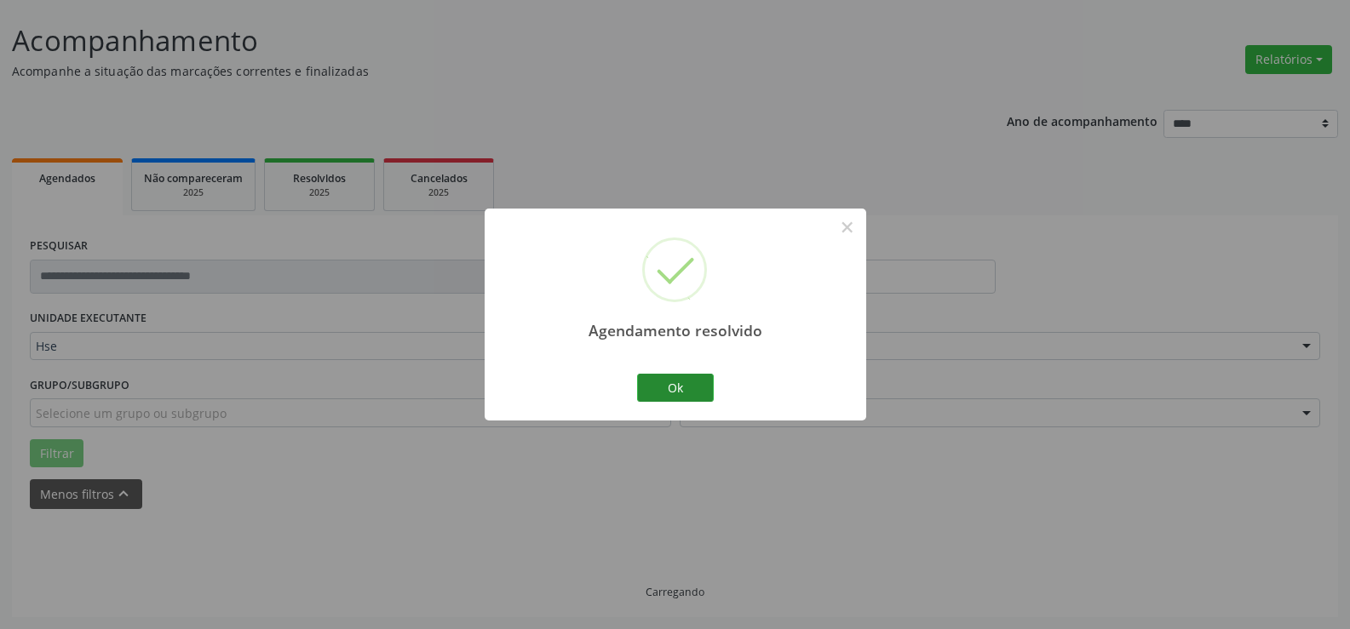
scroll to position [114, 0]
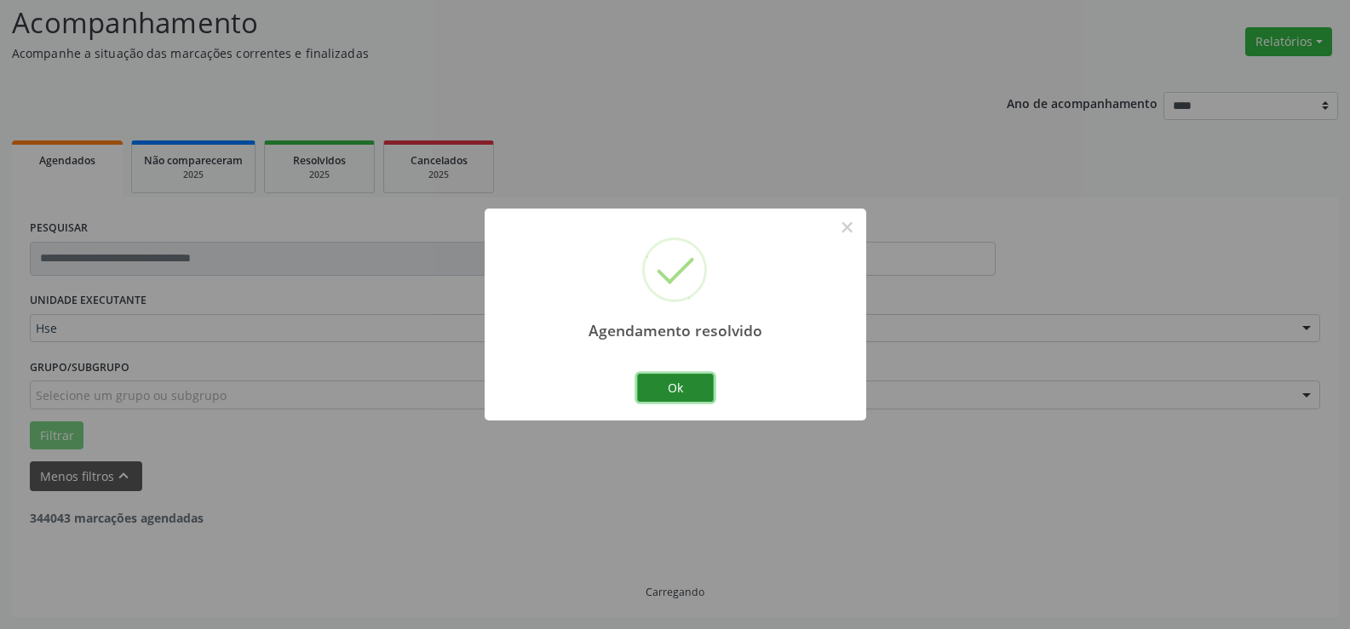
click at [669, 385] on button "Ok" at bounding box center [675, 388] width 77 height 29
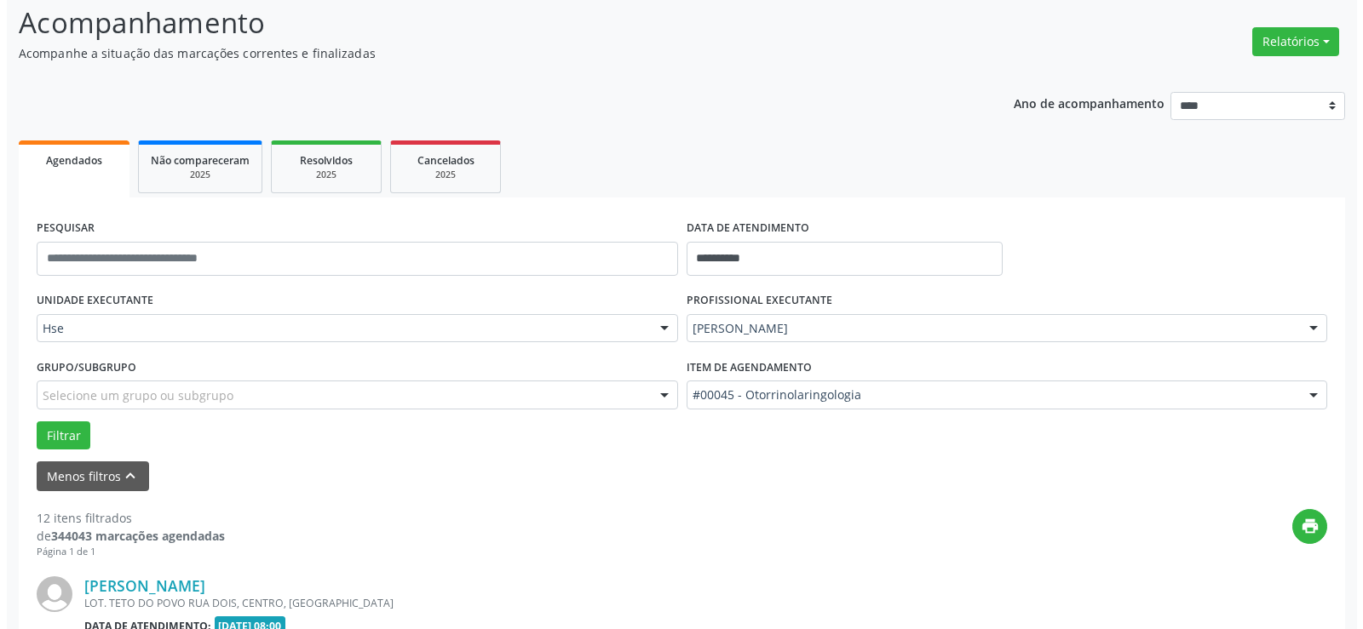
scroll to position [199, 0]
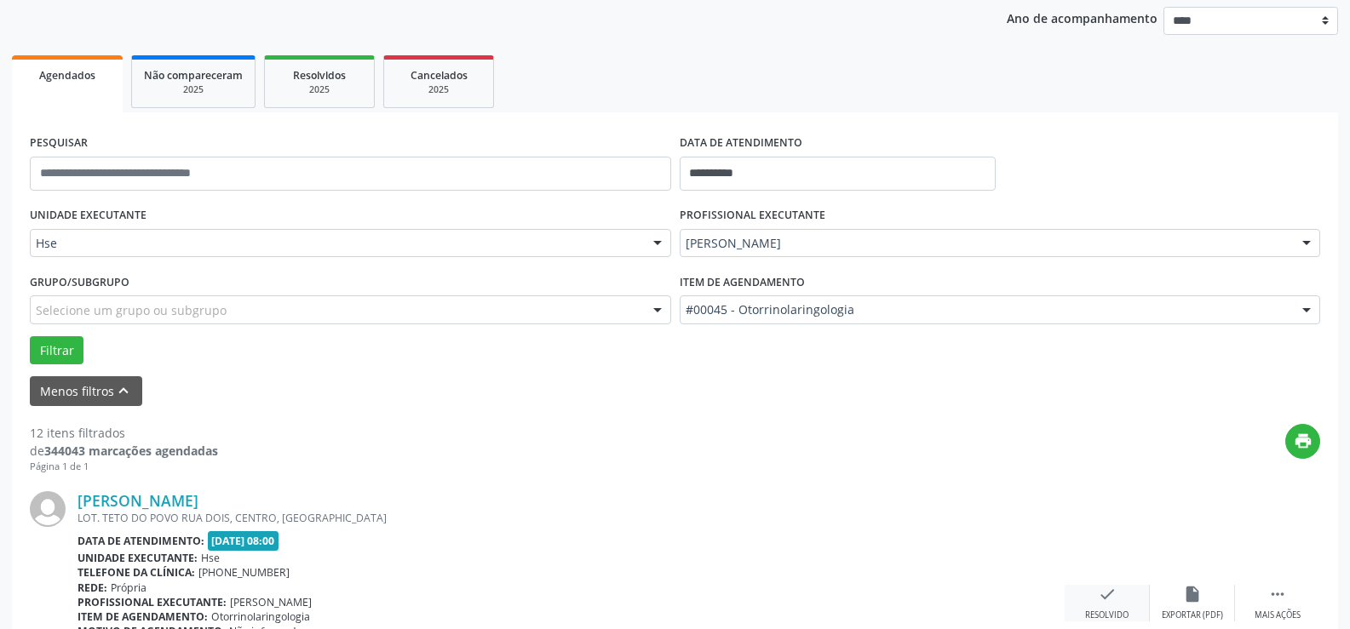
click at [1104, 596] on icon "check" at bounding box center [1107, 594] width 19 height 19
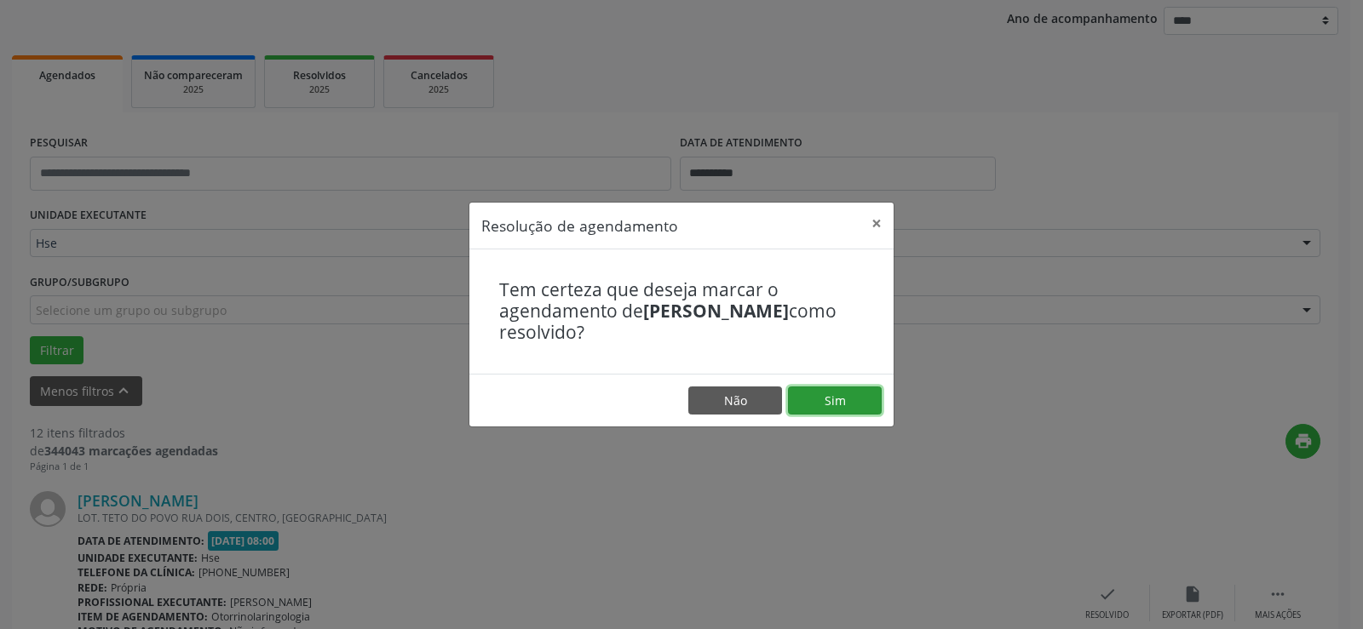
click at [844, 411] on button "Sim" at bounding box center [835, 401] width 94 height 29
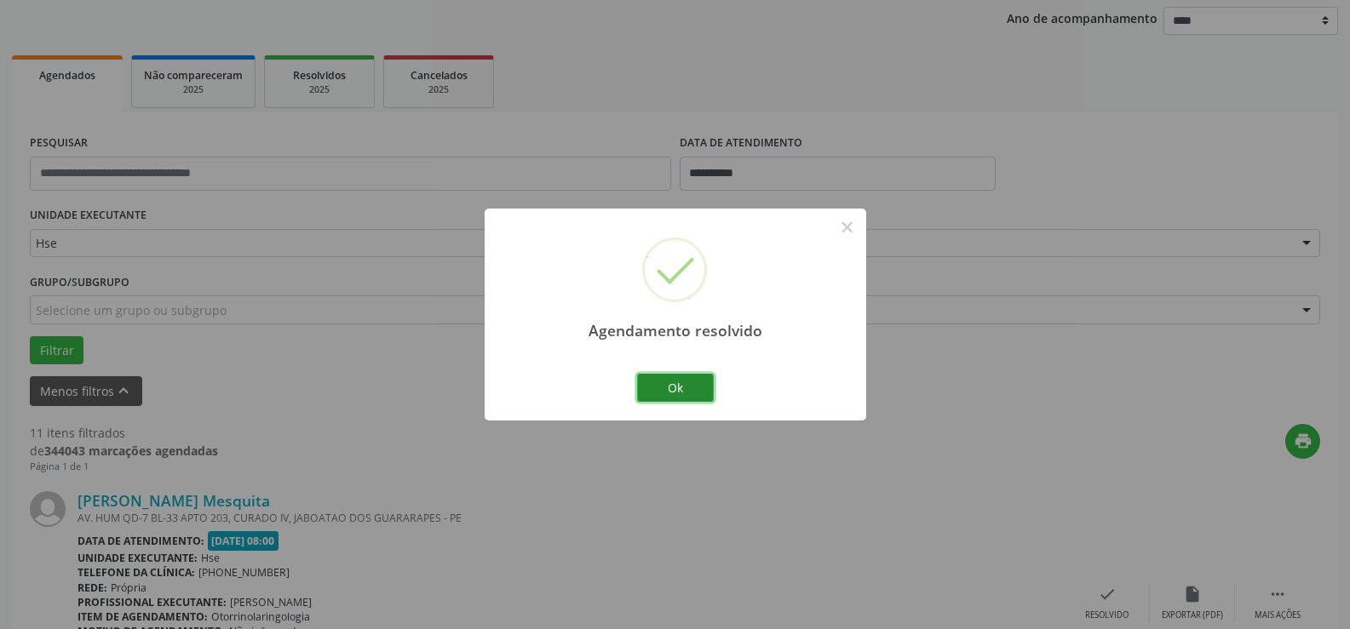
click at [691, 384] on button "Ok" at bounding box center [675, 388] width 77 height 29
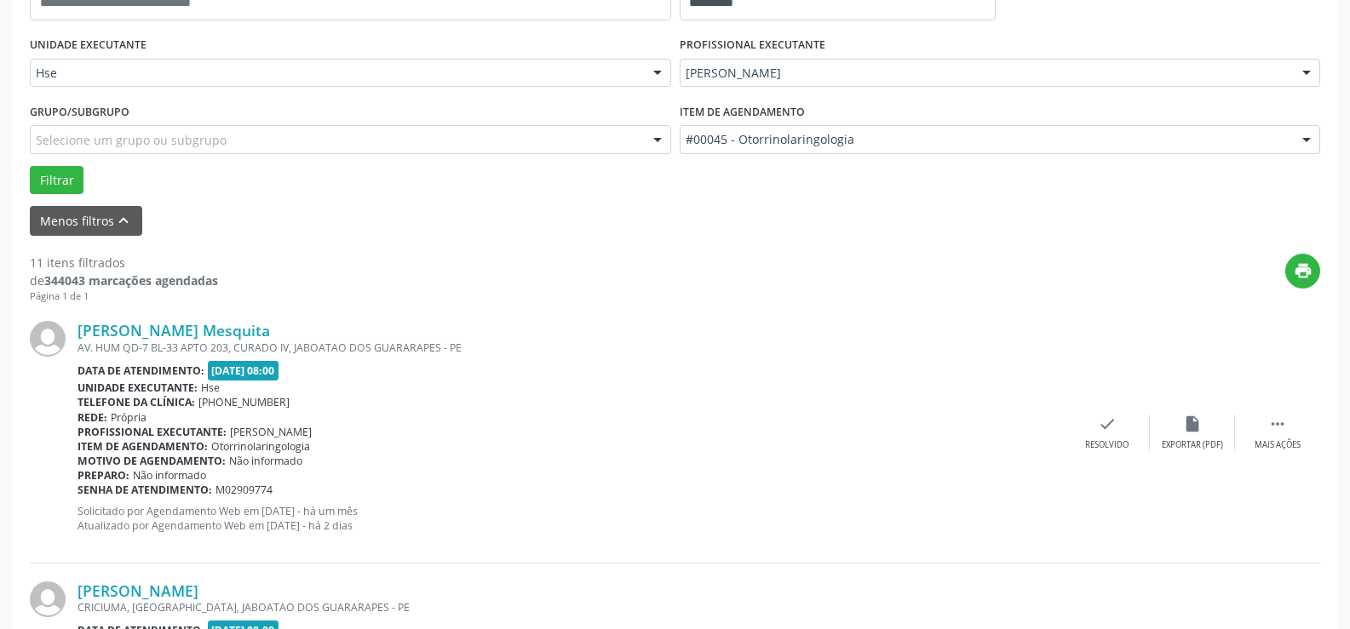
scroll to position [455, 0]
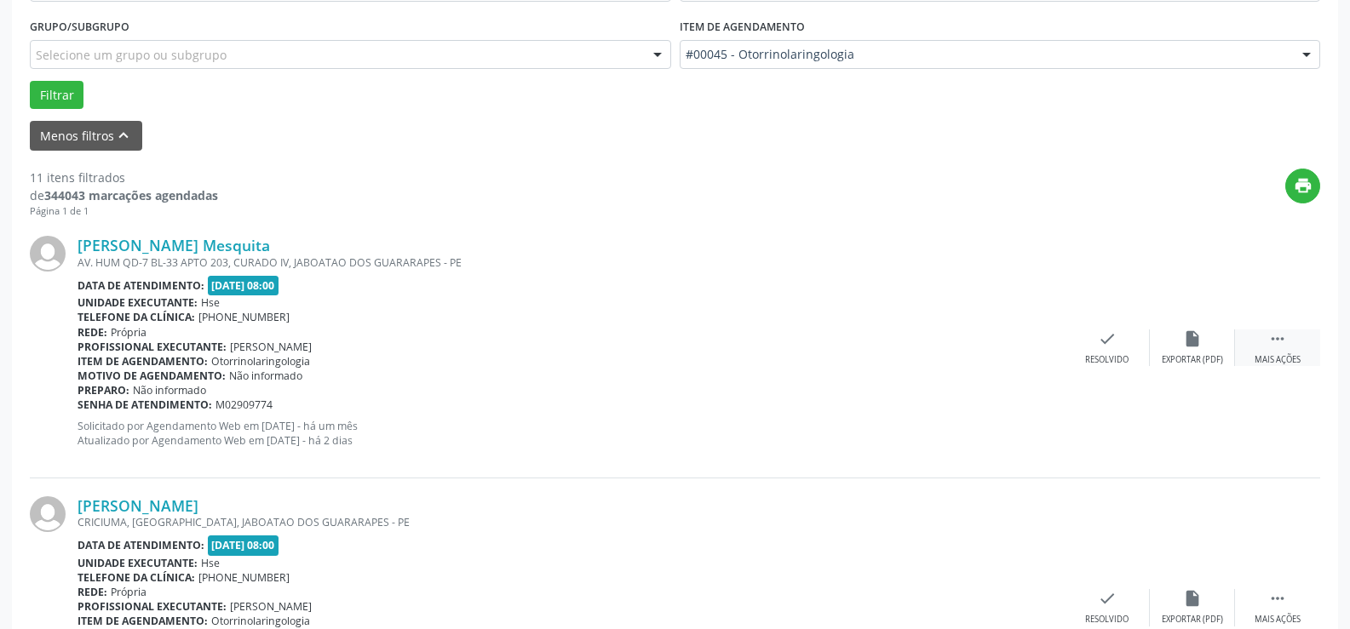
click at [1268, 341] on icon "" at bounding box center [1277, 339] width 19 height 19
click at [1192, 353] on div "alarm_off Não compareceu" at bounding box center [1192, 348] width 85 height 37
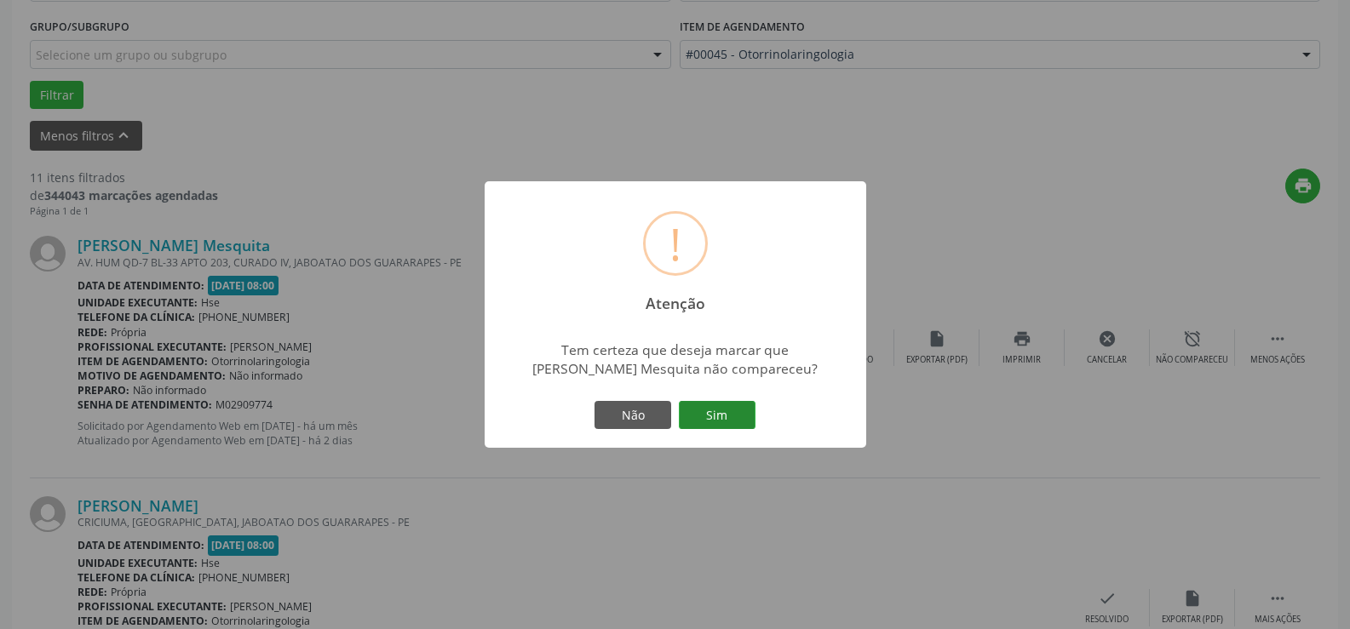
click at [732, 405] on button "Sim" at bounding box center [717, 415] width 77 height 29
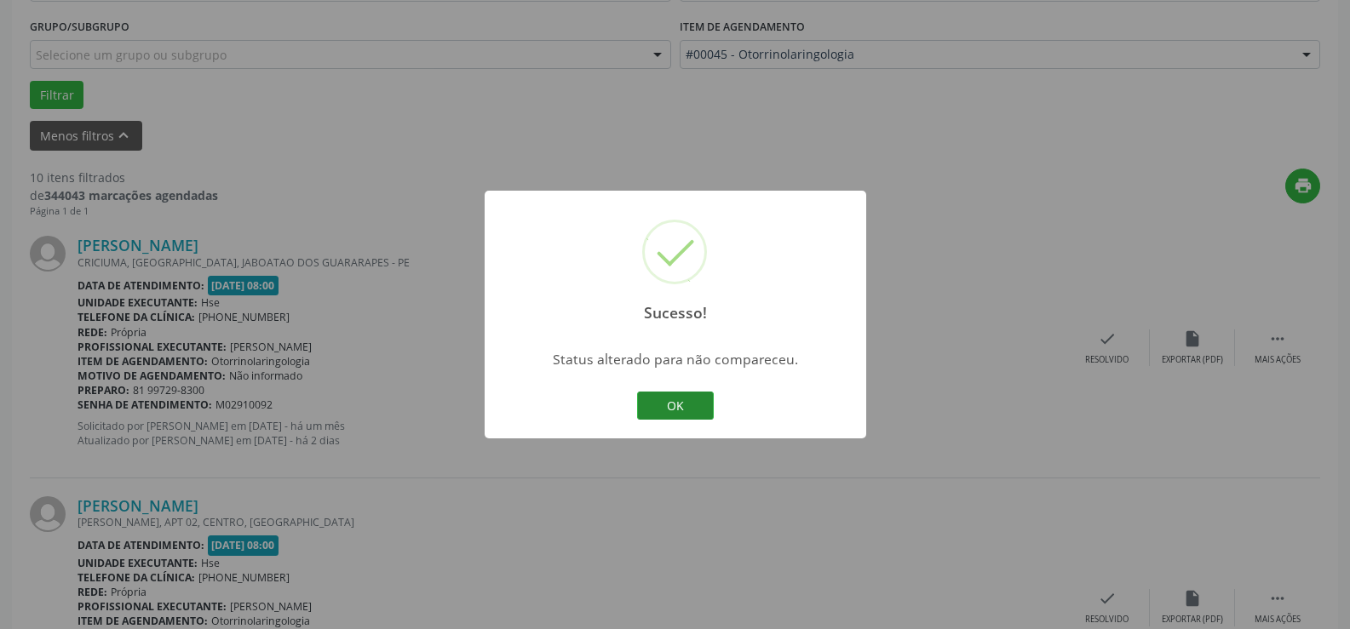
click at [668, 399] on button "OK" at bounding box center [675, 406] width 77 height 29
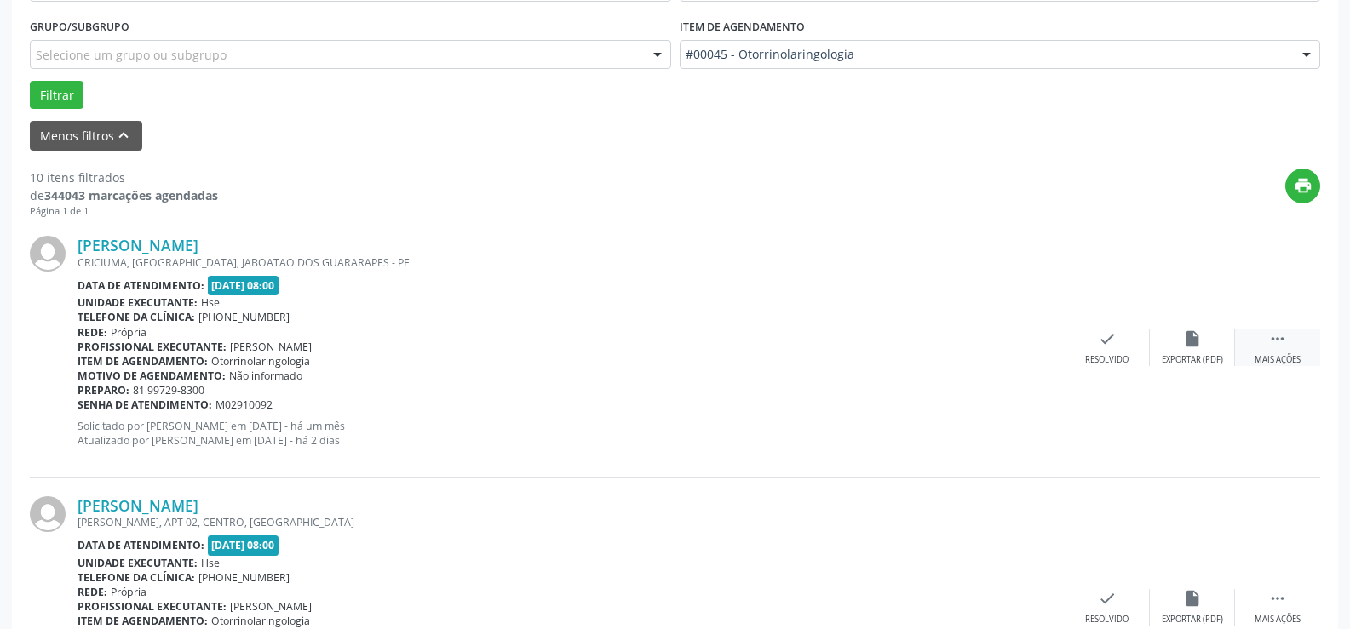
click at [1274, 344] on icon "" at bounding box center [1277, 339] width 19 height 19
click at [1219, 366] on div "Não compareceu" at bounding box center [1192, 360] width 72 height 12
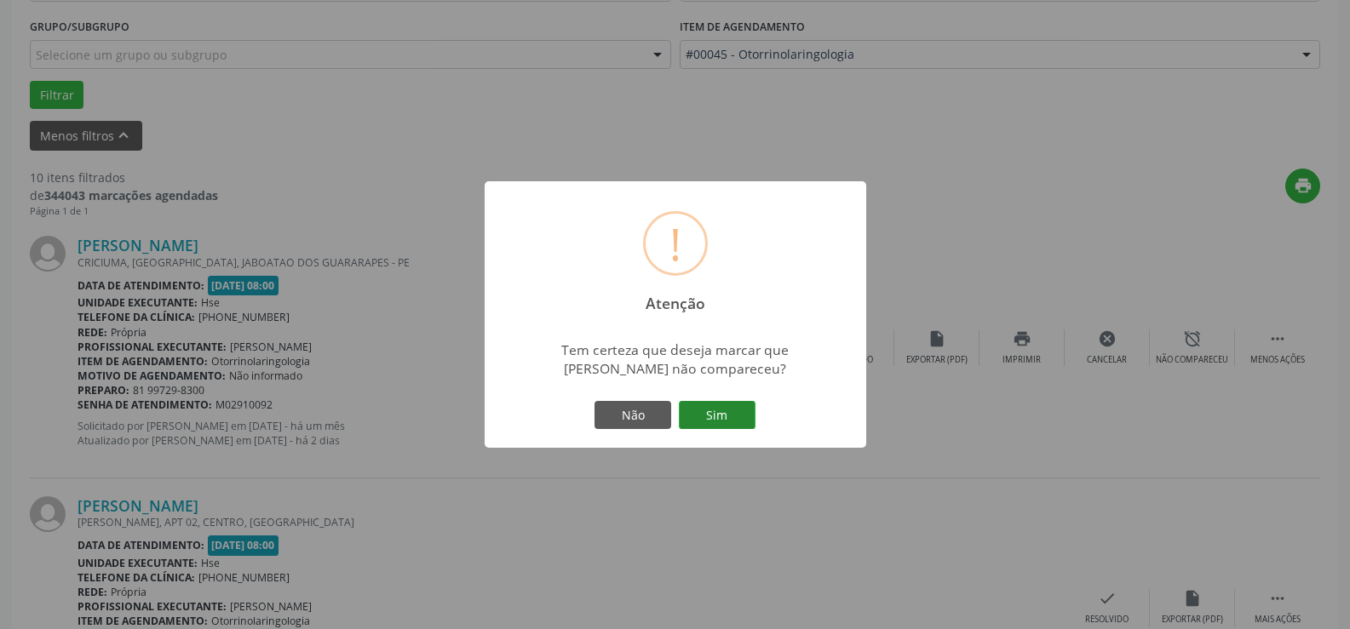
click at [741, 422] on button "Sim" at bounding box center [717, 415] width 77 height 29
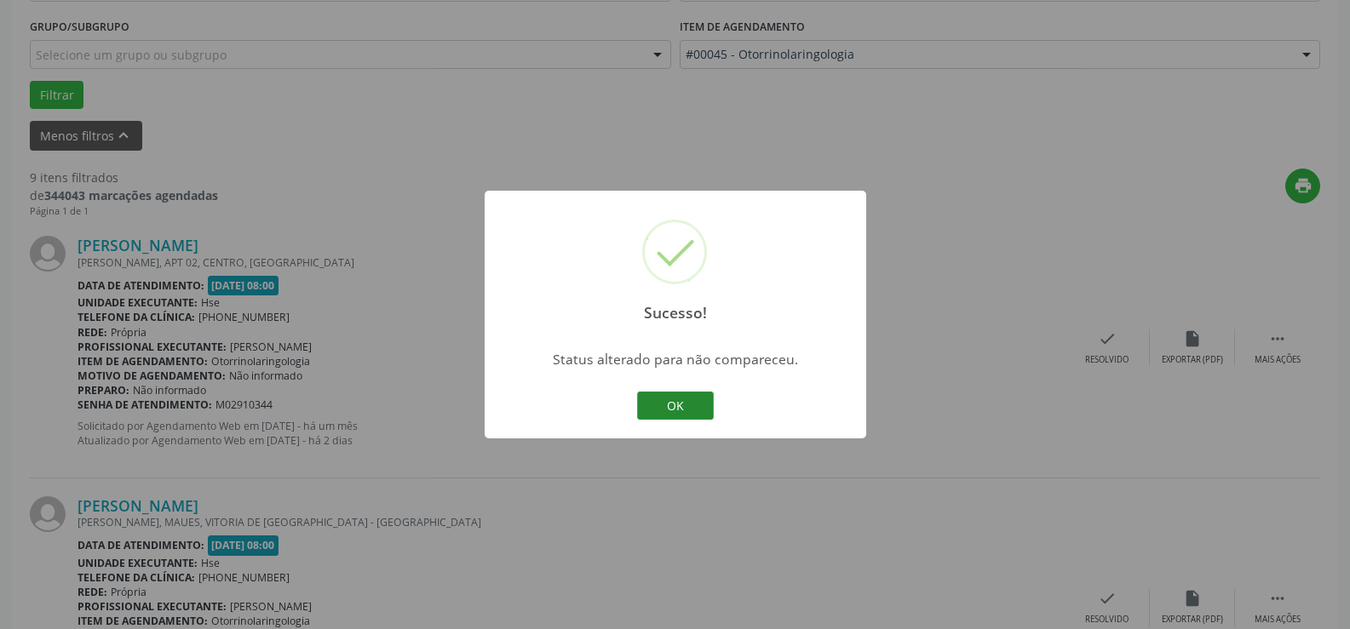
click at [664, 398] on button "OK" at bounding box center [675, 406] width 77 height 29
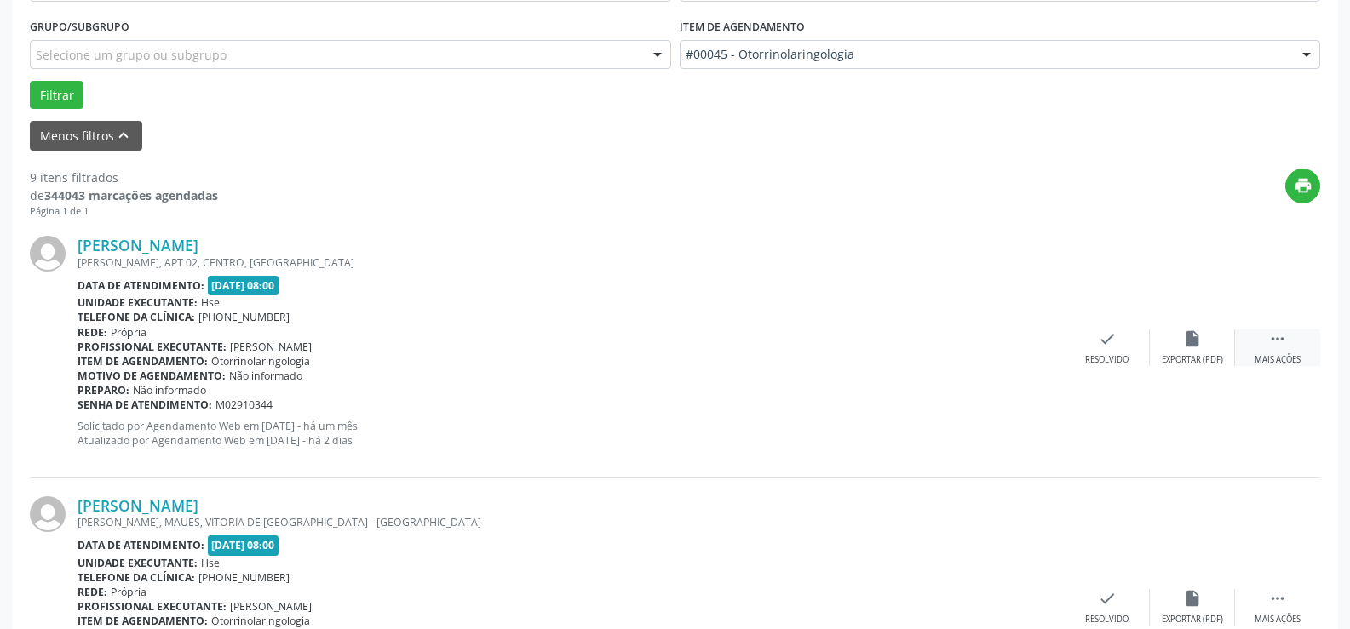
click at [1275, 345] on icon "" at bounding box center [1277, 339] width 19 height 19
click at [1202, 353] on div "alarm_off Não compareceu" at bounding box center [1192, 348] width 85 height 37
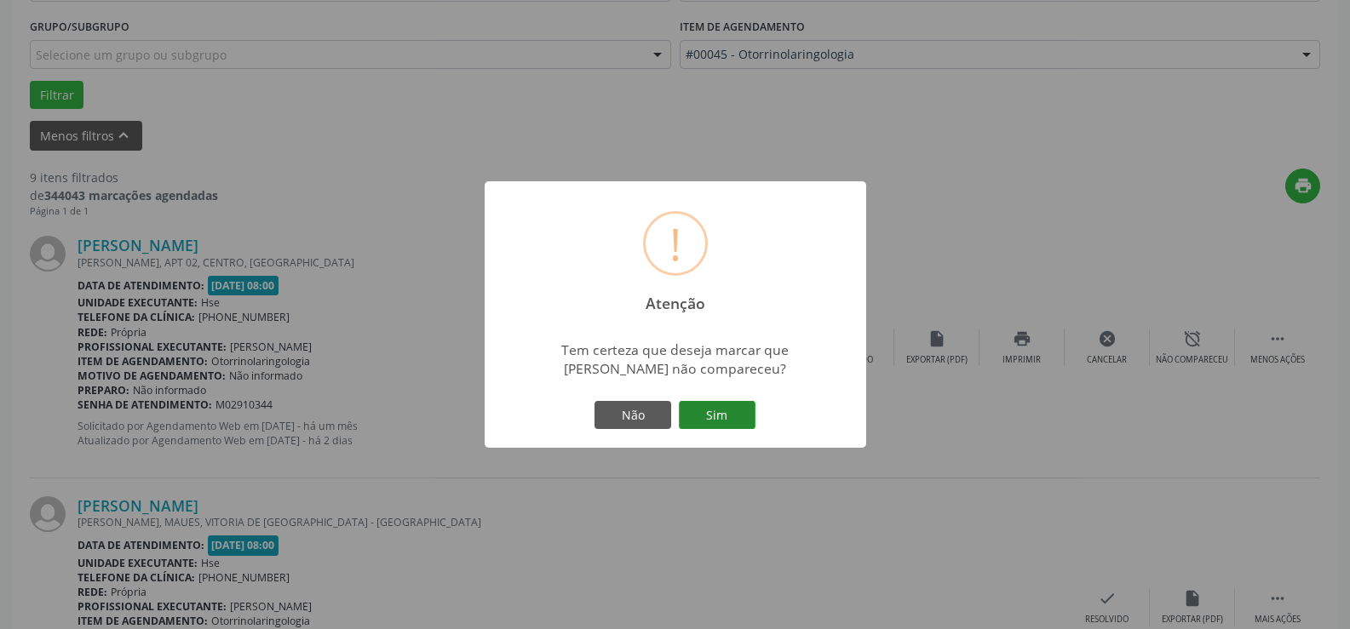
click at [737, 430] on button "Sim" at bounding box center [717, 415] width 77 height 29
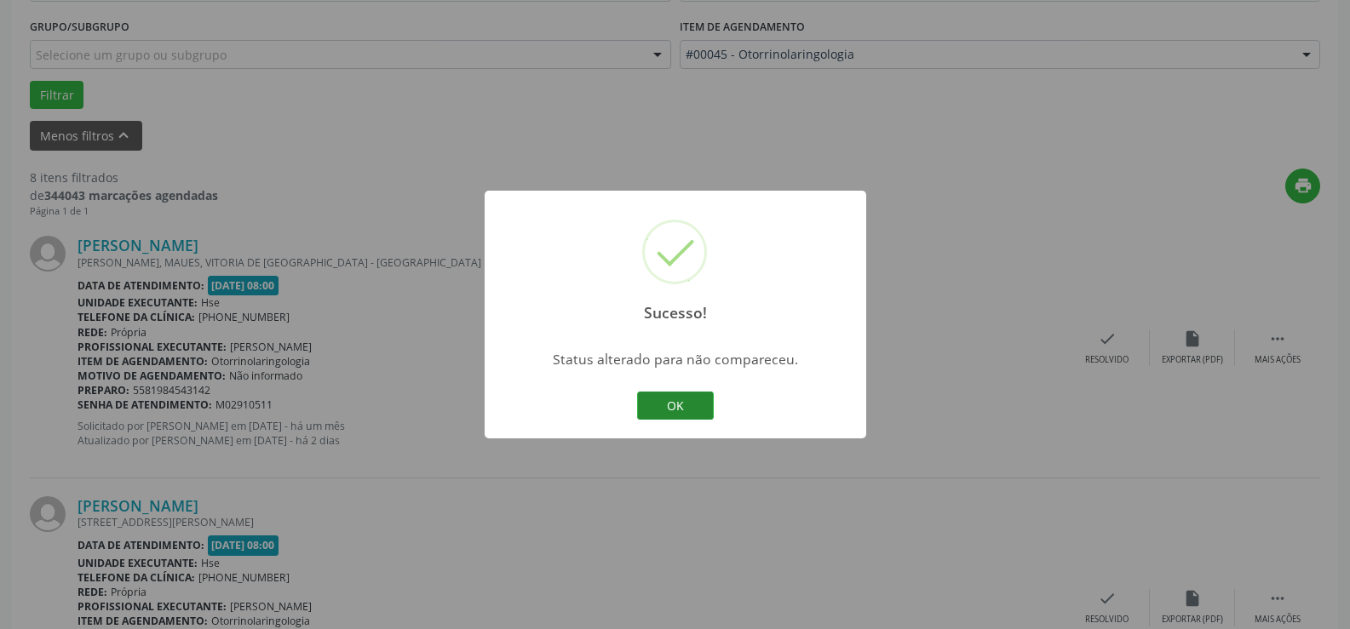
click at [680, 408] on button "OK" at bounding box center [675, 406] width 77 height 29
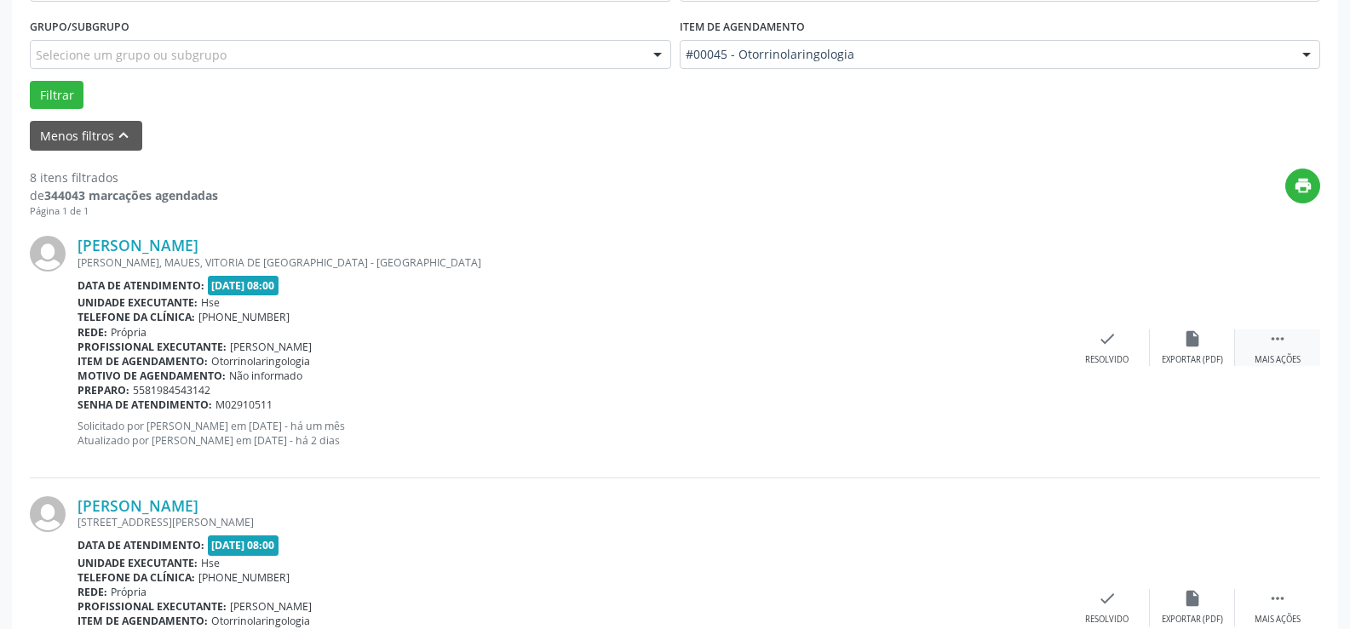
click at [1273, 329] on div "[PERSON_NAME] [PERSON_NAME], [GEOGRAPHIC_DATA], VITORIA DE [GEOGRAPHIC_DATA] Da…" at bounding box center [675, 348] width 1290 height 260
click at [1277, 341] on icon "" at bounding box center [1277, 339] width 19 height 19
click at [1194, 353] on div "alarm_off Não compareceu" at bounding box center [1192, 348] width 85 height 37
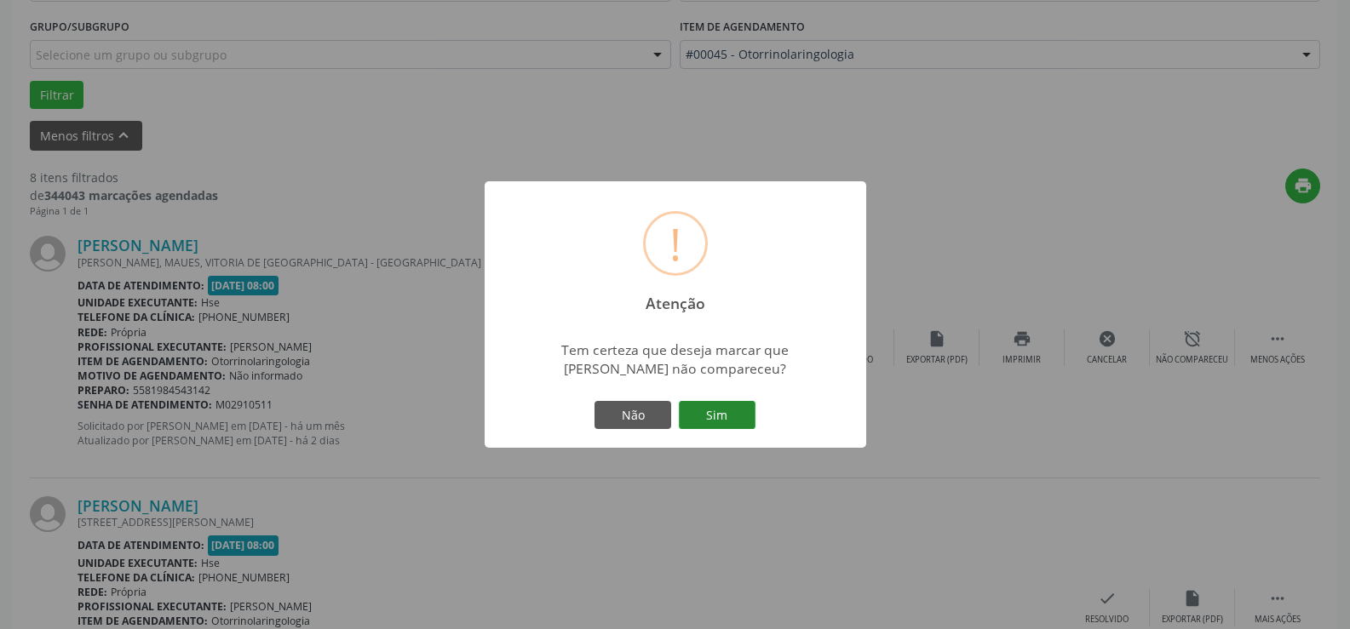
click at [719, 418] on button "Sim" at bounding box center [717, 415] width 77 height 29
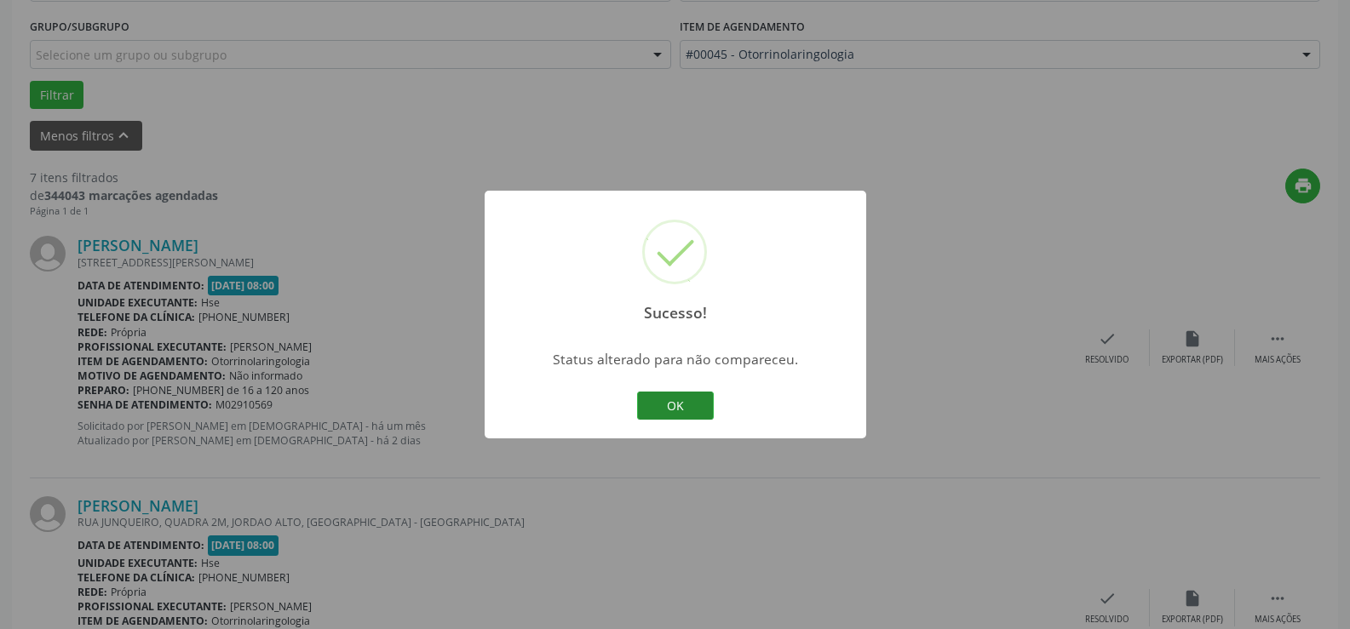
click at [667, 405] on button "OK" at bounding box center [675, 406] width 77 height 29
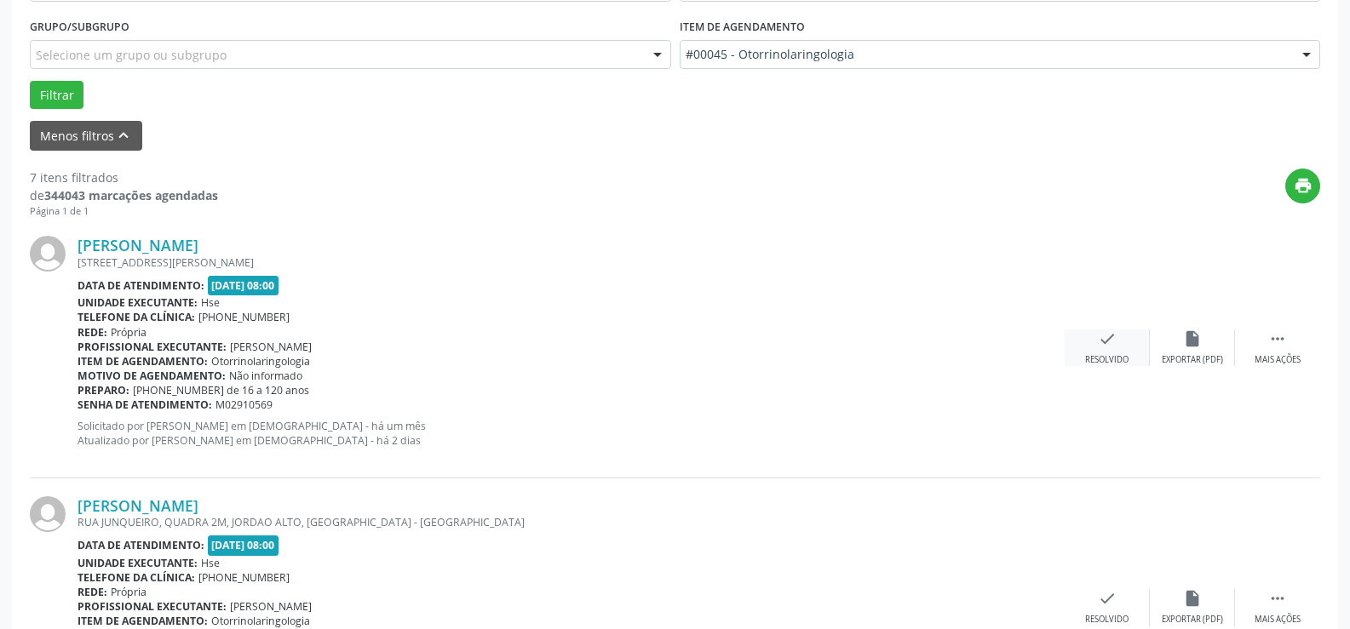
click at [1107, 345] on icon "check" at bounding box center [1107, 339] width 19 height 19
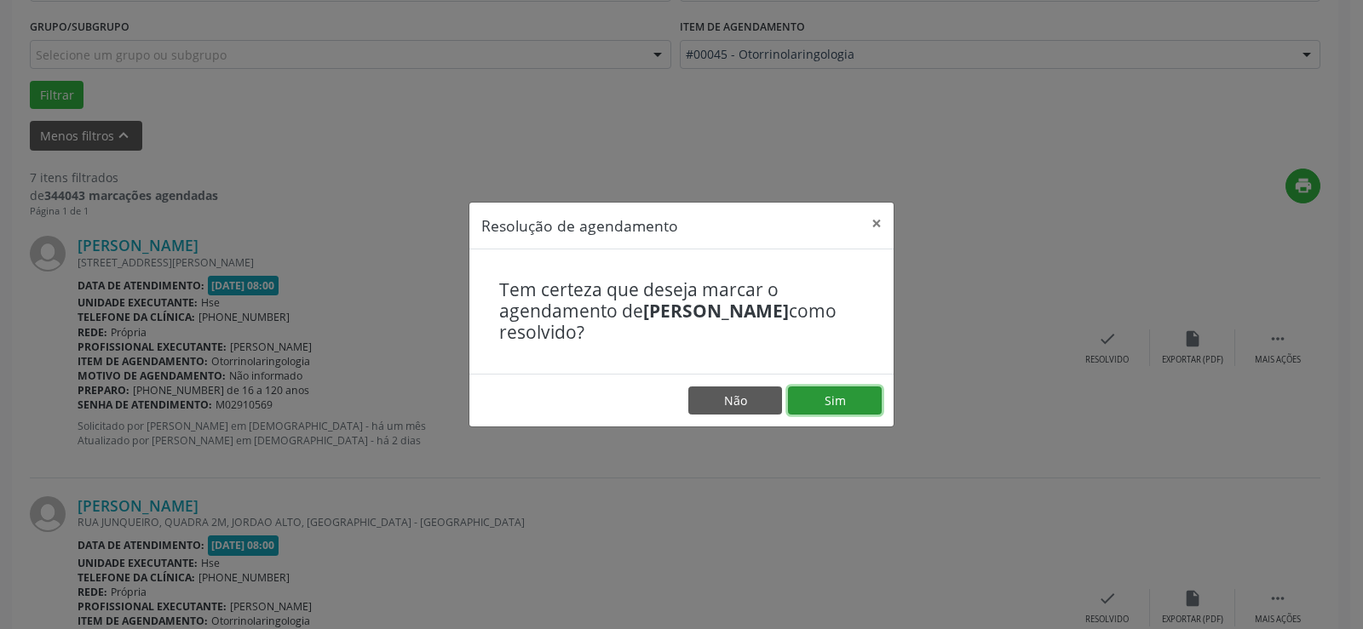
click at [816, 404] on button "Sim" at bounding box center [835, 401] width 94 height 29
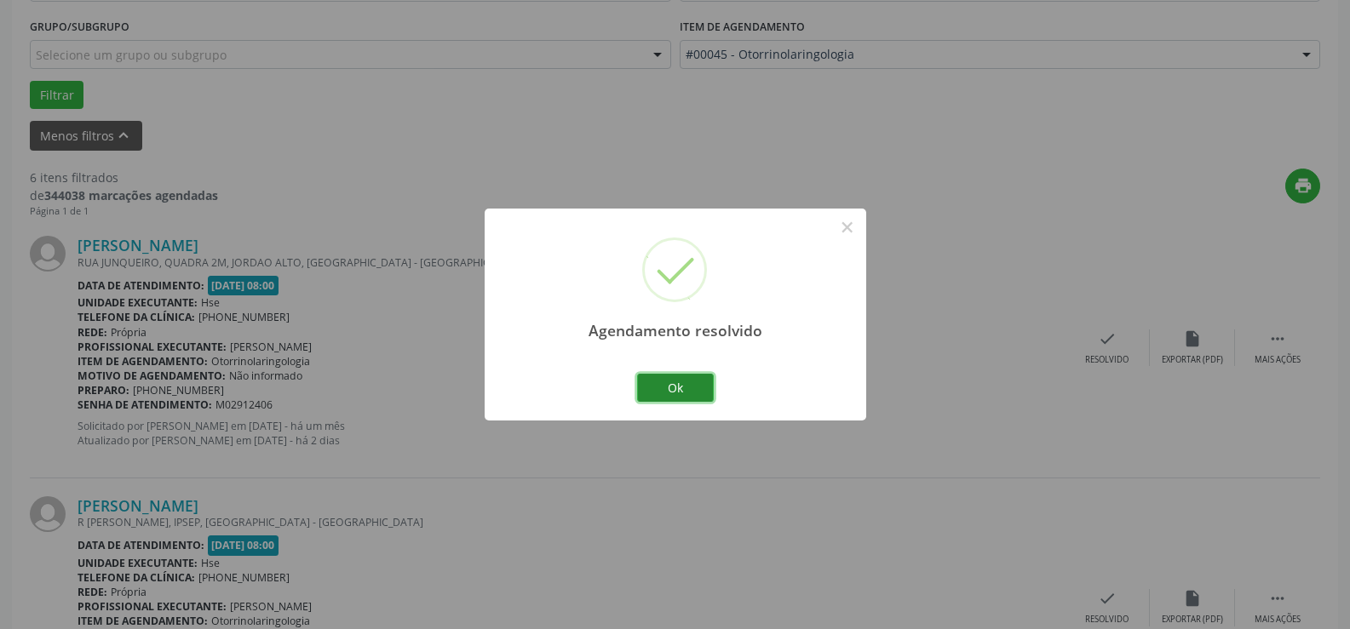
click at [701, 390] on button "Ok" at bounding box center [675, 388] width 77 height 29
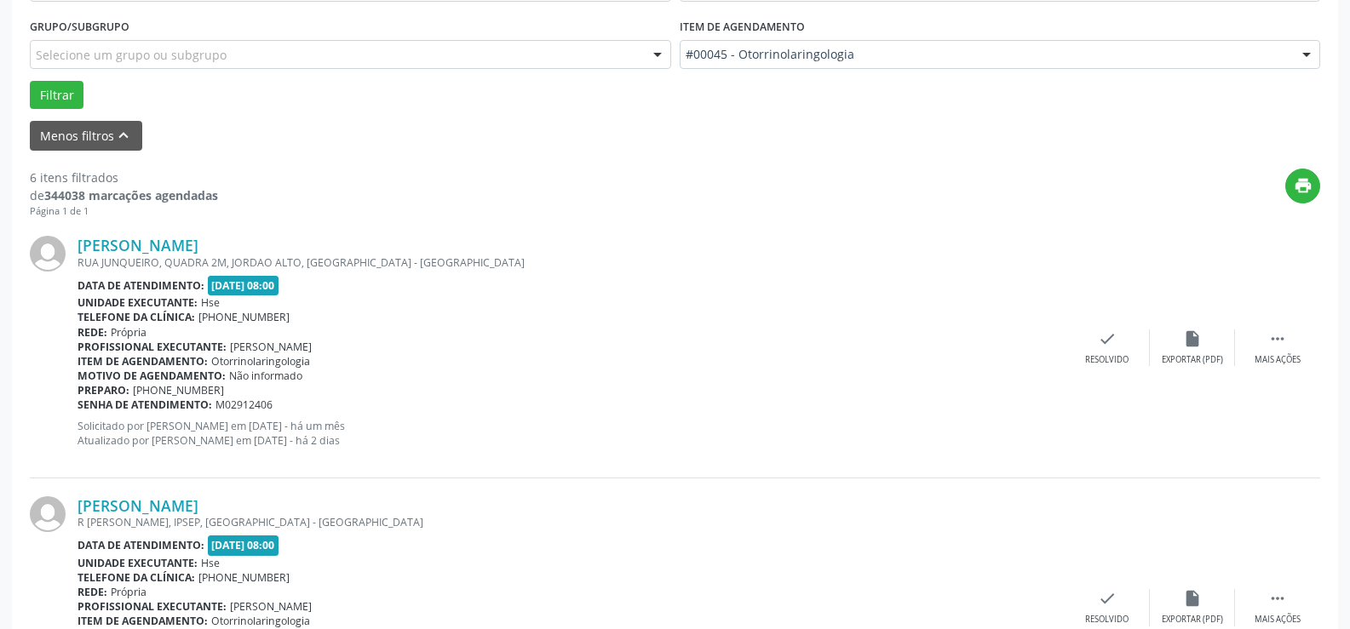
click at [1112, 328] on div "[PERSON_NAME] [GEOGRAPHIC_DATA], QUADRA 2M, JORDAO ALTO, [GEOGRAPHIC_DATA] - [G…" at bounding box center [675, 348] width 1290 height 260
click at [1114, 343] on icon "check" at bounding box center [1107, 339] width 19 height 19
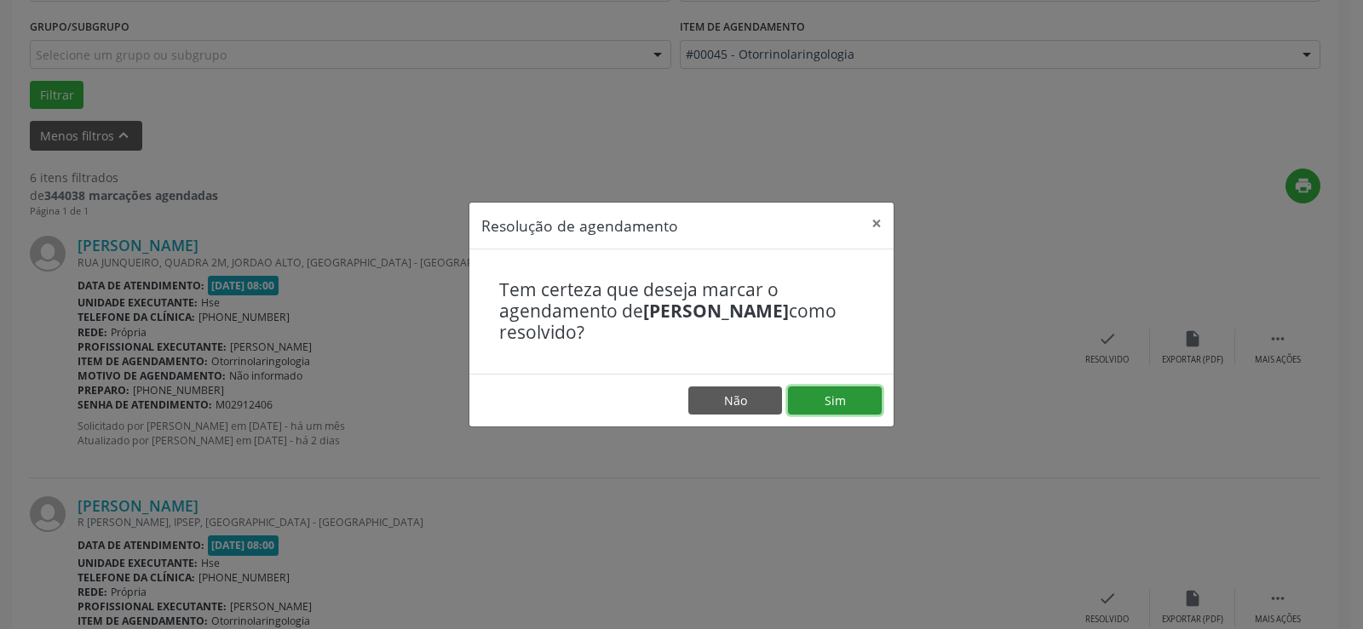
click at [862, 404] on button "Sim" at bounding box center [835, 401] width 94 height 29
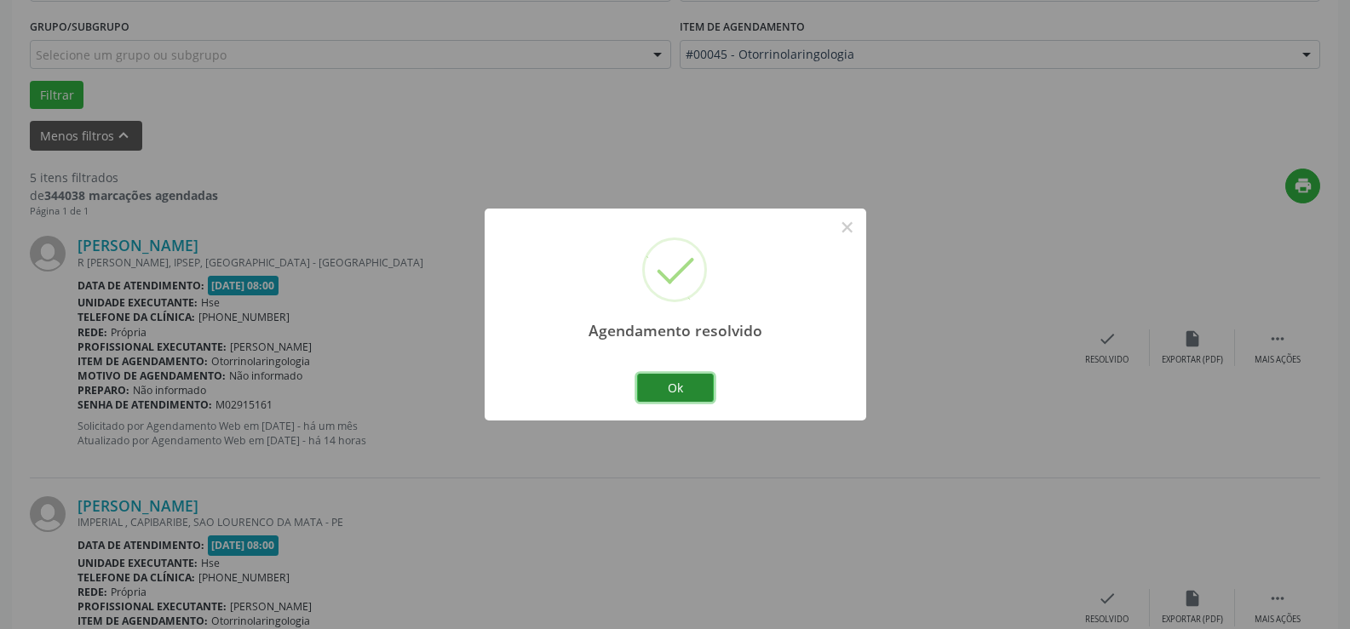
click at [703, 386] on button "Ok" at bounding box center [675, 388] width 77 height 29
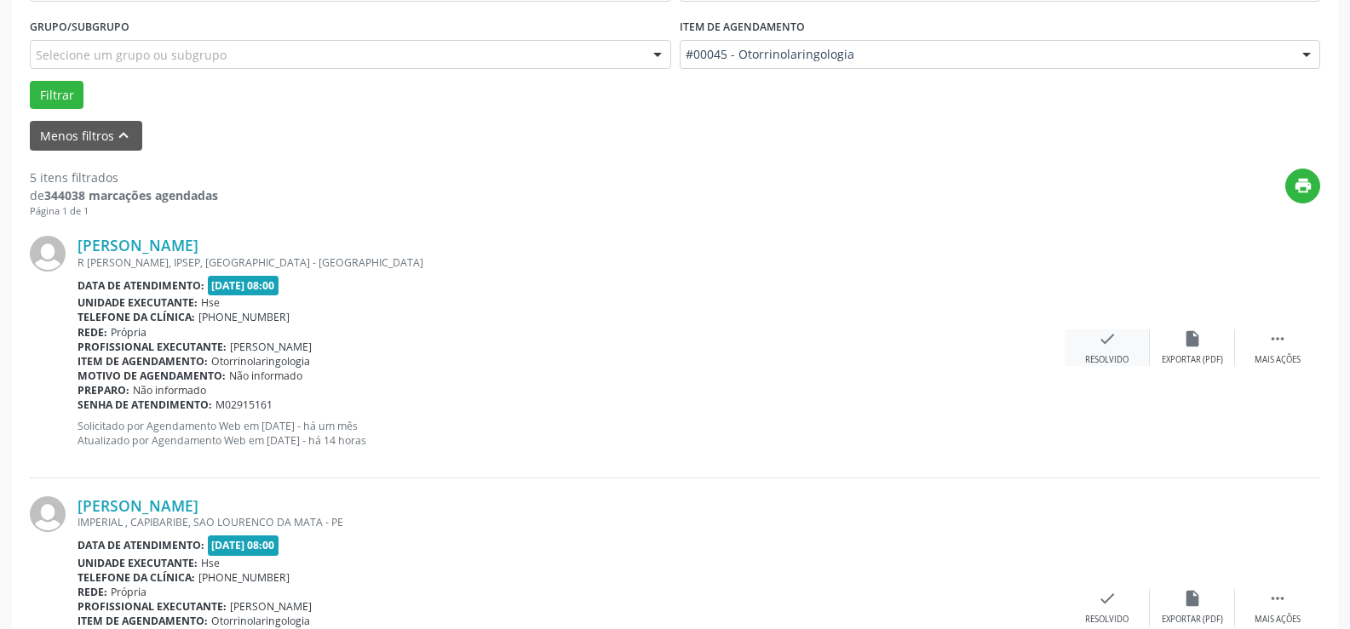
click at [1120, 340] on div "check Resolvido" at bounding box center [1107, 348] width 85 height 37
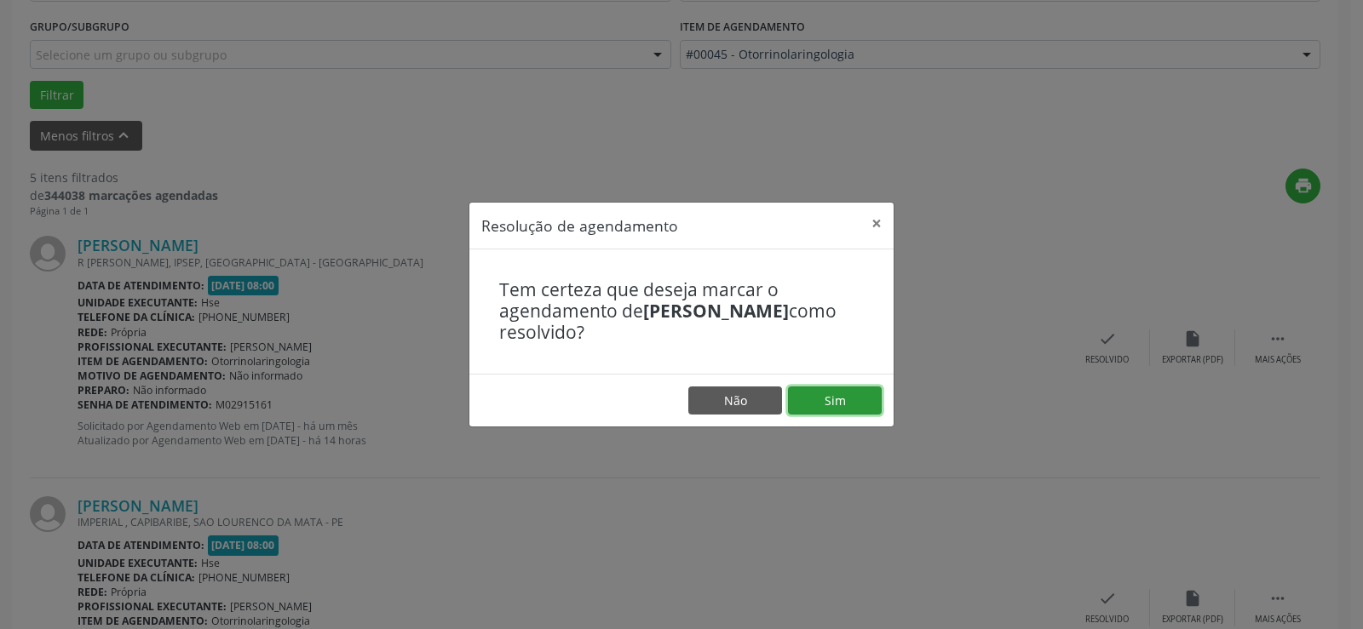
click at [861, 392] on button "Sim" at bounding box center [835, 401] width 94 height 29
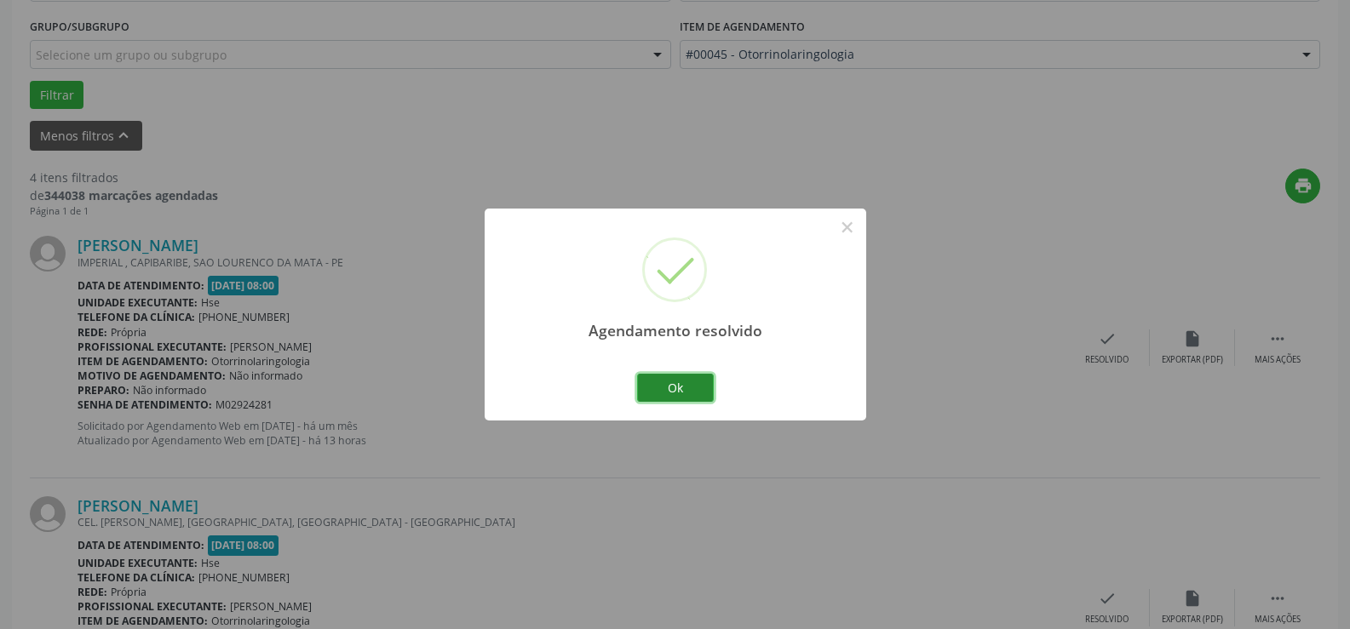
click at [672, 375] on button "Ok" at bounding box center [675, 388] width 77 height 29
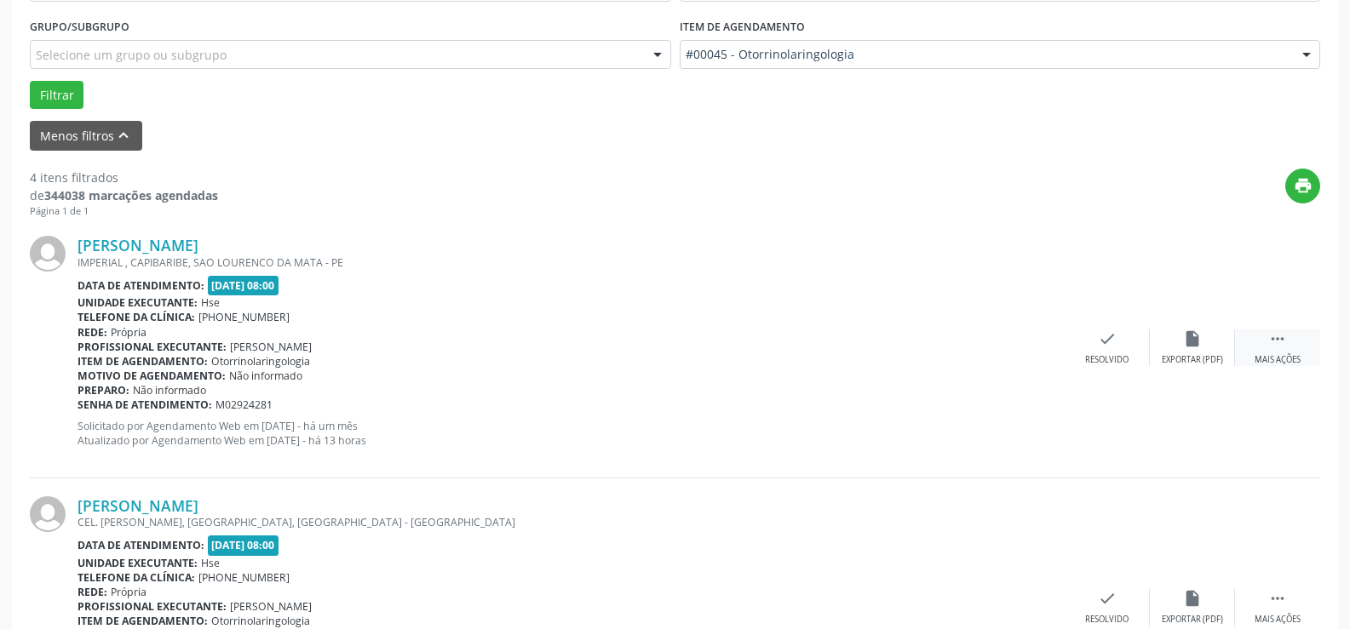
click at [1267, 344] on div " Mais ações" at bounding box center [1277, 348] width 85 height 37
click at [1179, 354] on div "Não compareceu" at bounding box center [1192, 360] width 72 height 12
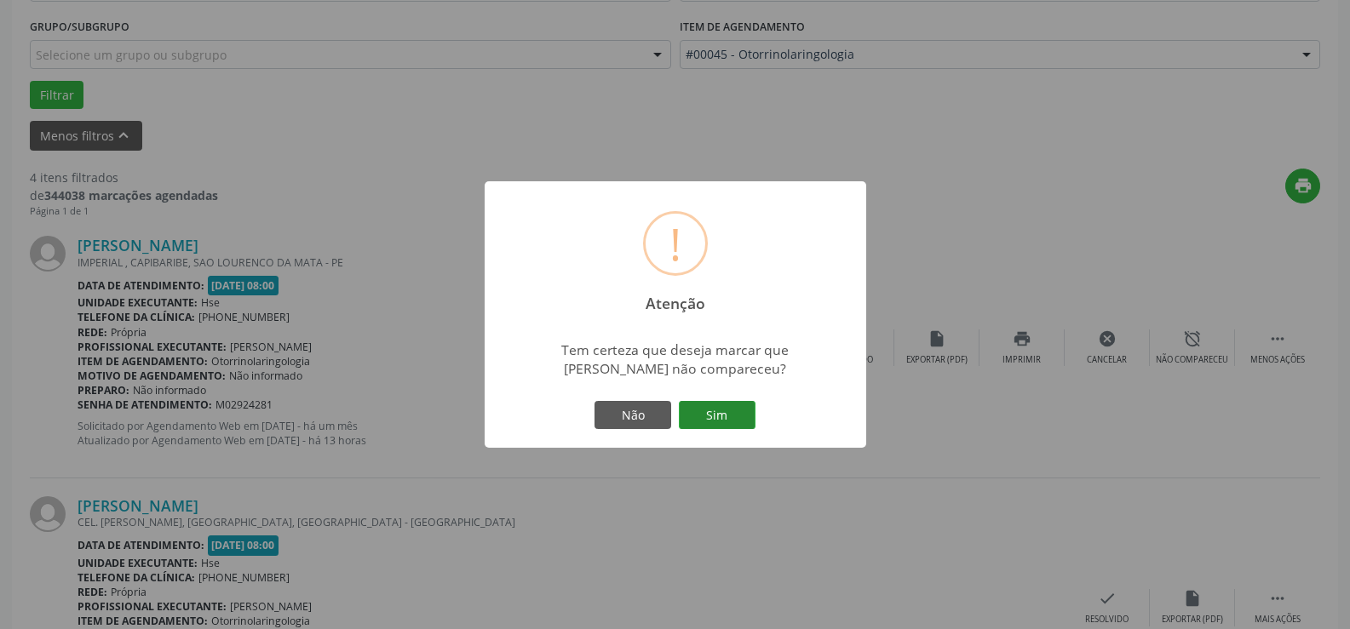
click at [732, 416] on button "Sim" at bounding box center [717, 415] width 77 height 29
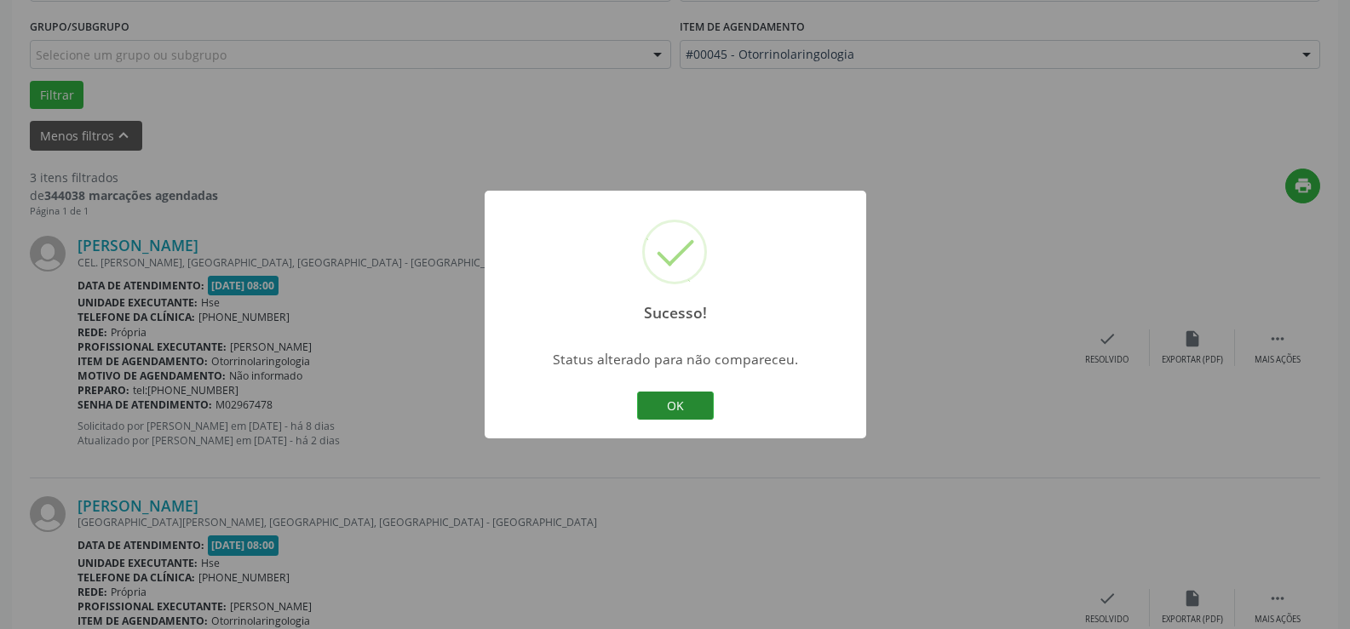
click at [703, 405] on button "OK" at bounding box center [675, 406] width 77 height 29
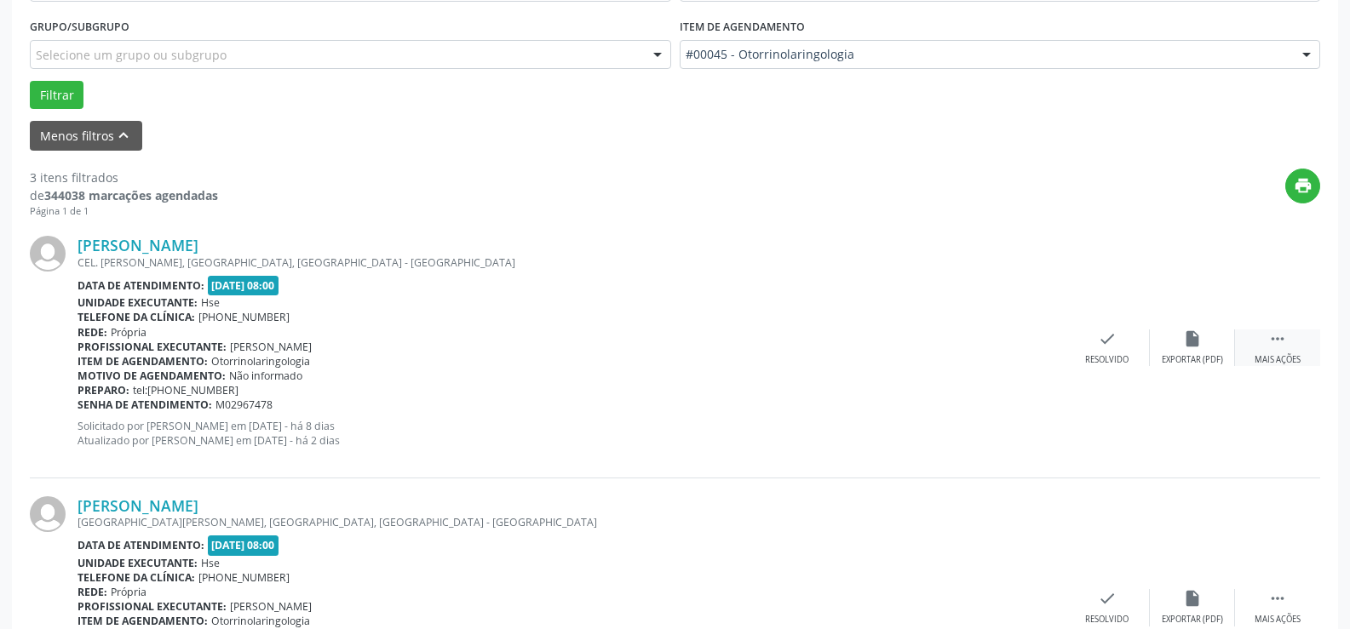
click at [1283, 343] on icon "" at bounding box center [1277, 339] width 19 height 19
click at [1202, 339] on div "alarm_off Não compareceu" at bounding box center [1192, 348] width 85 height 37
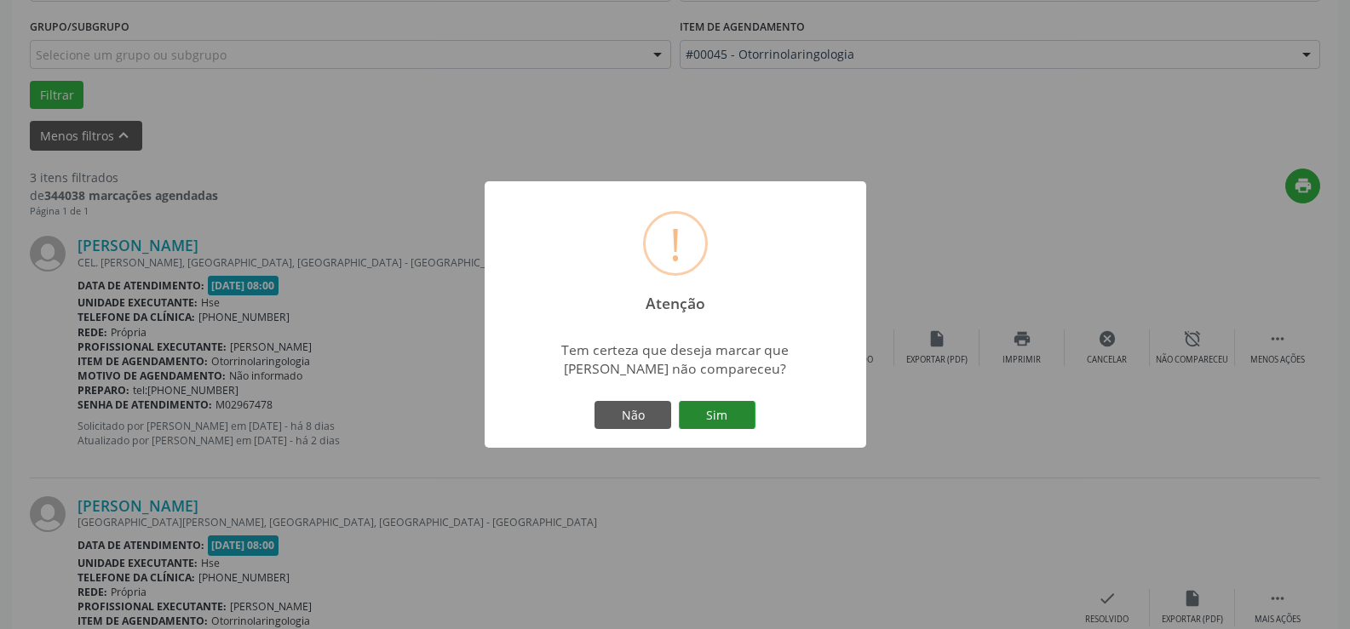
click at [733, 413] on button "Sim" at bounding box center [717, 415] width 77 height 29
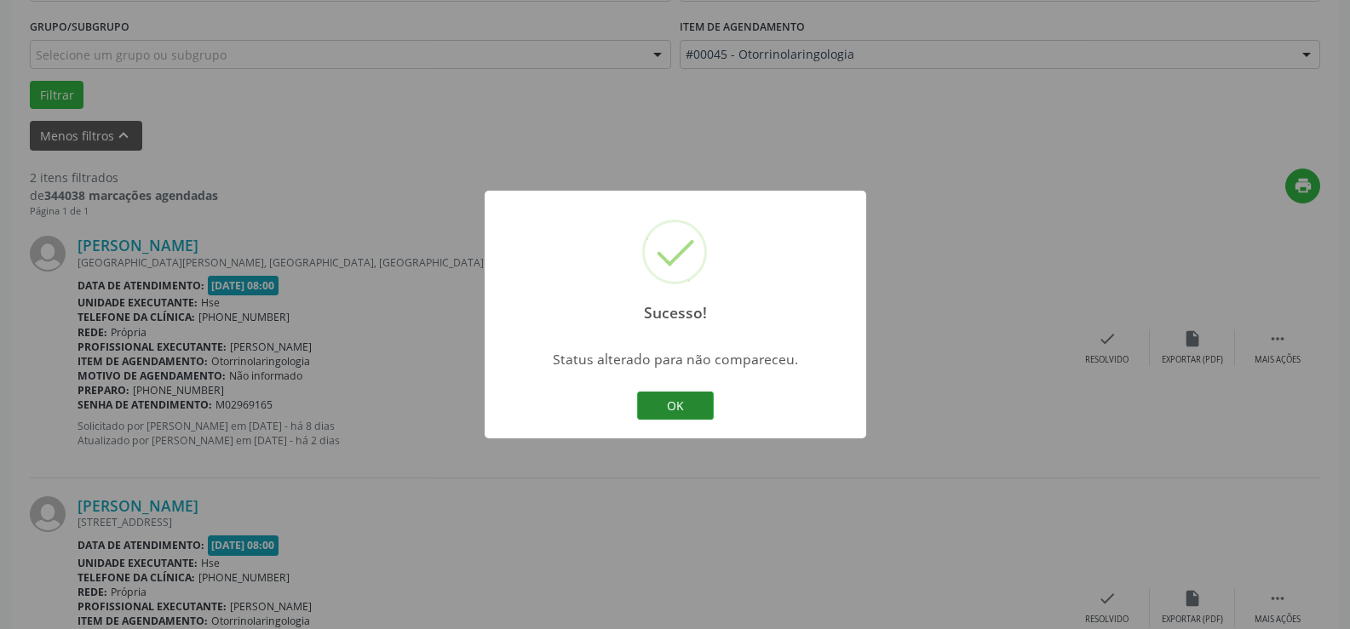
click at [691, 400] on button "OK" at bounding box center [675, 406] width 77 height 29
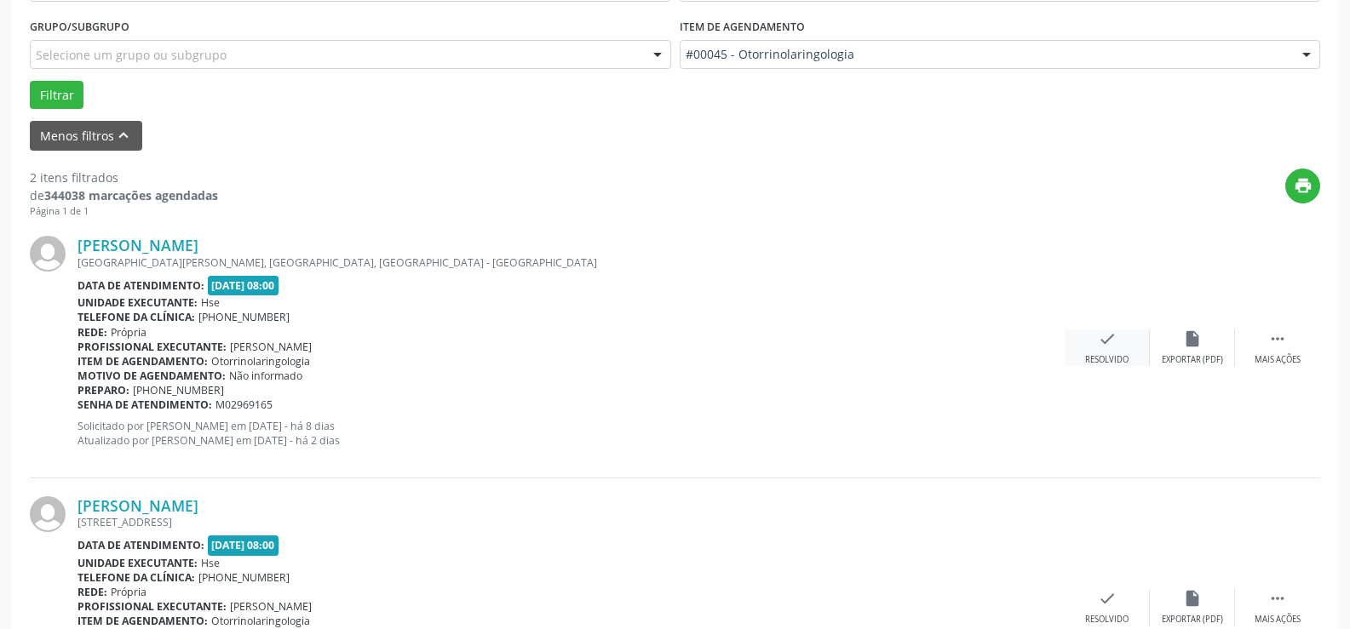
click at [1103, 337] on icon "check" at bounding box center [1107, 339] width 19 height 19
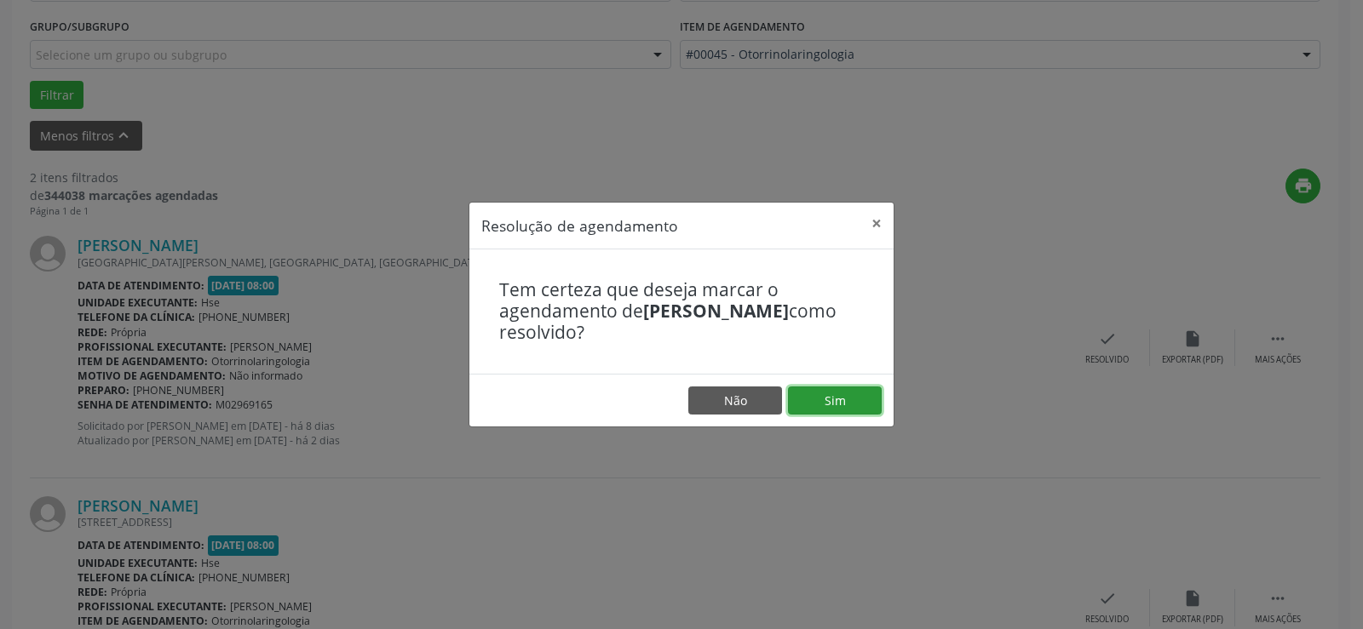
click at [842, 393] on button "Sim" at bounding box center [835, 401] width 94 height 29
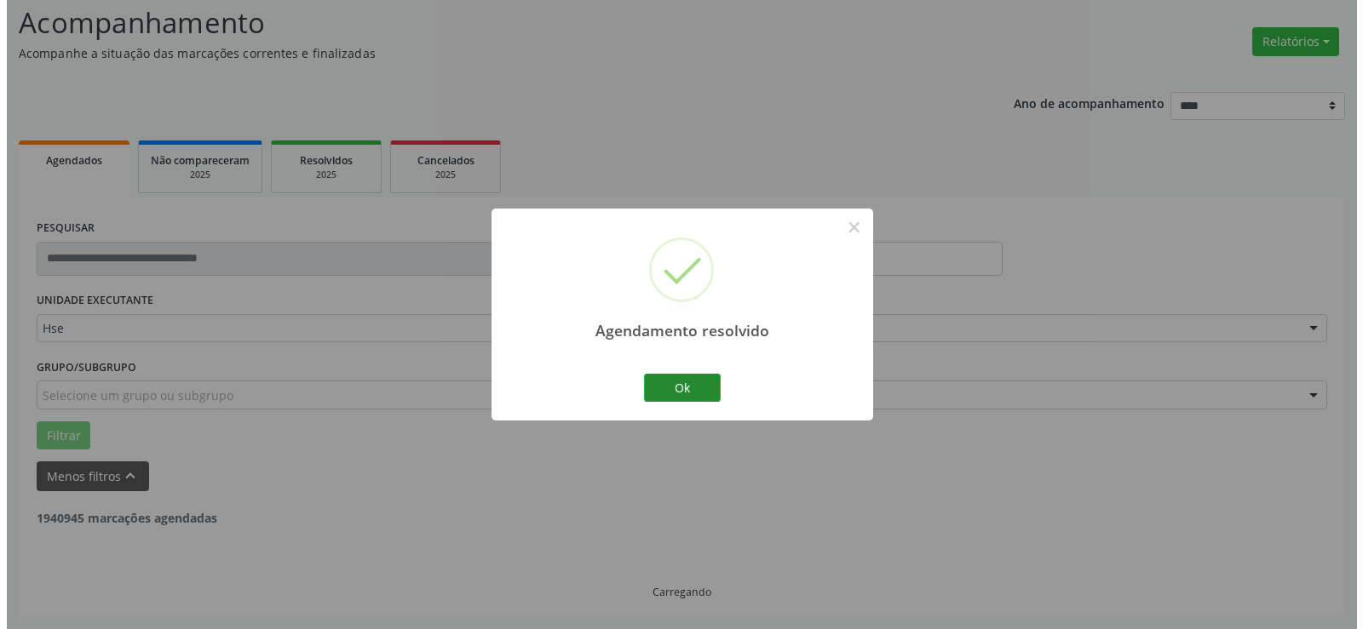
scroll to position [333, 0]
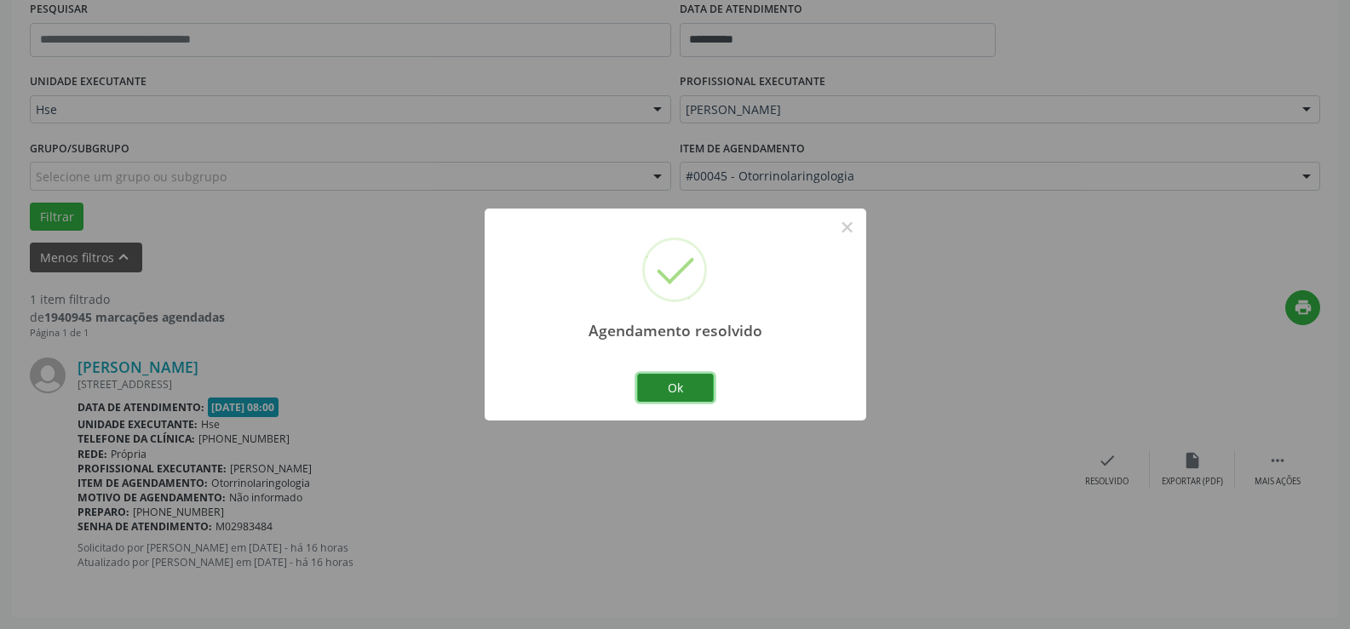
click at [694, 386] on button "Ok" at bounding box center [675, 388] width 77 height 29
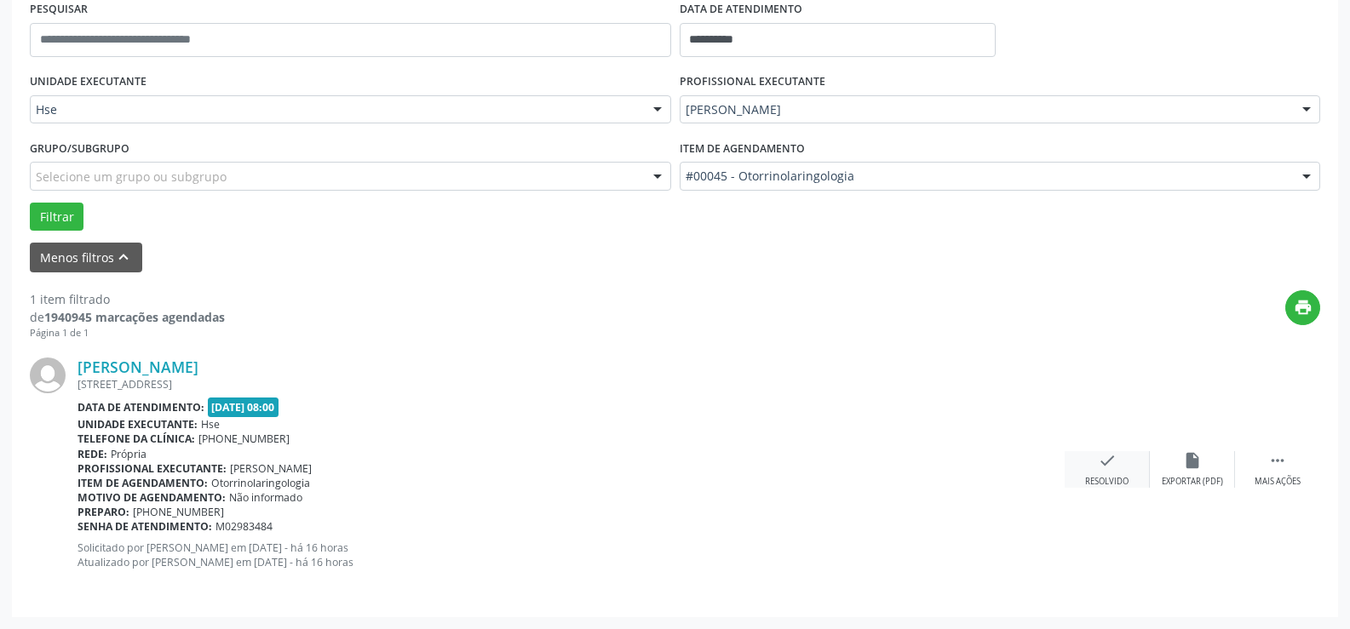
click at [1102, 467] on icon "check" at bounding box center [1107, 460] width 19 height 19
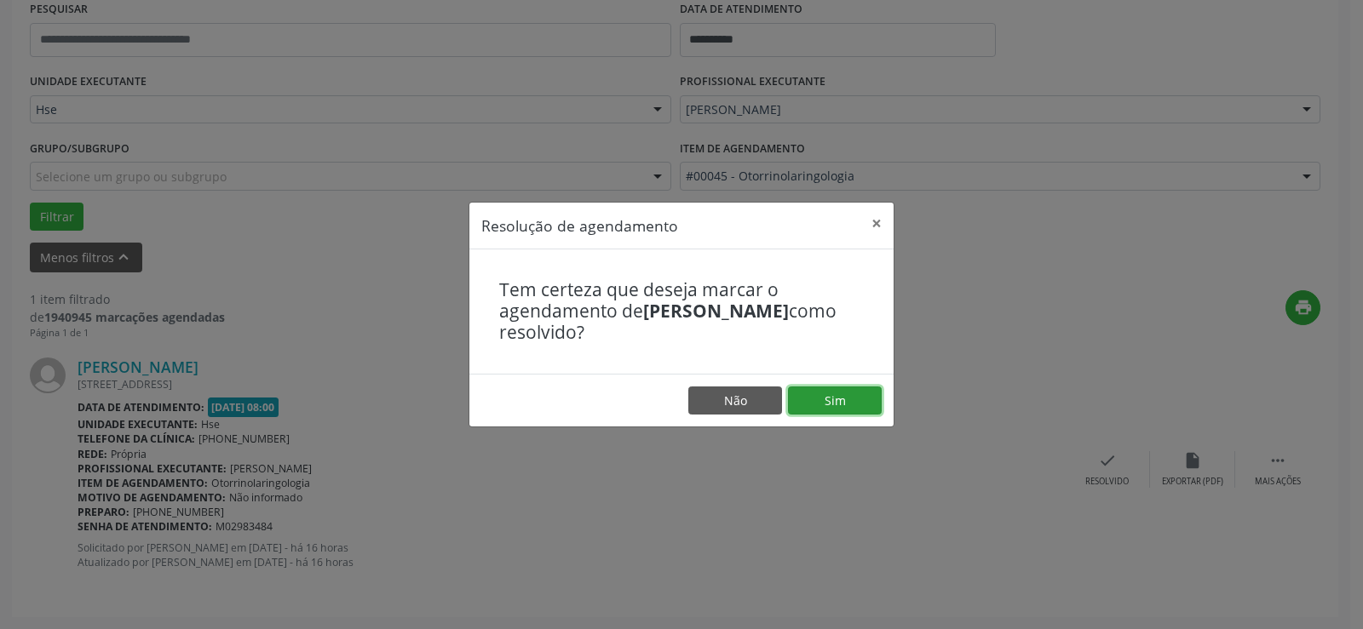
click at [851, 405] on button "Sim" at bounding box center [835, 401] width 94 height 29
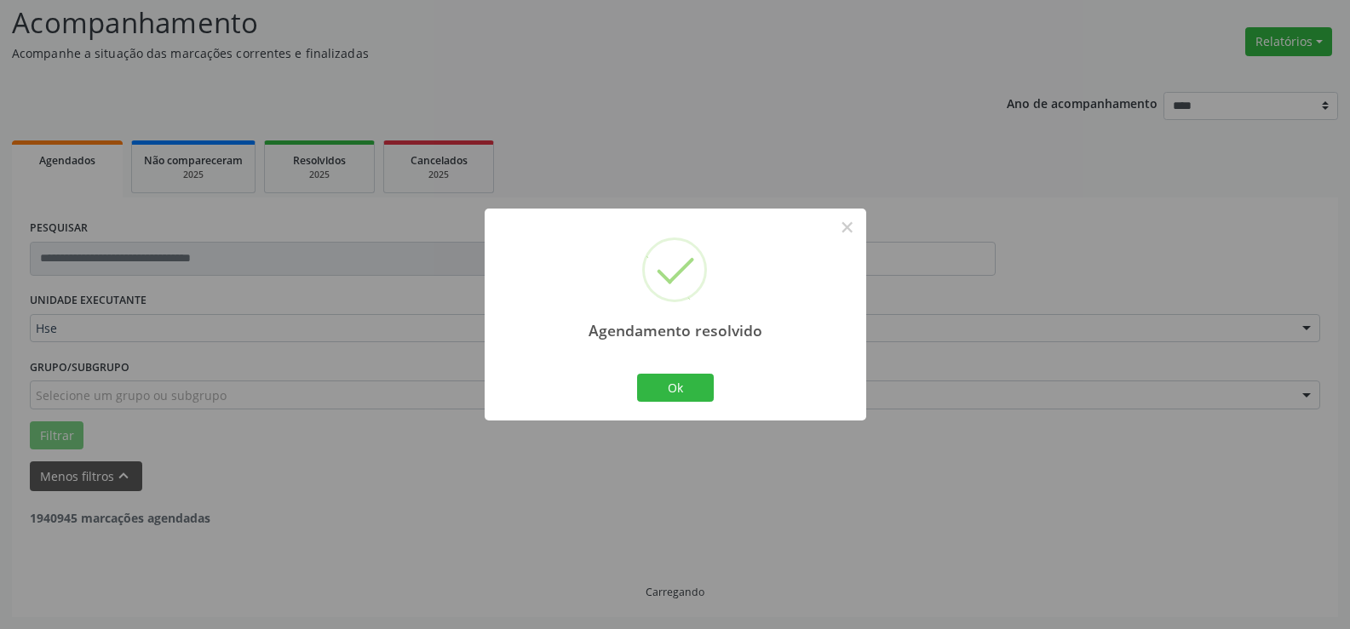
scroll to position [60, 0]
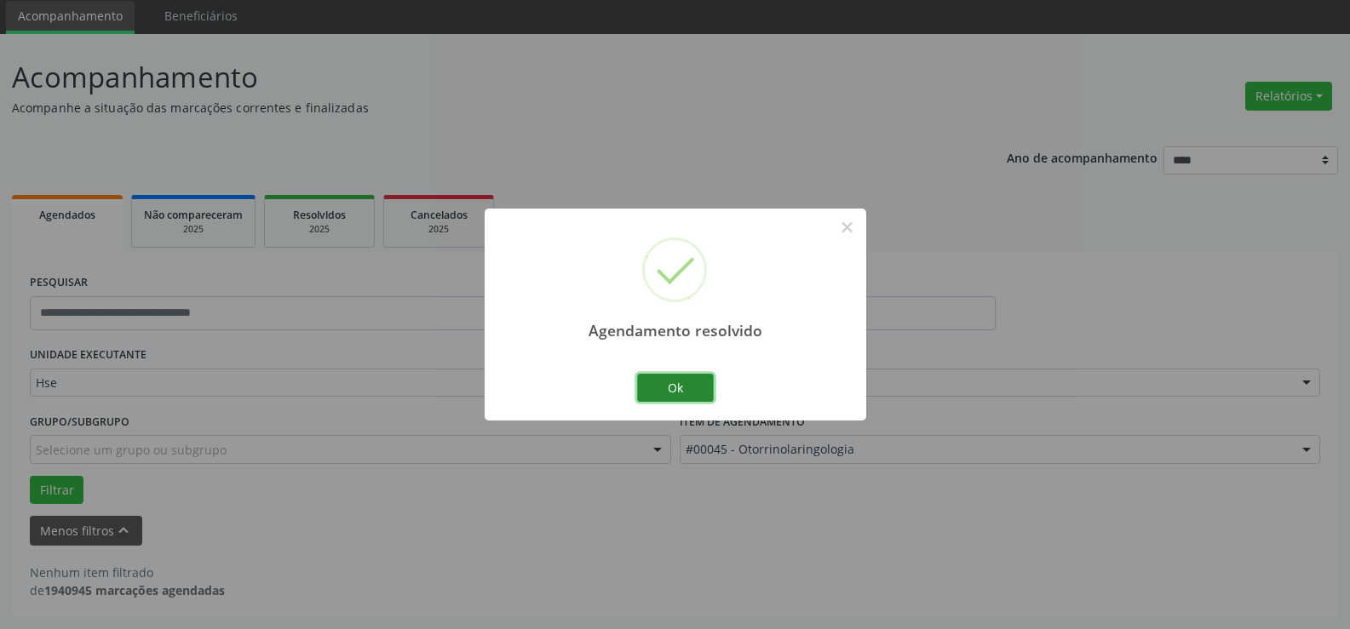
click at [690, 399] on button "Ok" at bounding box center [675, 388] width 77 height 29
